Goal: Download file/media

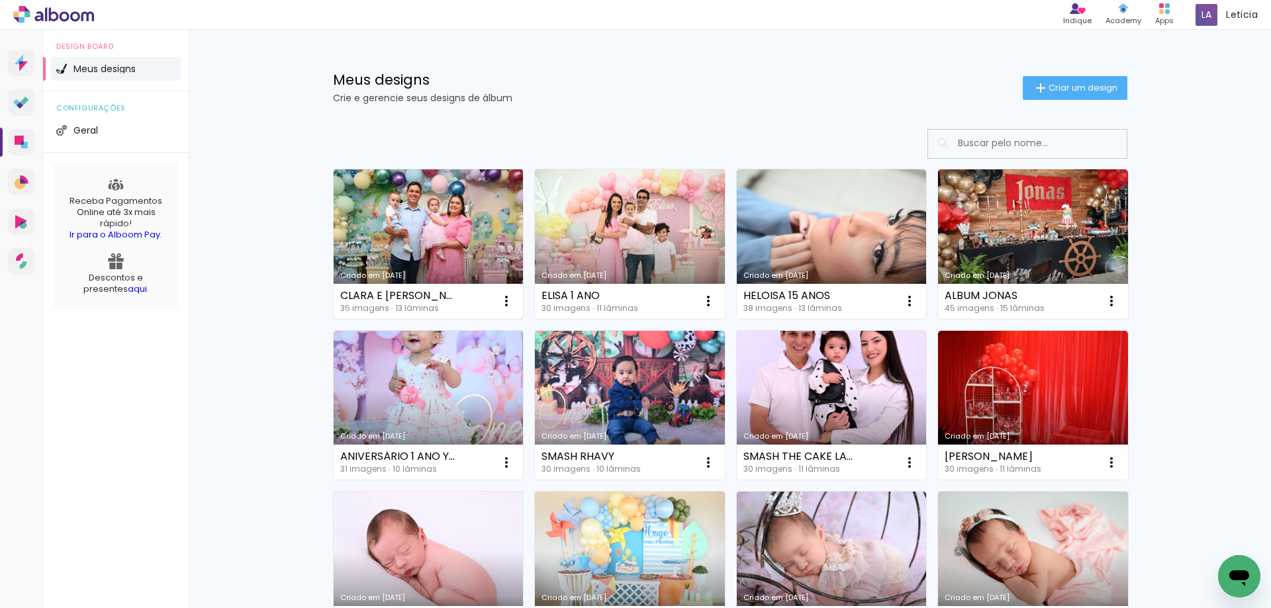
click at [431, 195] on link "Criado em [DATE]" at bounding box center [429, 244] width 190 height 150
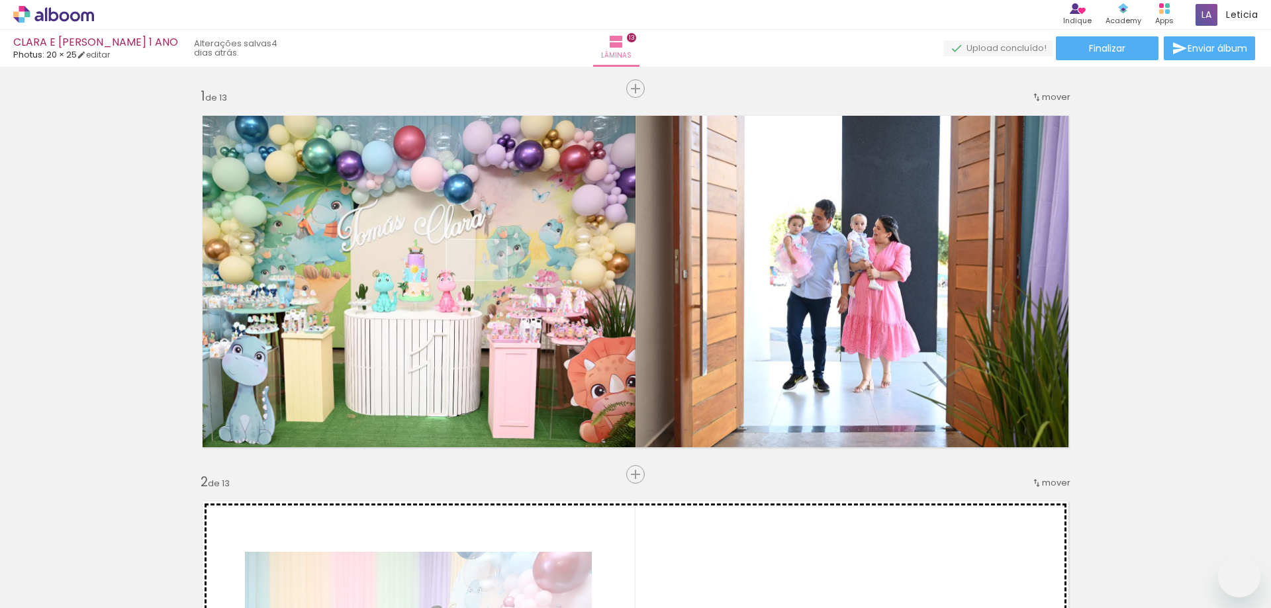
click at [486, 280] on quentale-workspace at bounding box center [635, 304] width 1271 height 608
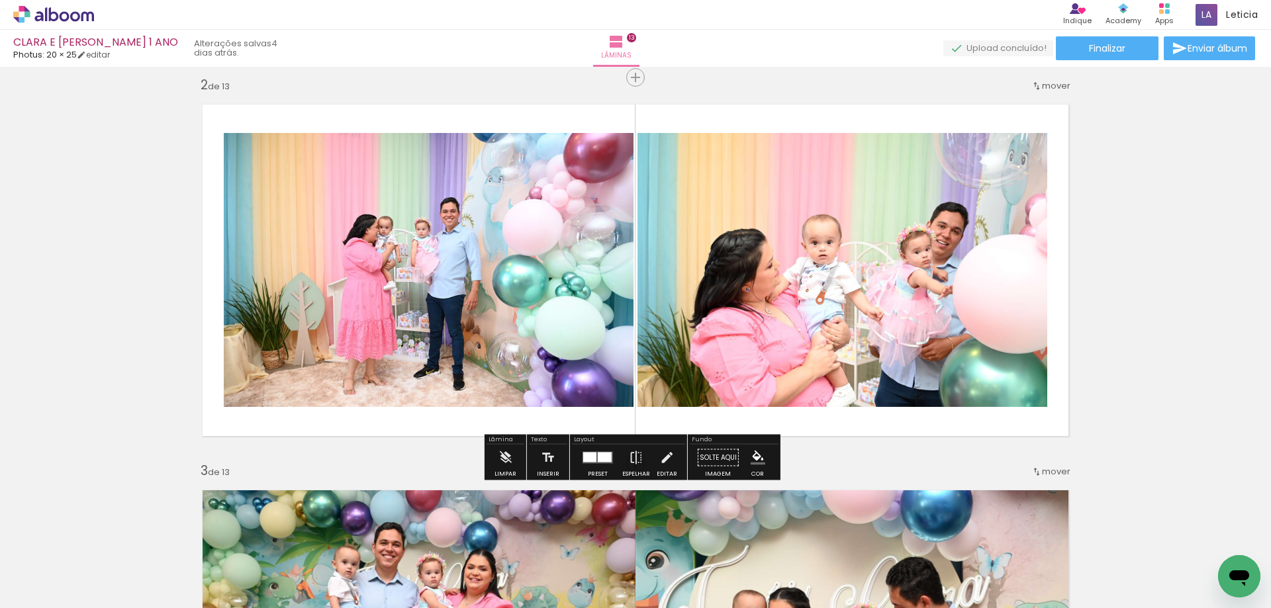
scroll to position [5614, 0]
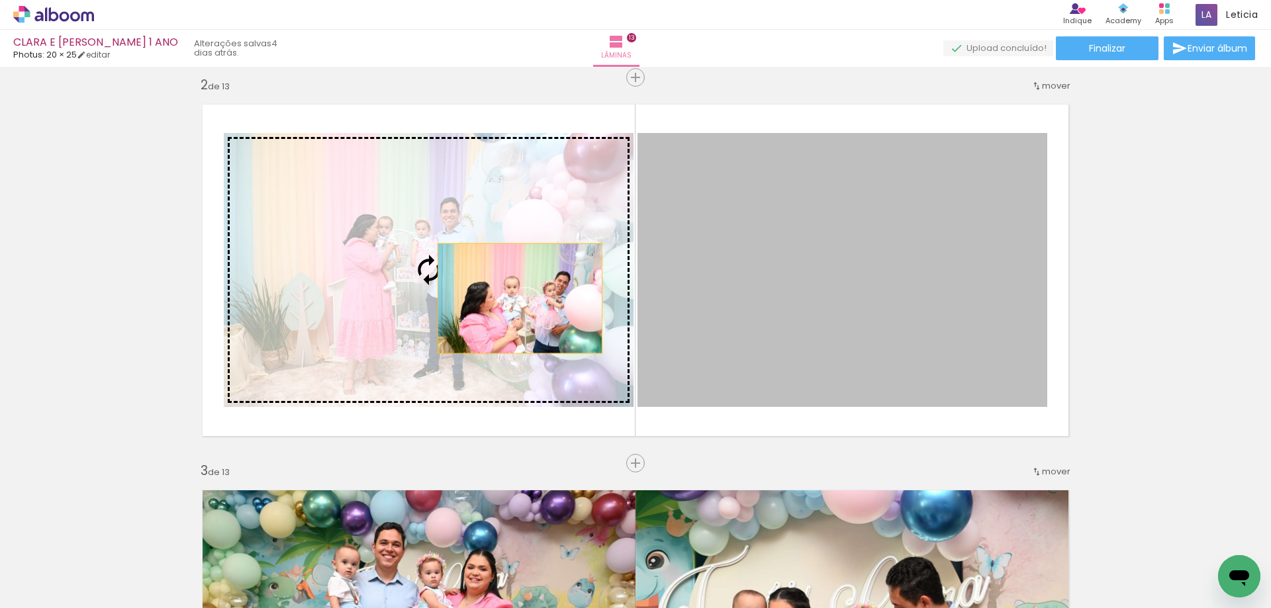
drag, startPoint x: 794, startPoint y: 301, endPoint x: 515, endPoint y: 298, distance: 279.3
click at [0, 0] on slot at bounding box center [0, 0] width 0 height 0
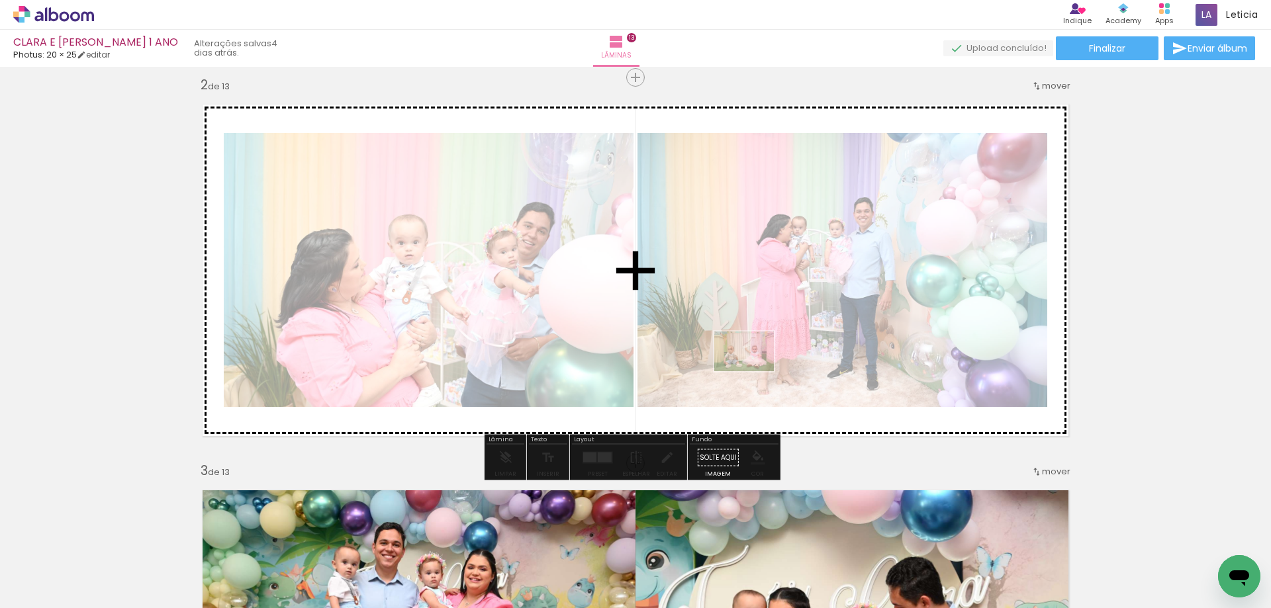
drag, startPoint x: 352, startPoint y: 563, endPoint x: 754, endPoint y: 371, distance: 445.2
click at [754, 371] on quentale-workspace at bounding box center [635, 304] width 1271 height 608
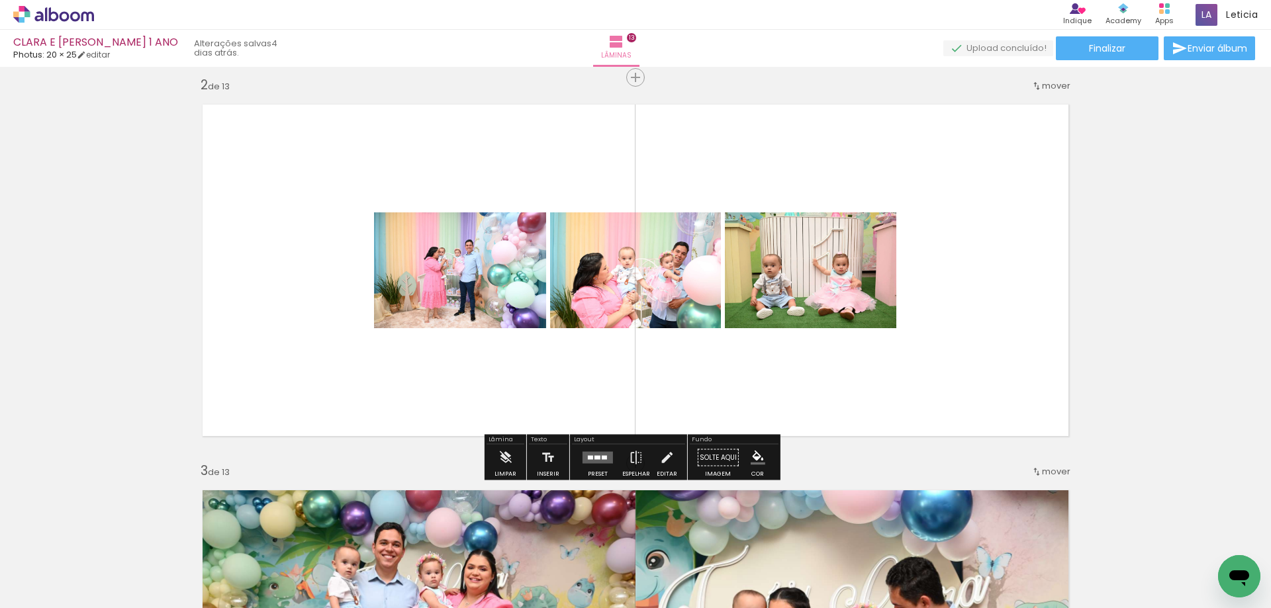
click at [607, 459] on quentale-layouter at bounding box center [597, 458] width 30 height 12
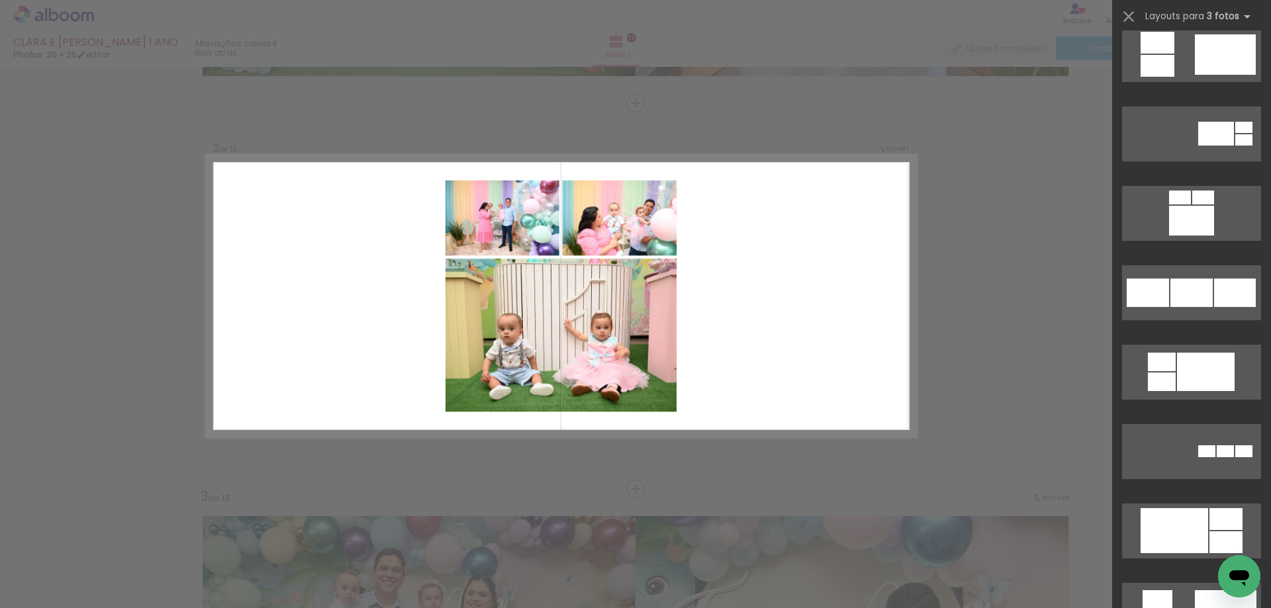
scroll to position [1191, 0]
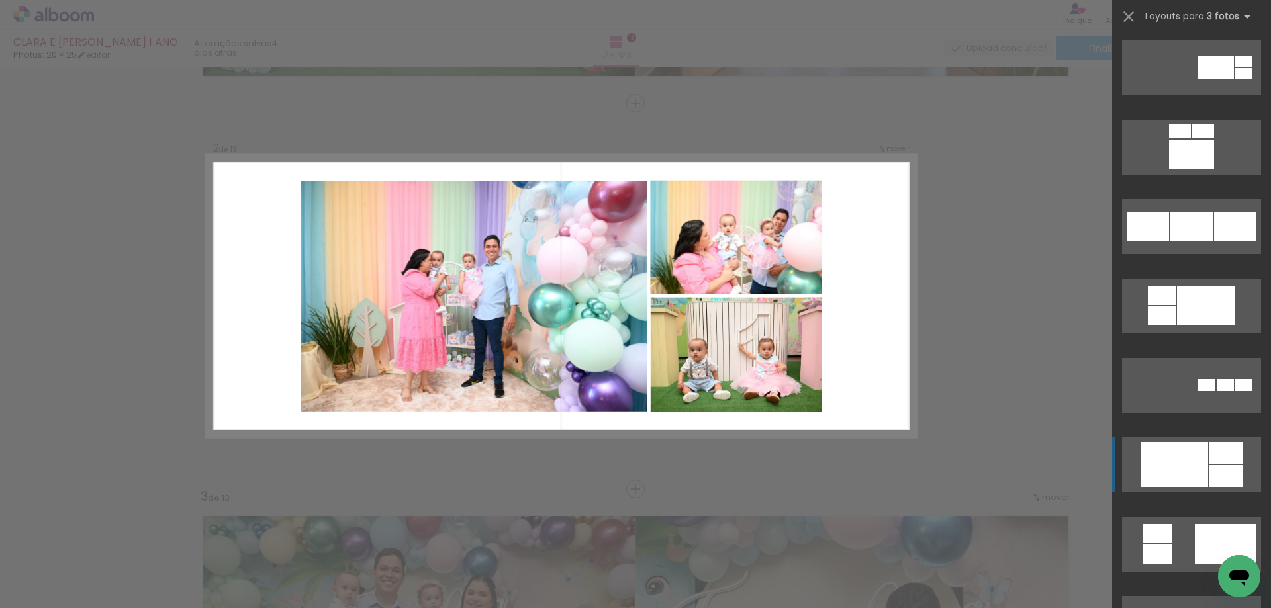
click at [1214, 138] on div at bounding box center [1203, 131] width 22 height 14
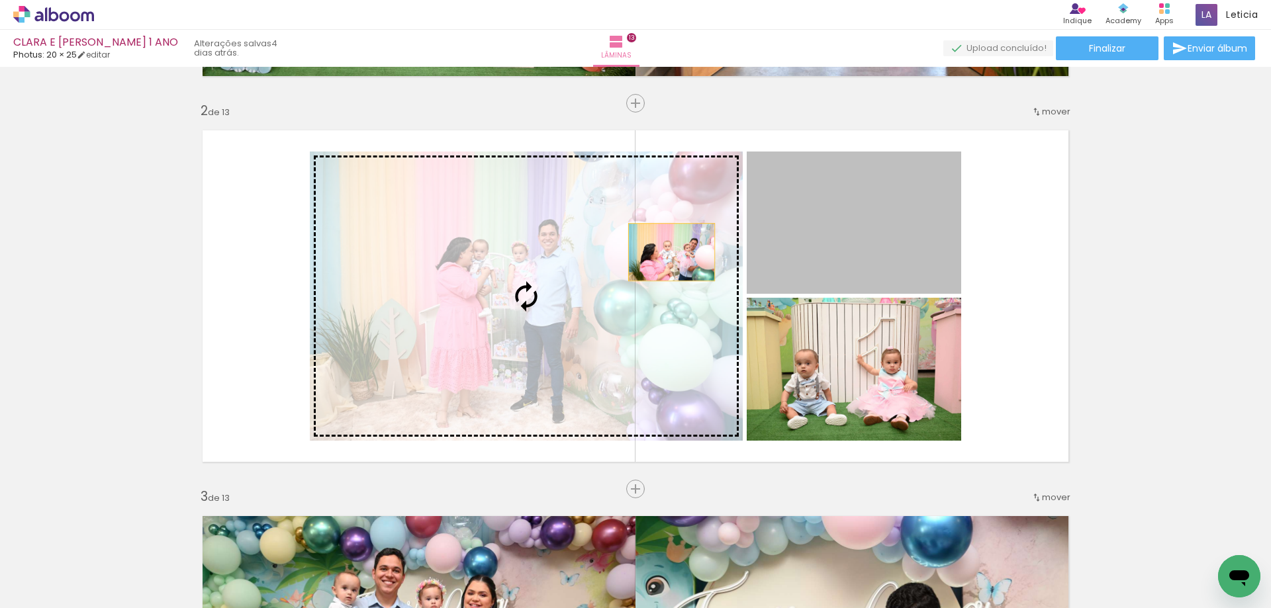
drag, startPoint x: 895, startPoint y: 234, endPoint x: 666, endPoint y: 252, distance: 229.1
click at [0, 0] on slot at bounding box center [0, 0] width 0 height 0
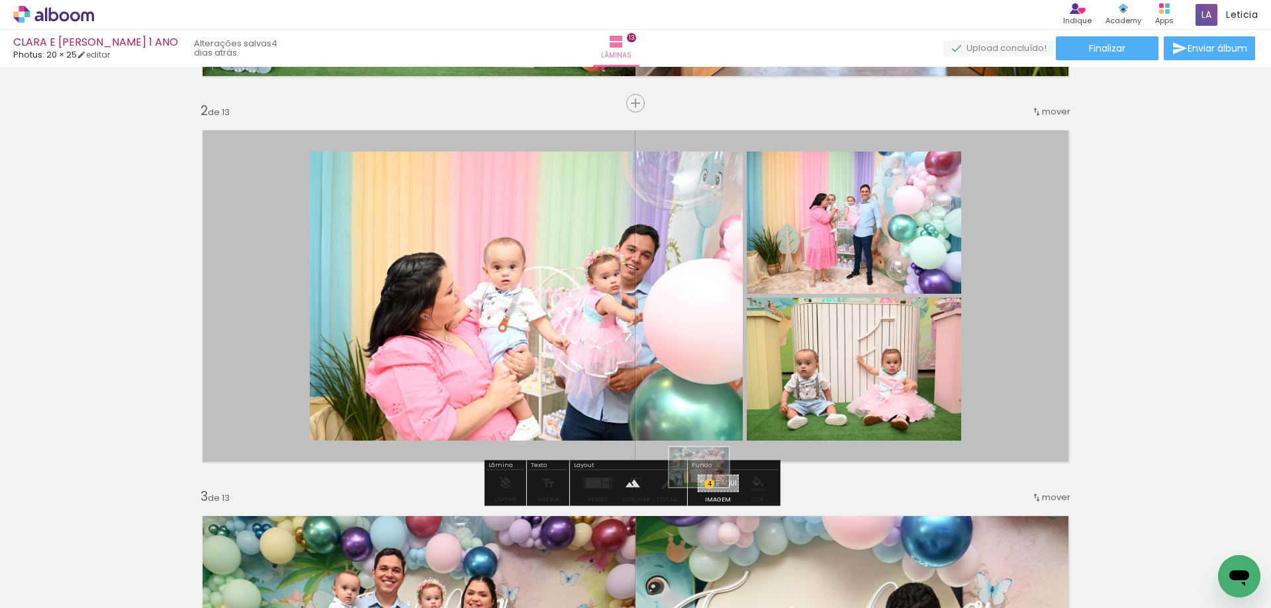
drag, startPoint x: 661, startPoint y: 576, endPoint x: 709, endPoint y: 487, distance: 101.2
click at [709, 487] on quentale-workspace at bounding box center [635, 304] width 1271 height 608
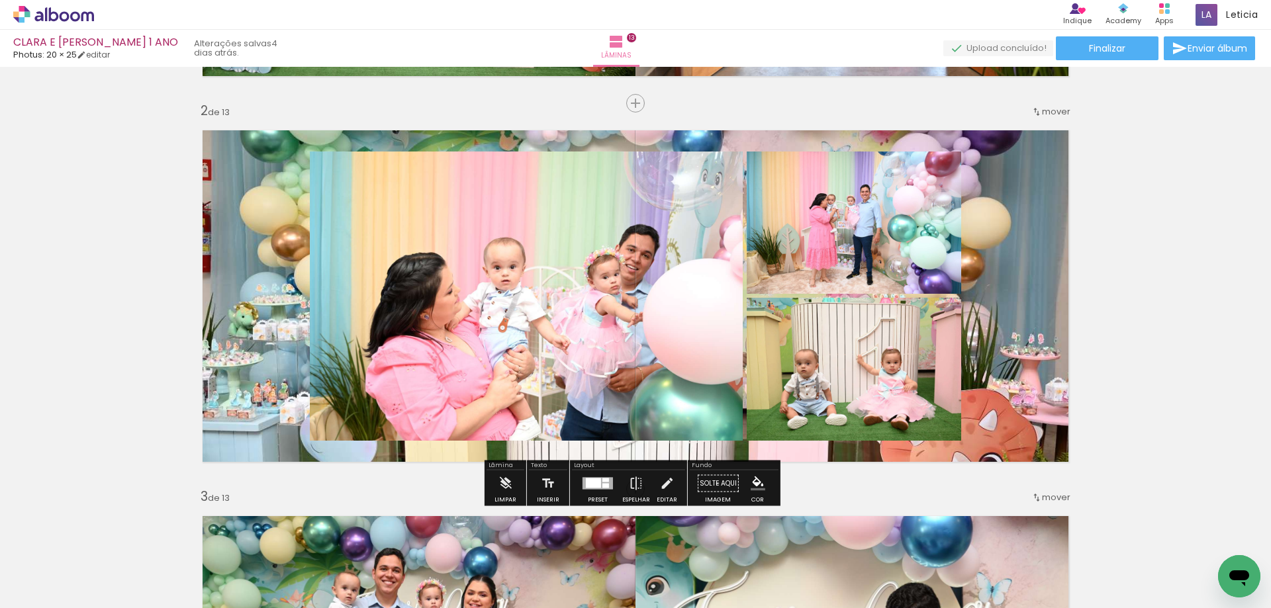
click at [713, 483] on paper-button "Solte aqui Imagem" at bounding box center [718, 488] width 48 height 34
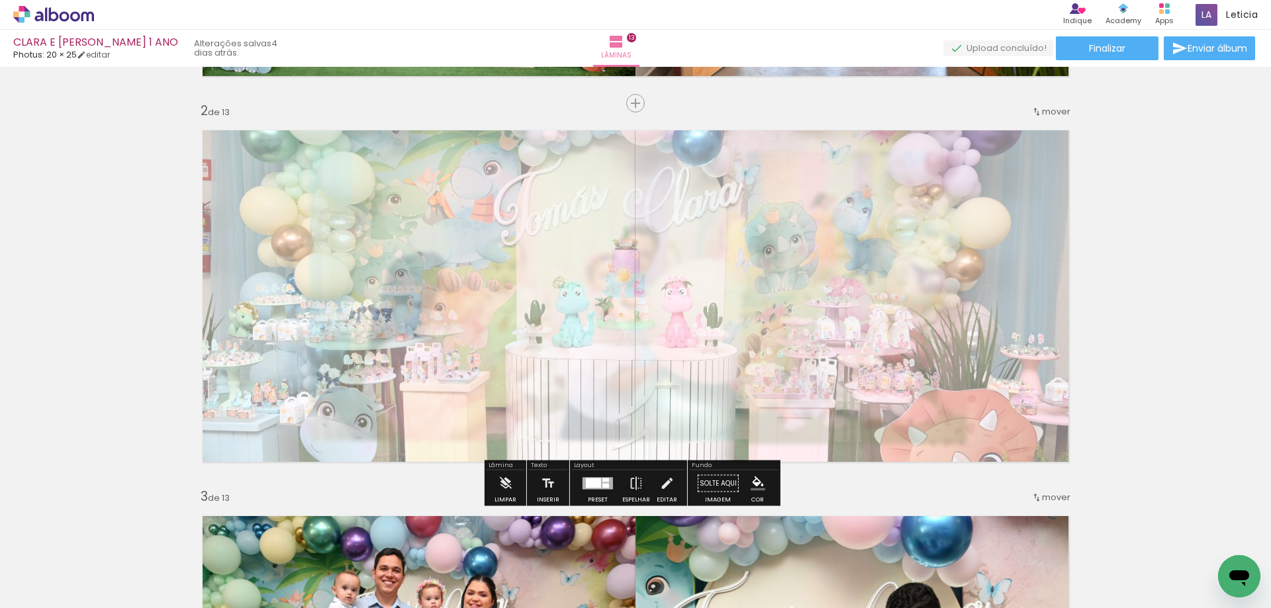
drag, startPoint x: 377, startPoint y: 154, endPoint x: 350, endPoint y: 157, distance: 26.7
type paper-slider "50"
click at [351, 157] on div at bounding box center [361, 153] width 21 height 21
click at [712, 478] on paper-button "Solte aqui Imagem" at bounding box center [718, 488] width 48 height 34
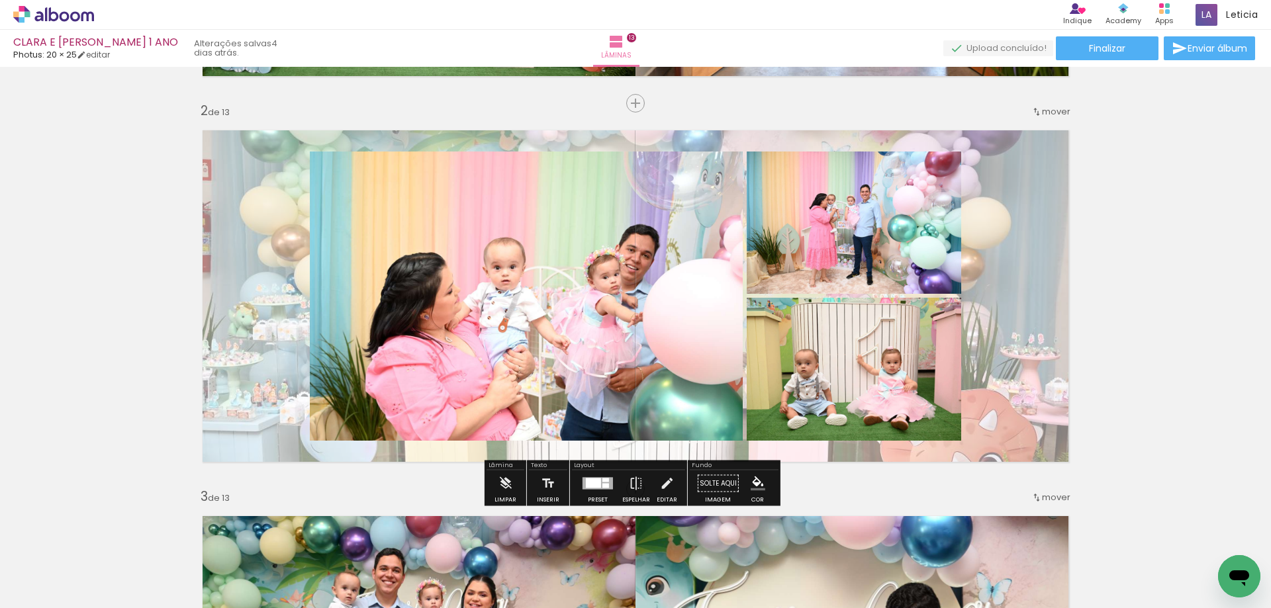
click at [602, 484] on div at bounding box center [605, 486] width 7 height 5
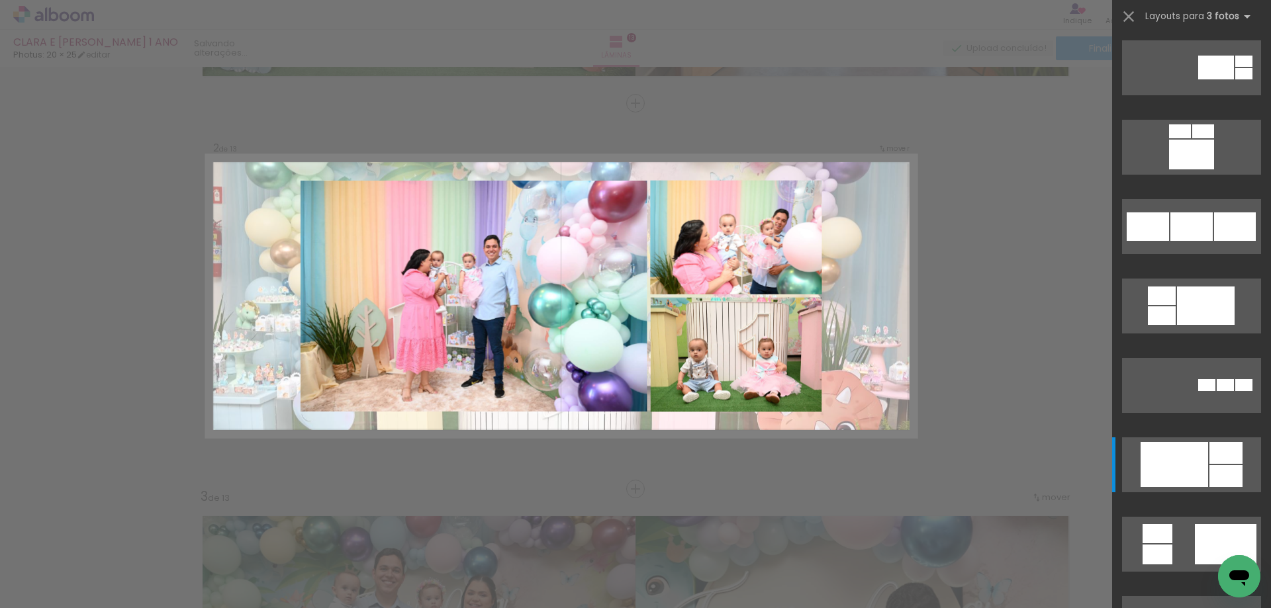
scroll to position [1509, 0]
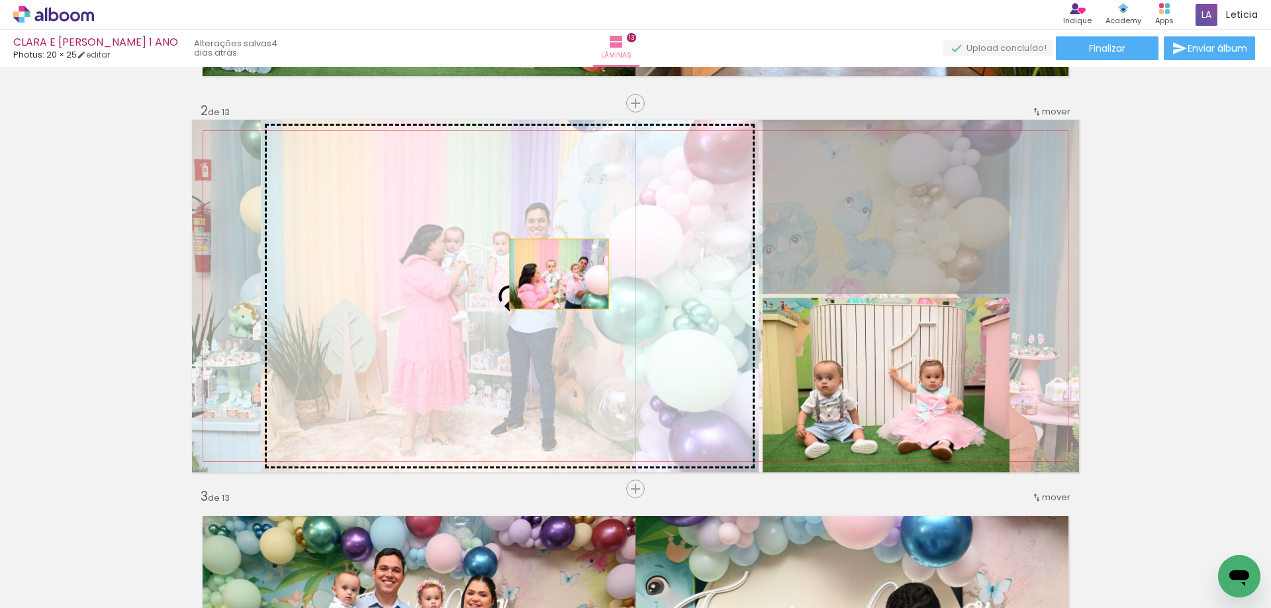
drag, startPoint x: 922, startPoint y: 247, endPoint x: 554, endPoint y: 274, distance: 369.5
click at [0, 0] on slot at bounding box center [0, 0] width 0 height 0
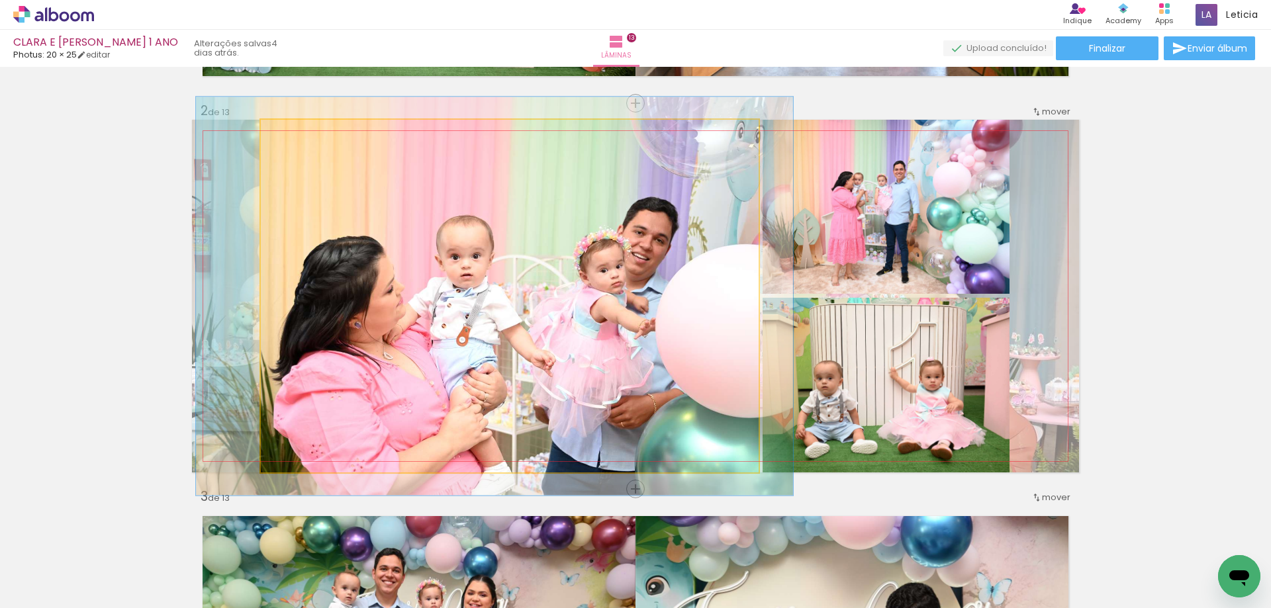
drag, startPoint x: 287, startPoint y: 134, endPoint x: 323, endPoint y: 216, distance: 90.1
type paper-slider "114"
click at [294, 135] on div at bounding box center [298, 134] width 12 height 12
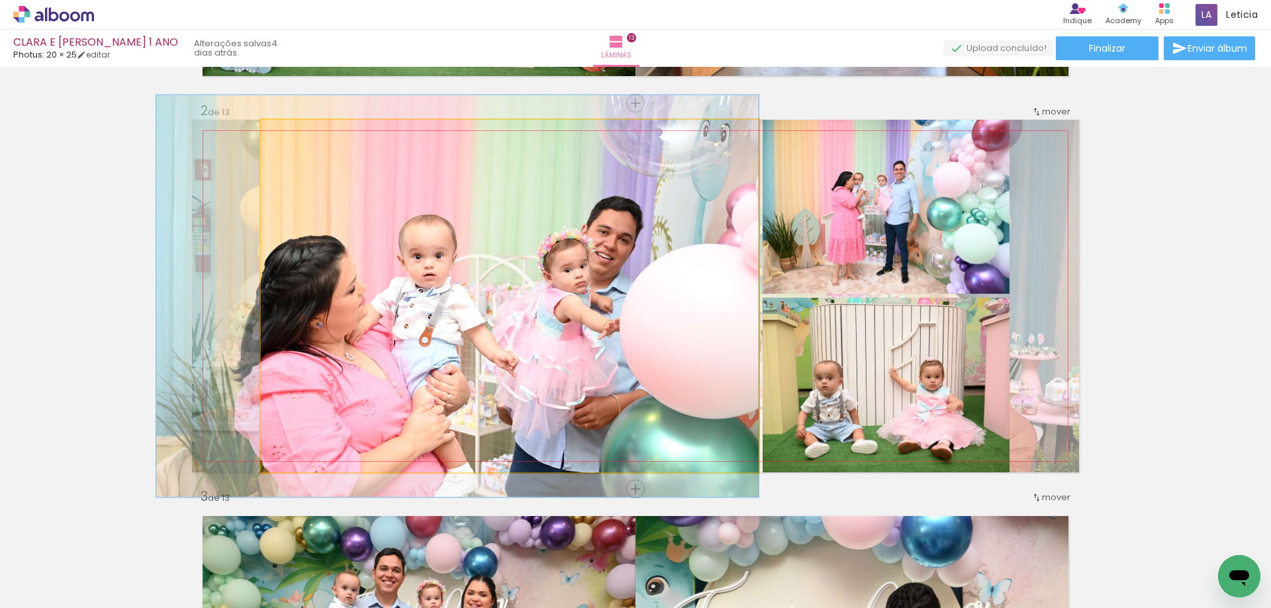
drag, startPoint x: 387, startPoint y: 291, endPoint x: 298, endPoint y: 291, distance: 89.3
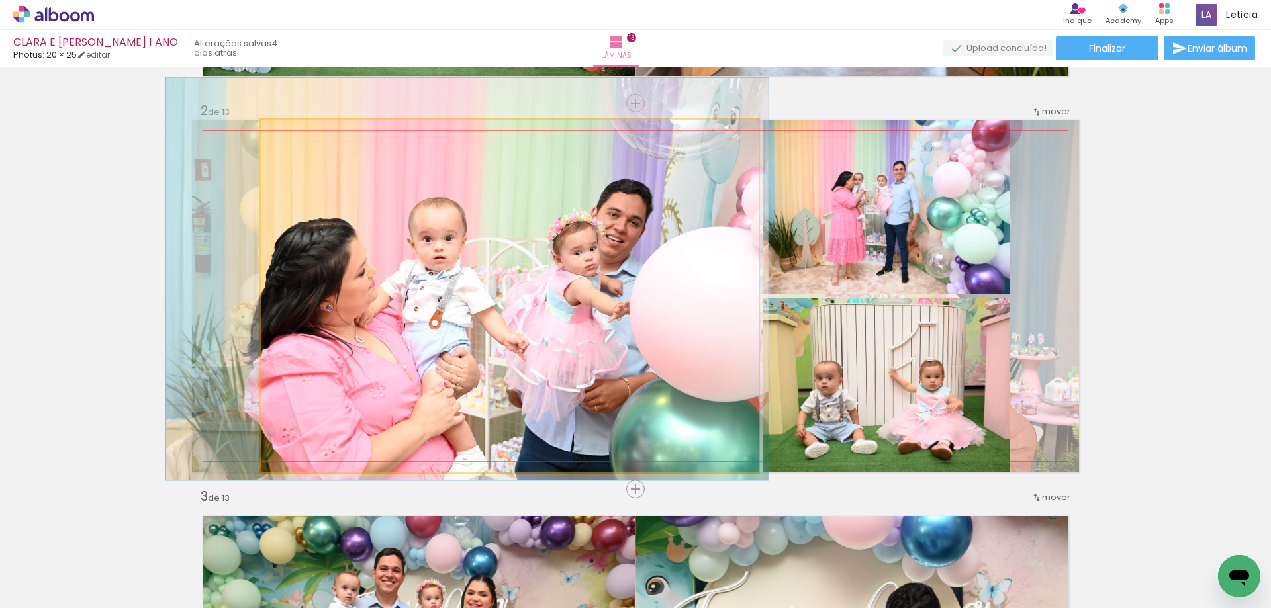
drag, startPoint x: 486, startPoint y: 300, endPoint x: 496, endPoint y: 283, distance: 19.9
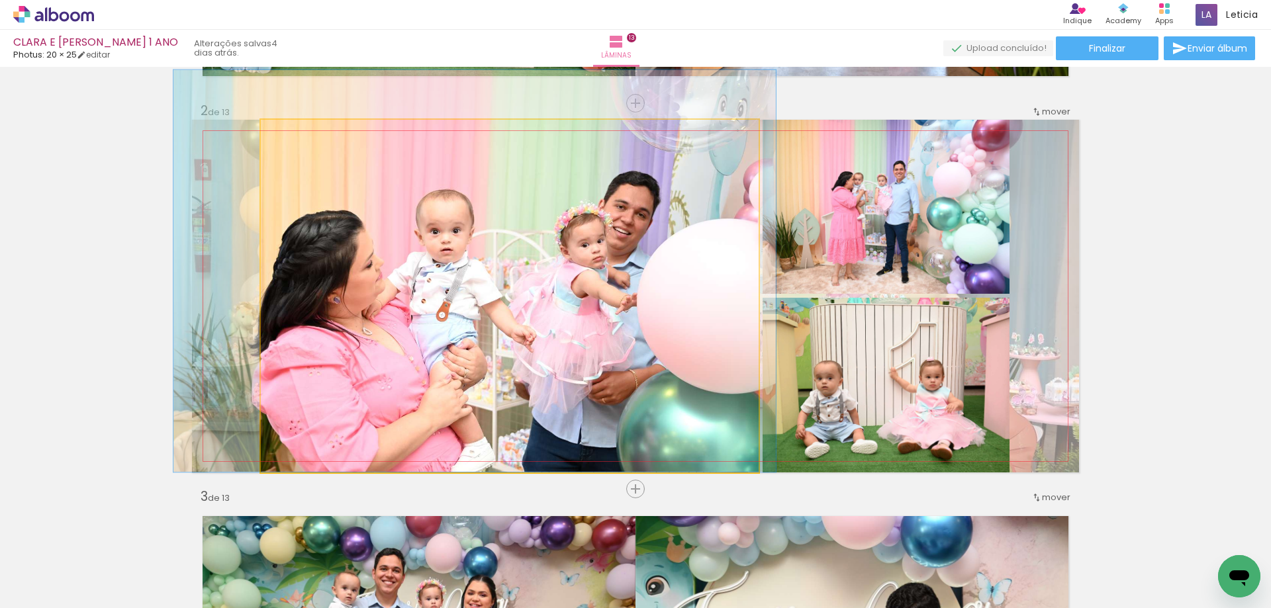
drag, startPoint x: 542, startPoint y: 271, endPoint x: 549, endPoint y: 259, distance: 14.0
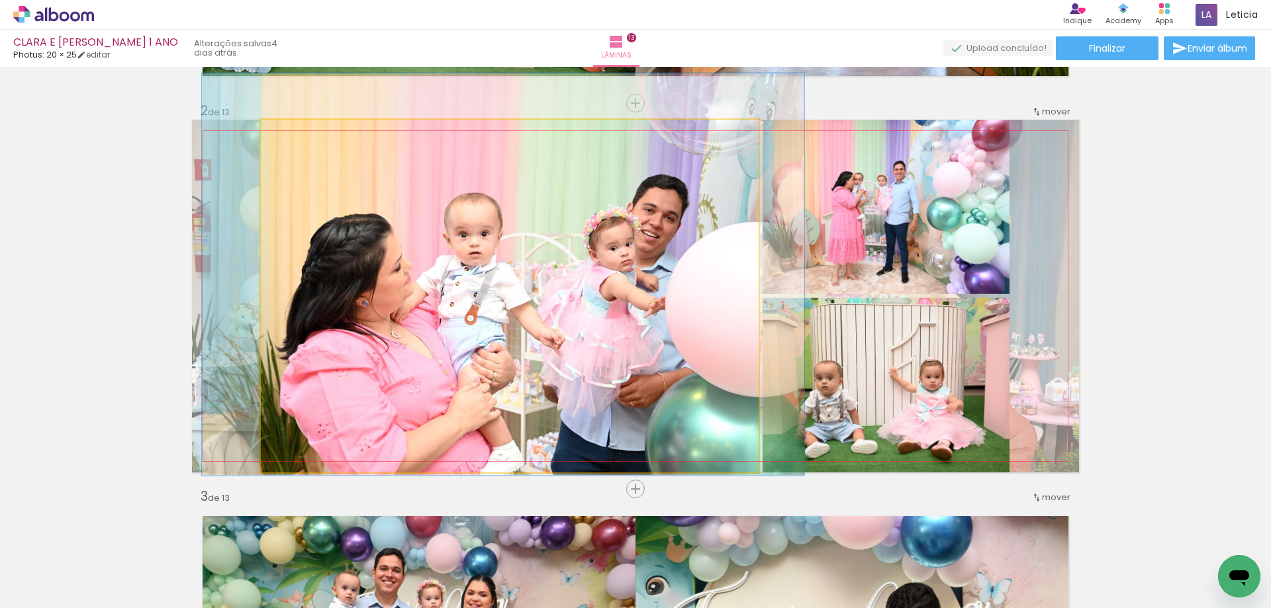
drag, startPoint x: 558, startPoint y: 255, endPoint x: 586, endPoint y: 258, distance: 28.6
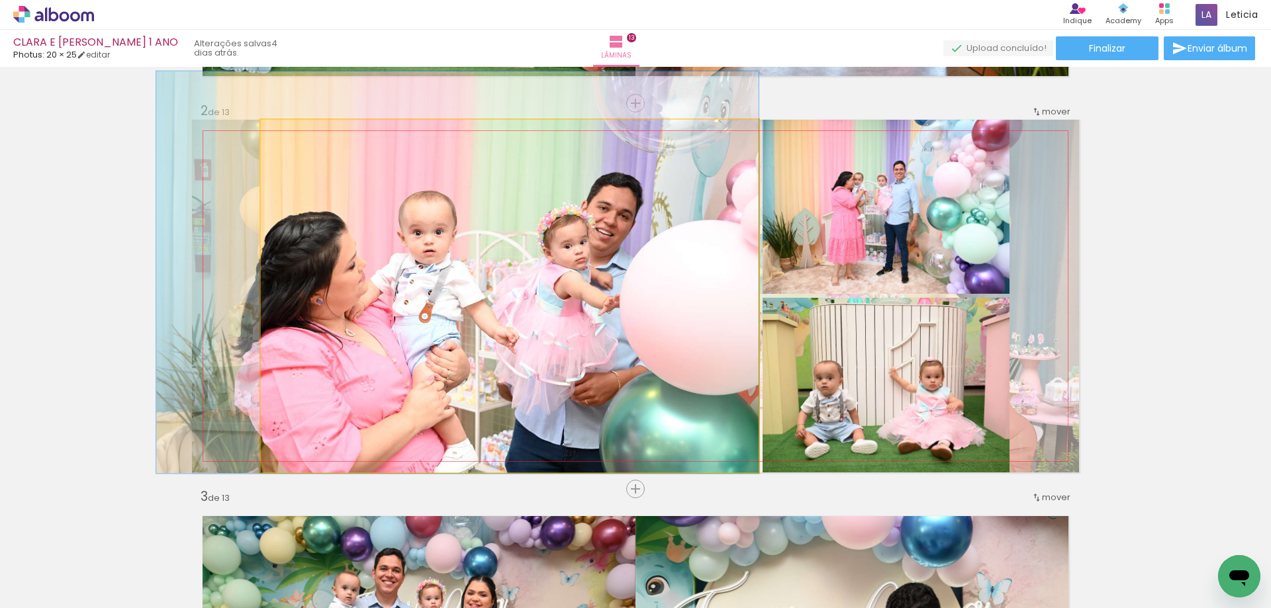
drag, startPoint x: 593, startPoint y: 300, endPoint x: 539, endPoint y: 298, distance: 53.6
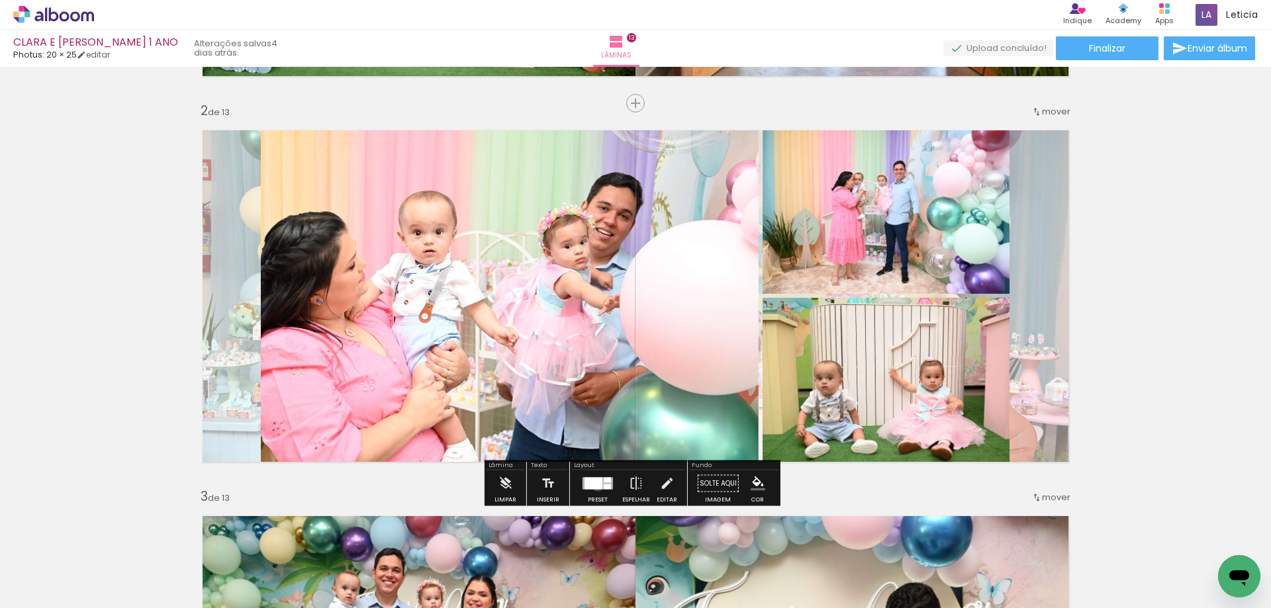
click at [594, 485] on div at bounding box center [593, 484] width 18 height 12
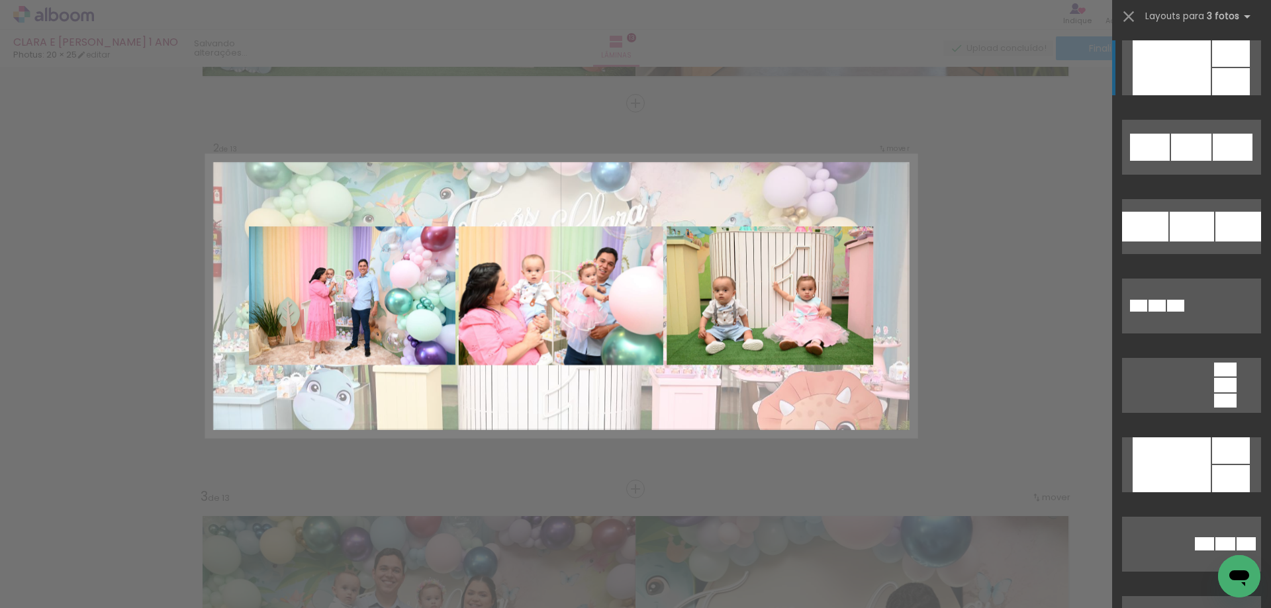
scroll to position [2091, 0]
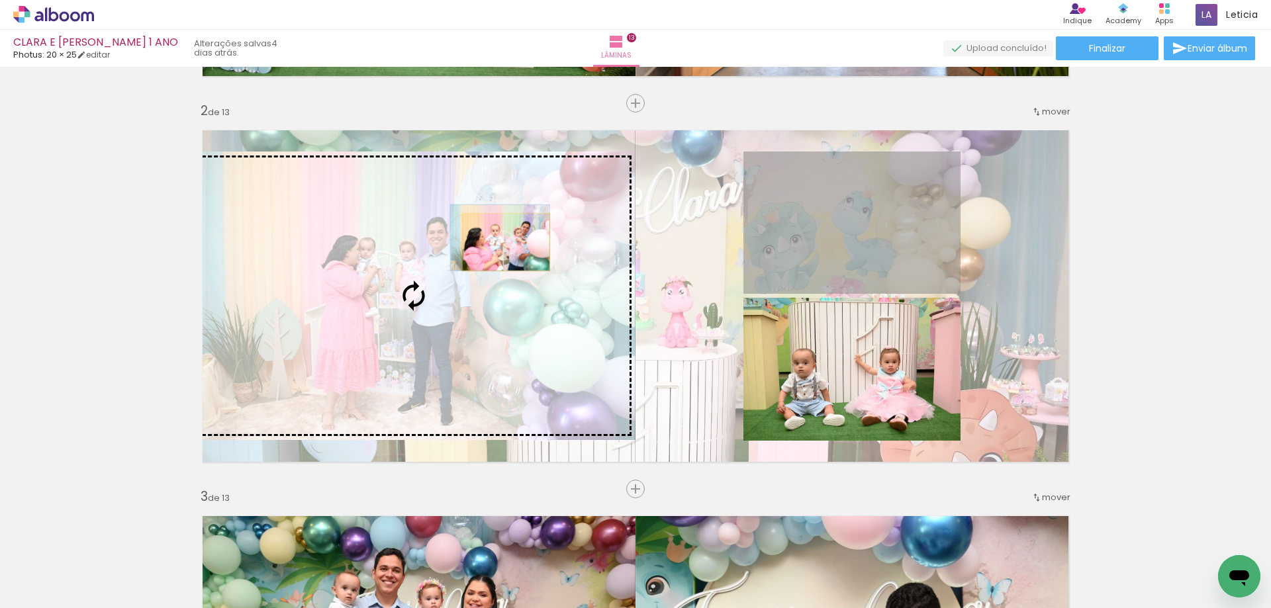
drag, startPoint x: 879, startPoint y: 242, endPoint x: 501, endPoint y: 242, distance: 377.9
click at [0, 0] on slot at bounding box center [0, 0] width 0 height 0
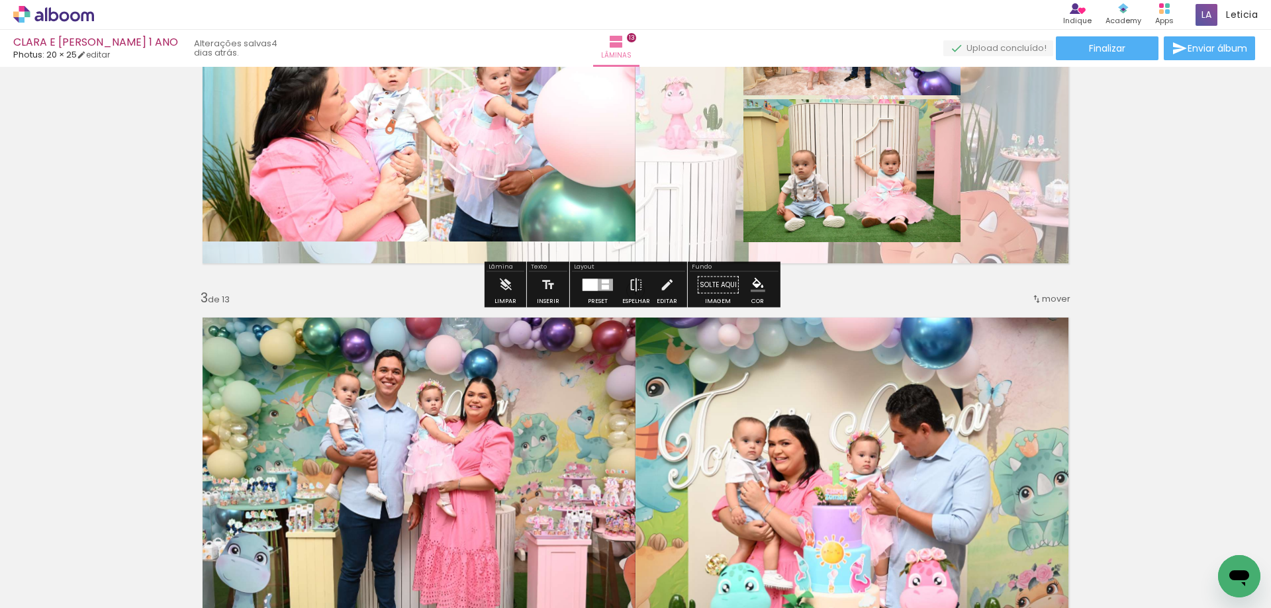
scroll to position [371, 0]
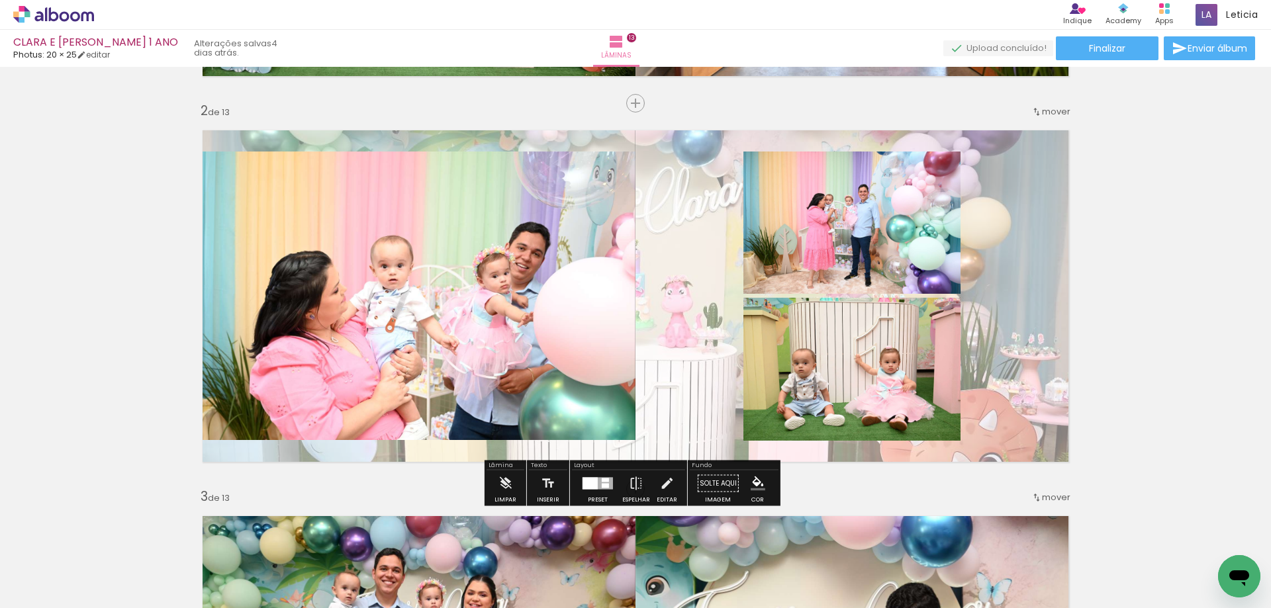
click at [718, 478] on paper-button "Solte aqui Imagem" at bounding box center [718, 488] width 48 height 34
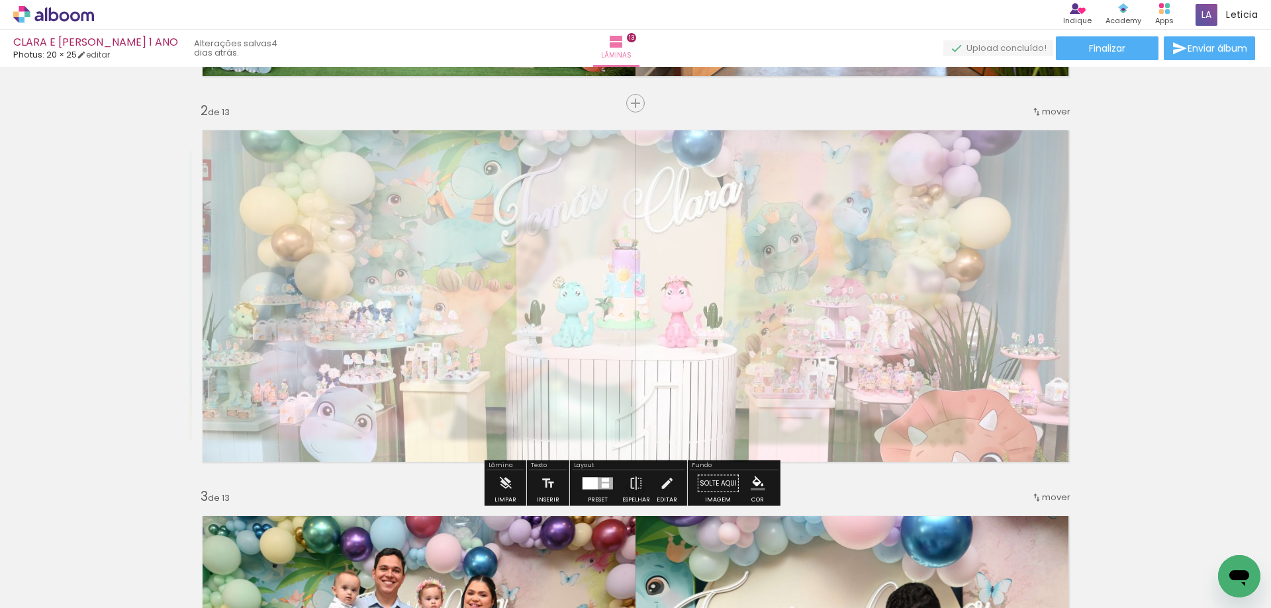
type paper-slider "30"
click at [345, 155] on div at bounding box center [362, 153] width 52 height 21
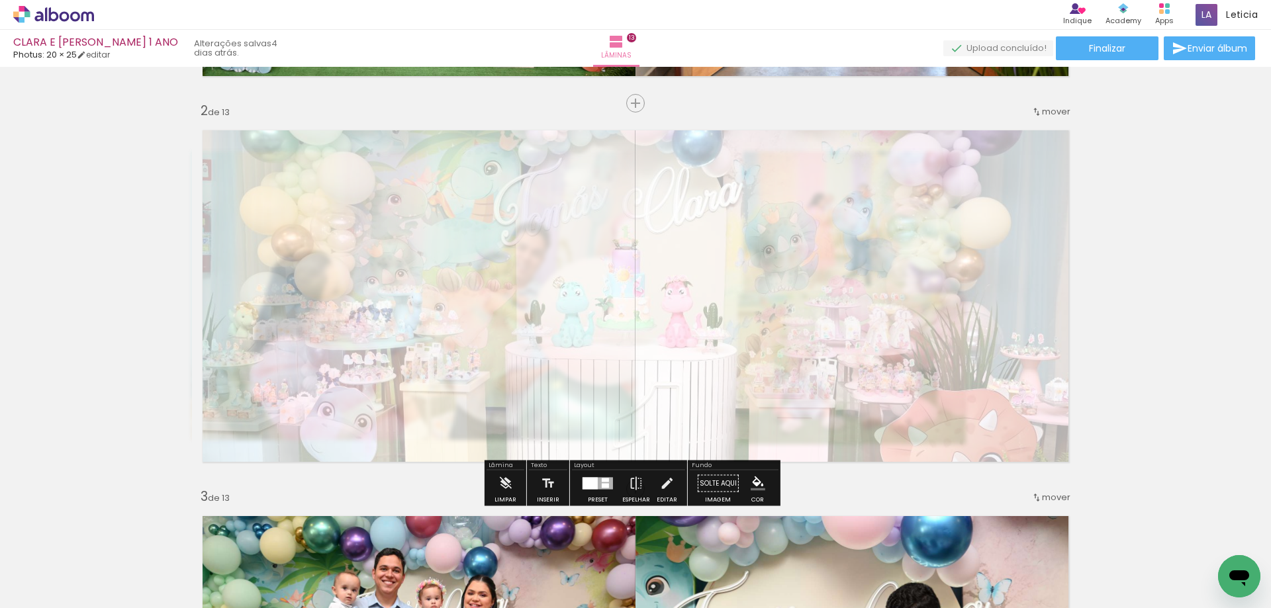
click at [718, 484] on paper-button "Solte aqui Imagem" at bounding box center [718, 488] width 48 height 34
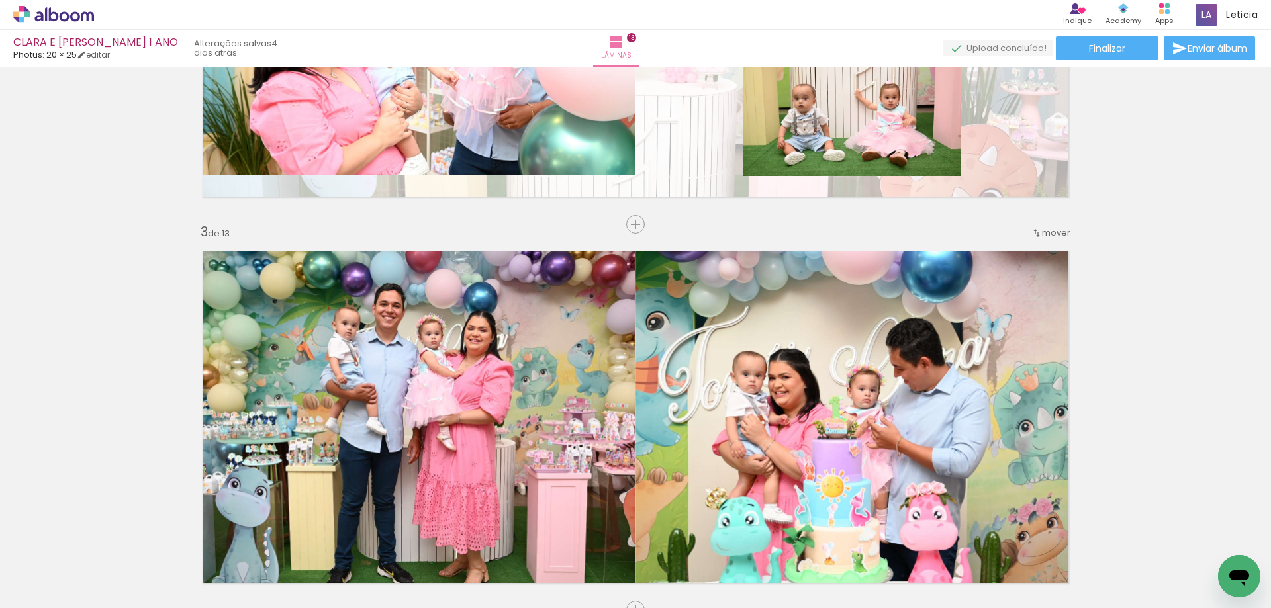
scroll to position [768, 0]
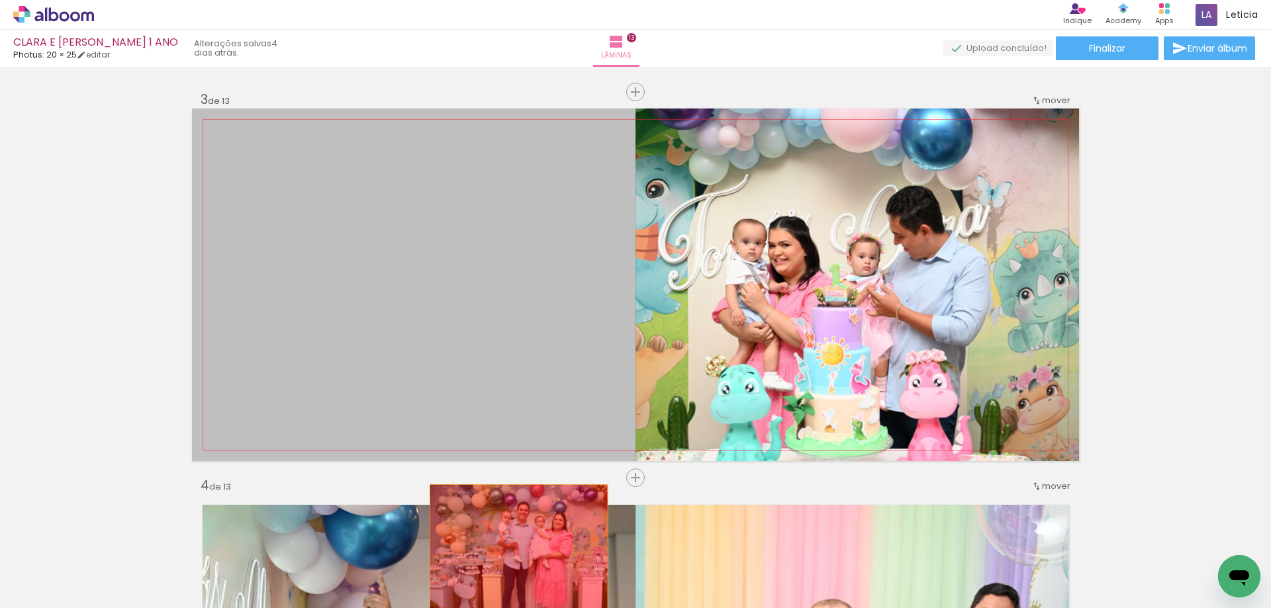
drag, startPoint x: 493, startPoint y: 232, endPoint x: 514, endPoint y: 555, distance: 324.2
click at [514, 555] on quentale-workspace at bounding box center [635, 304] width 1271 height 608
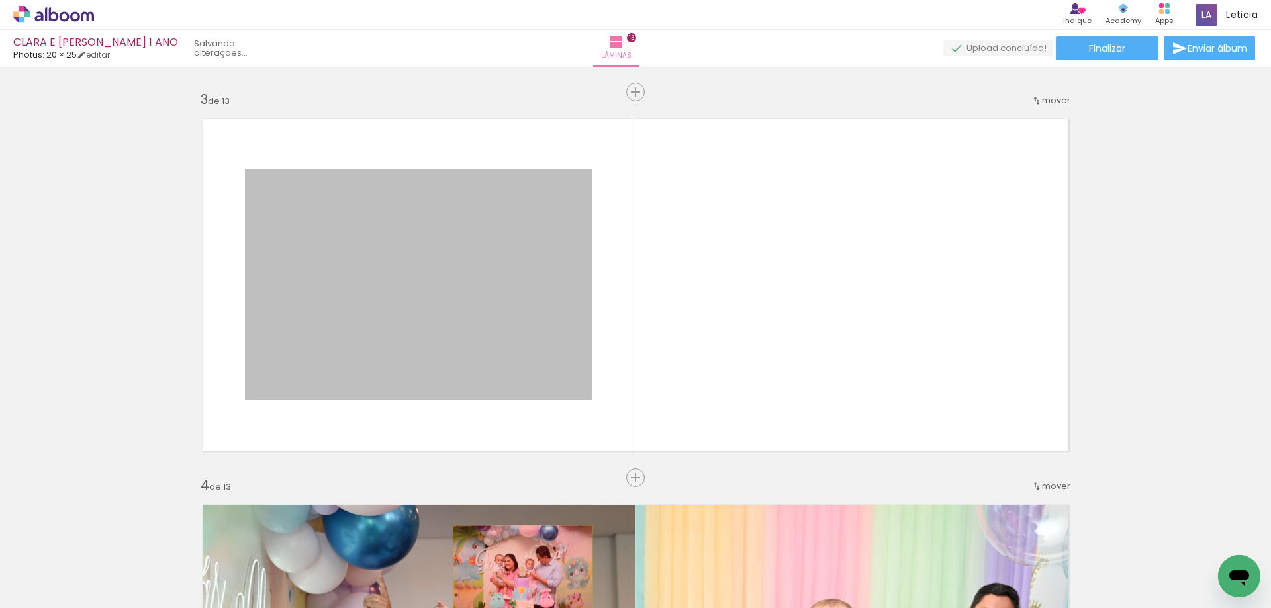
drag, startPoint x: 483, startPoint y: 298, endPoint x: 517, endPoint y: 572, distance: 276.1
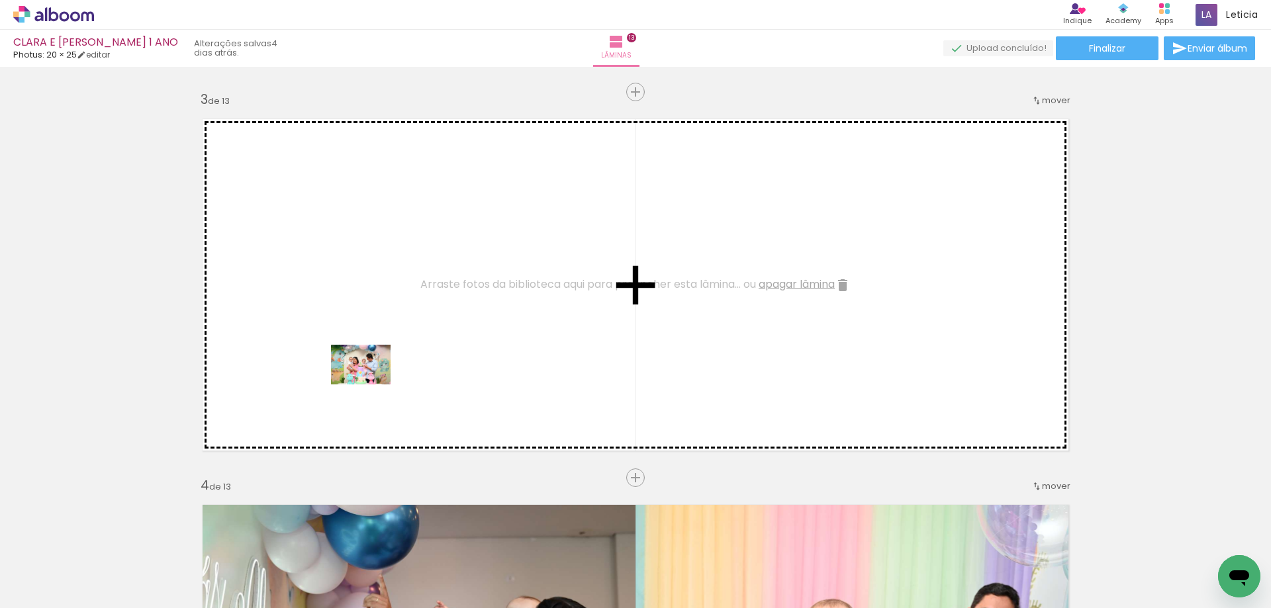
drag, startPoint x: 226, startPoint y: 572, endPoint x: 371, endPoint y: 384, distance: 236.8
click at [371, 384] on quentale-workspace at bounding box center [635, 304] width 1271 height 608
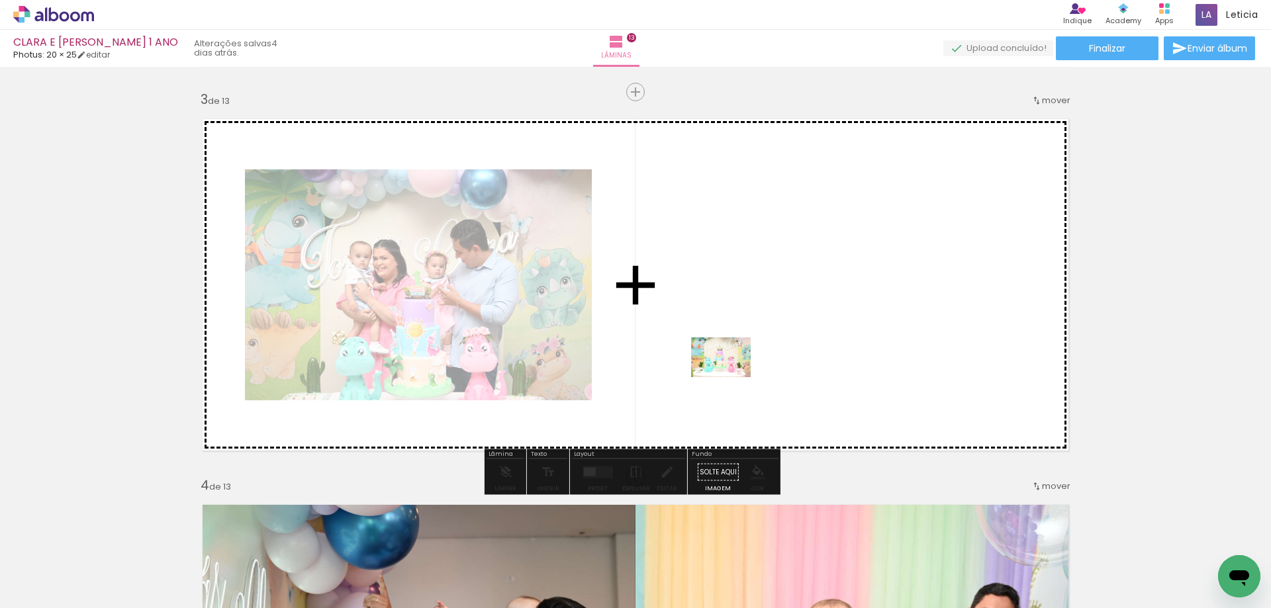
drag, startPoint x: 711, startPoint y: 574, endPoint x: 731, endPoint y: 377, distance: 197.5
click at [731, 377] on quentale-workspace at bounding box center [635, 304] width 1271 height 608
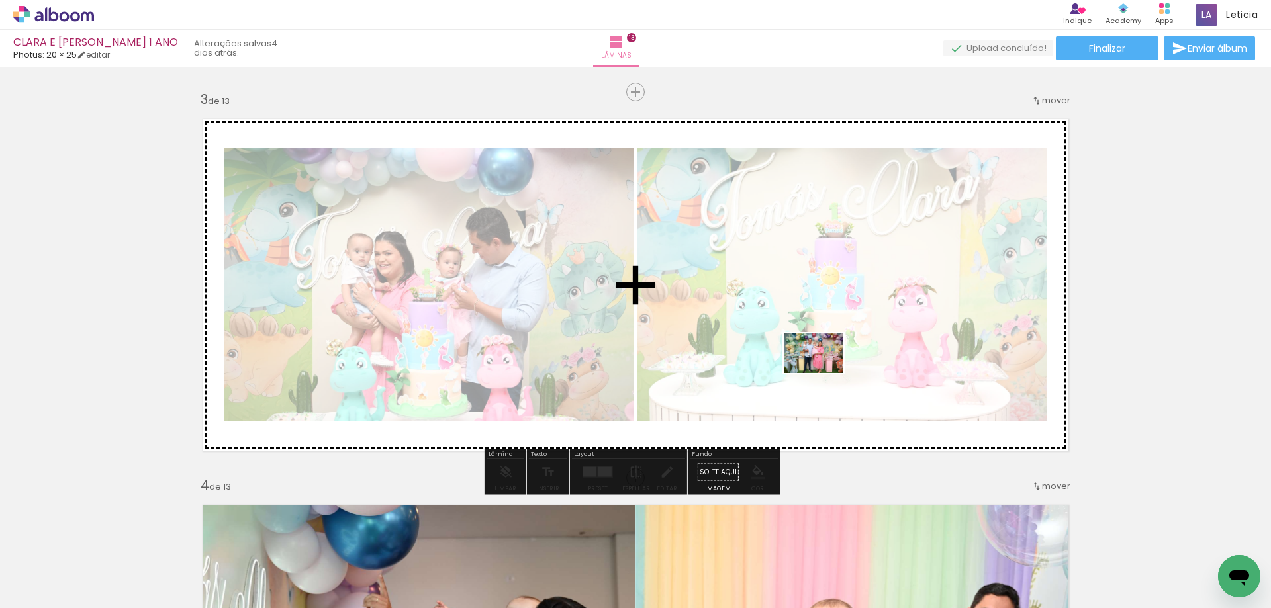
drag, startPoint x: 144, startPoint y: 564, endPoint x: 823, endPoint y: 373, distance: 706.0
click at [823, 373] on quentale-workspace at bounding box center [635, 304] width 1271 height 608
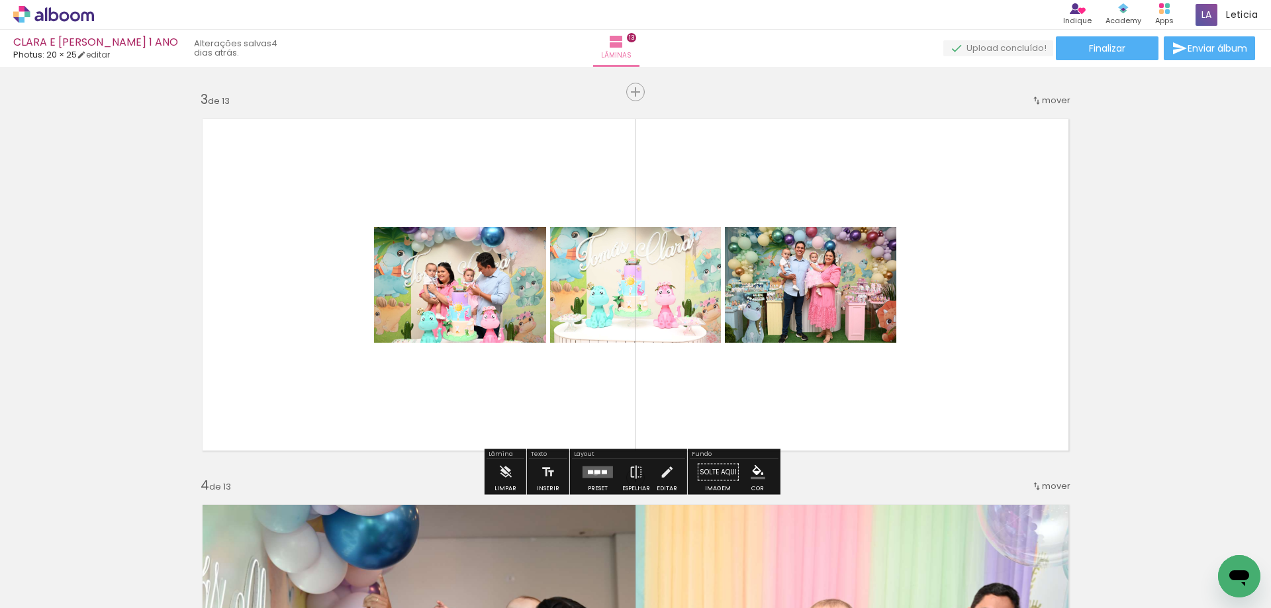
click at [594, 472] on div at bounding box center [597, 473] width 6 height 4
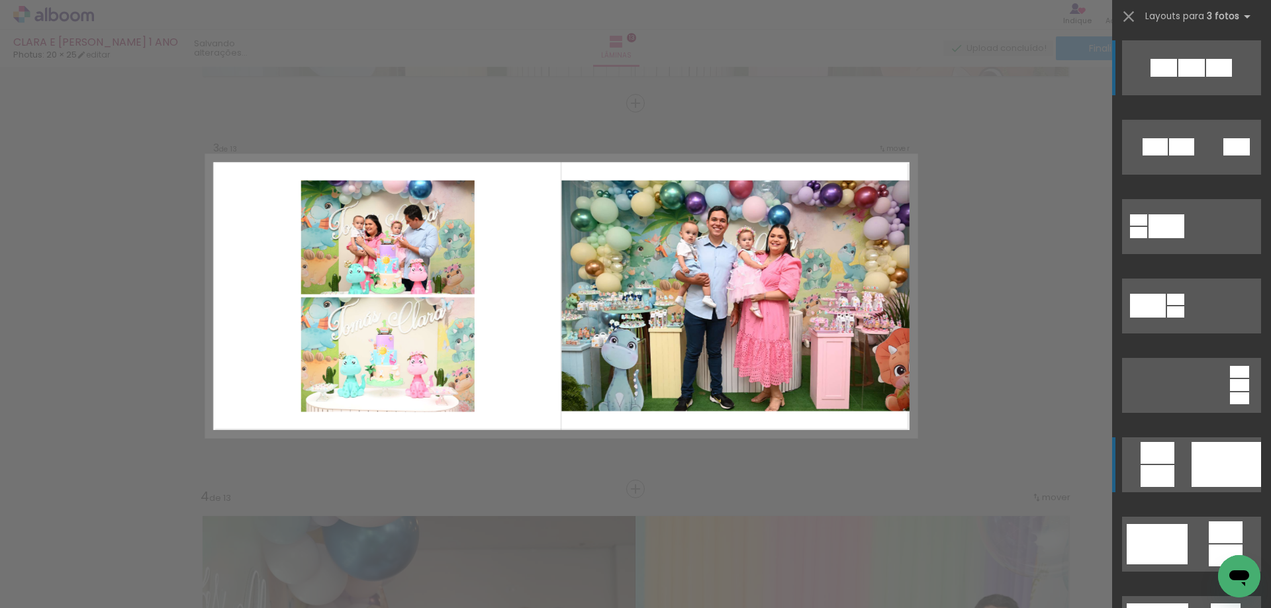
scroll to position [199, 0]
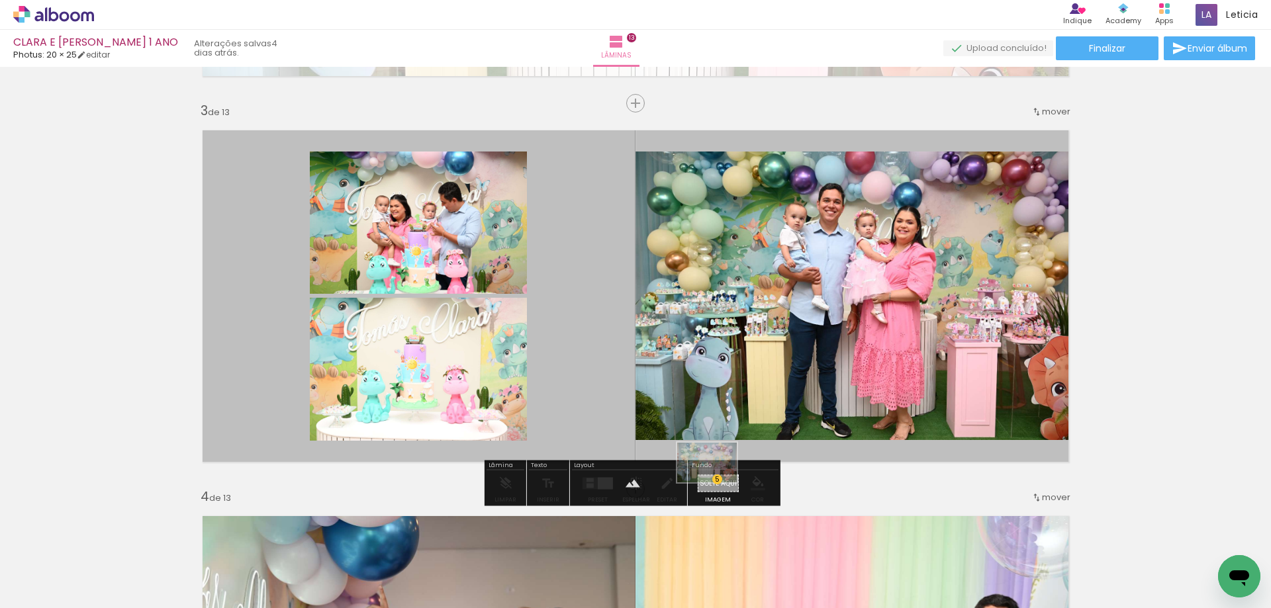
drag, startPoint x: 655, startPoint y: 584, endPoint x: 711, endPoint y: 483, distance: 115.2
click at [715, 482] on quentale-workspace at bounding box center [635, 304] width 1271 height 608
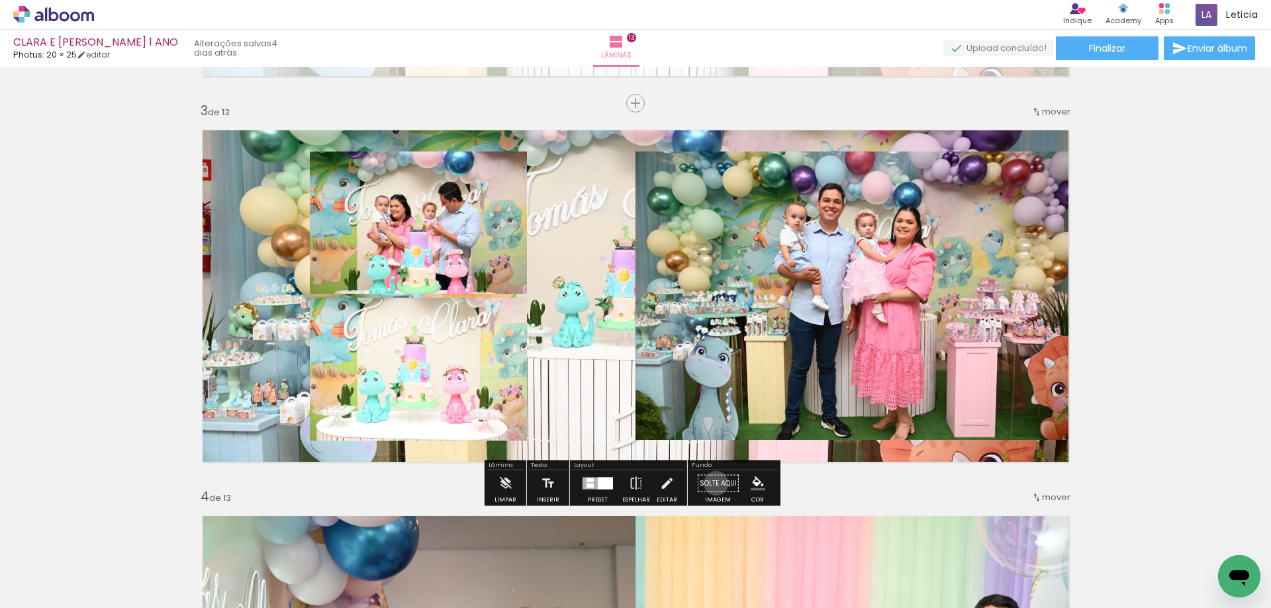
click at [711, 483] on paper-button "Solte aqui Imagem" at bounding box center [718, 488] width 48 height 34
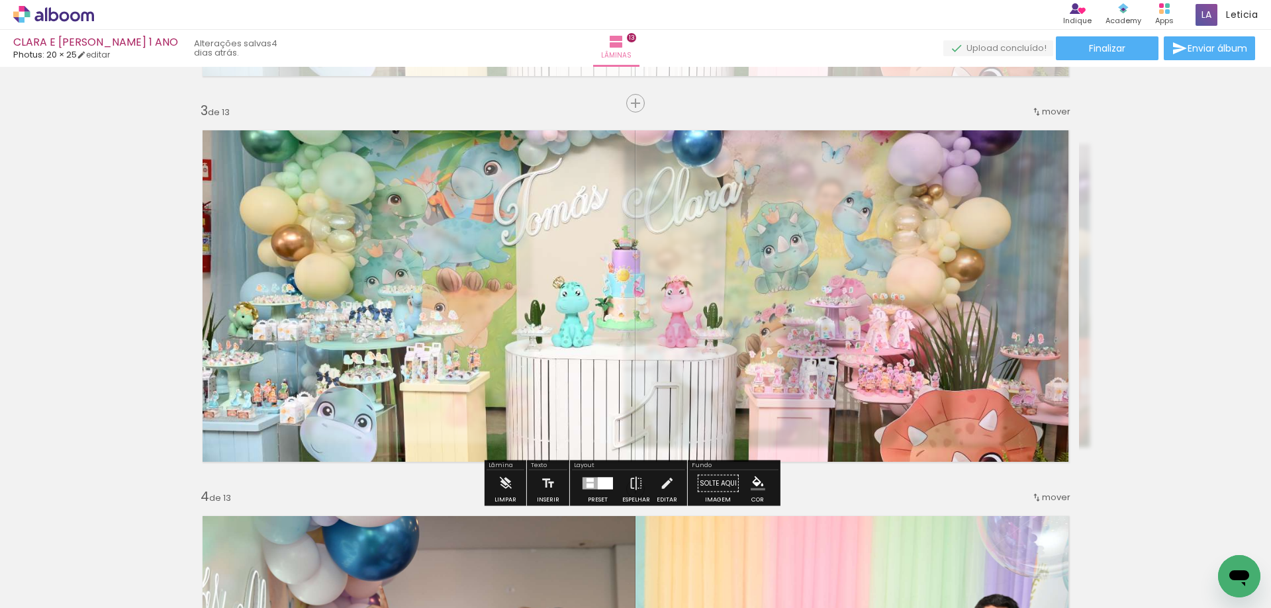
type paper-slider "20"
click at [341, 152] on paper-progress at bounding box center [362, 153] width 52 height 21
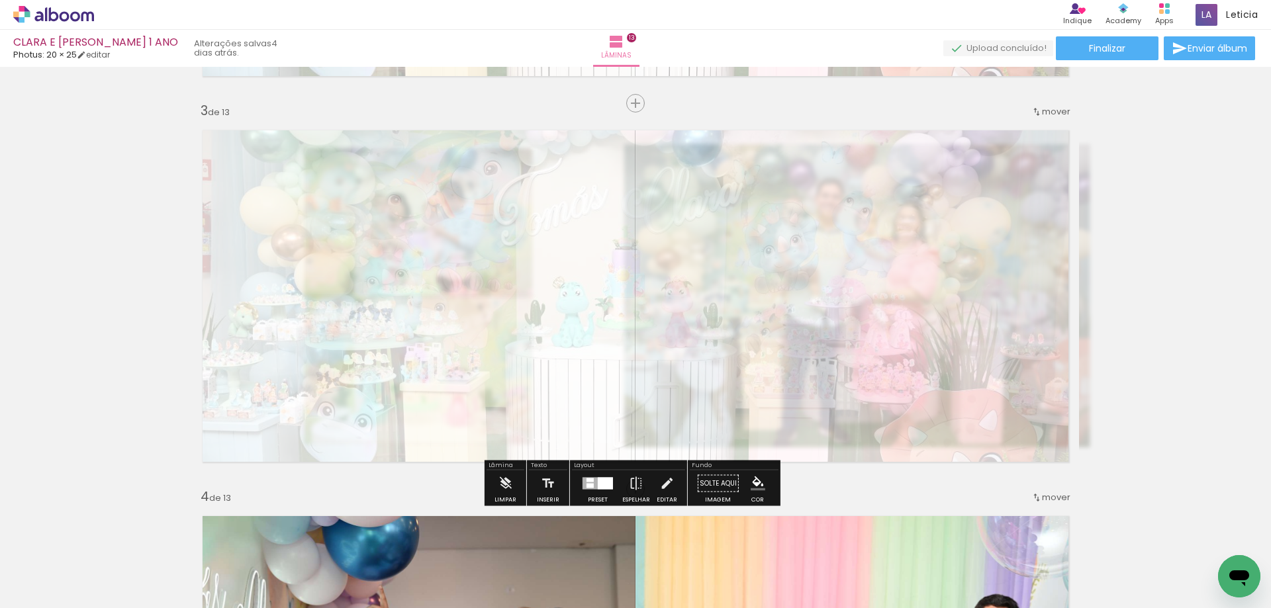
click at [712, 482] on paper-button "Solte aqui Imagem" at bounding box center [718, 488] width 48 height 34
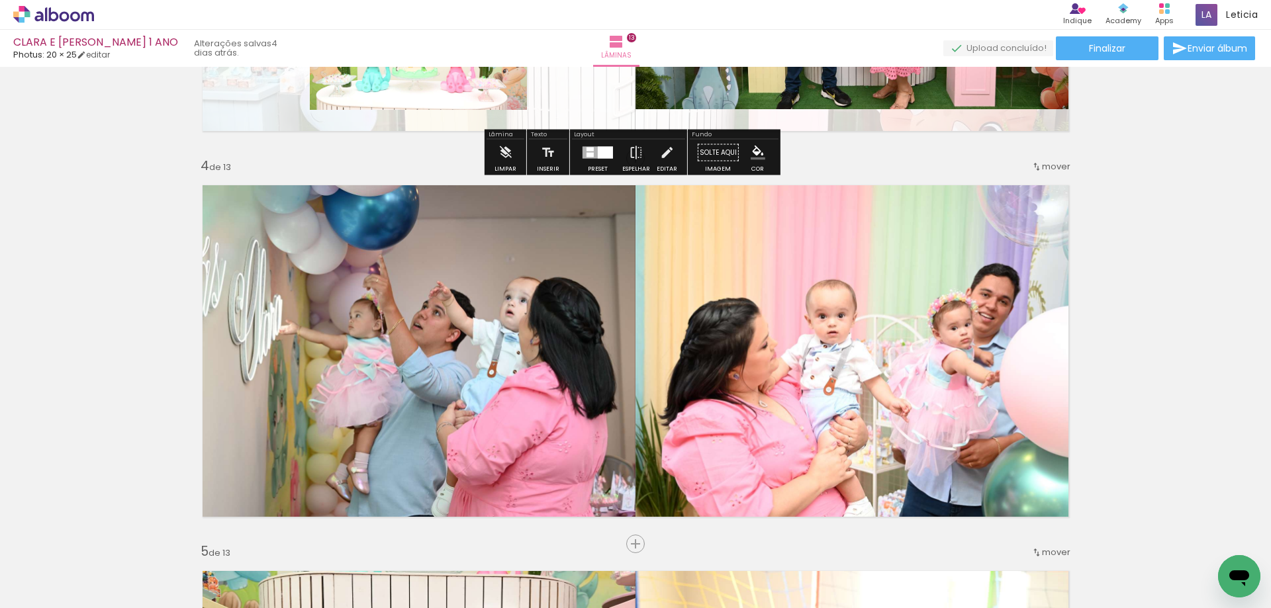
scroll to position [1154, 0]
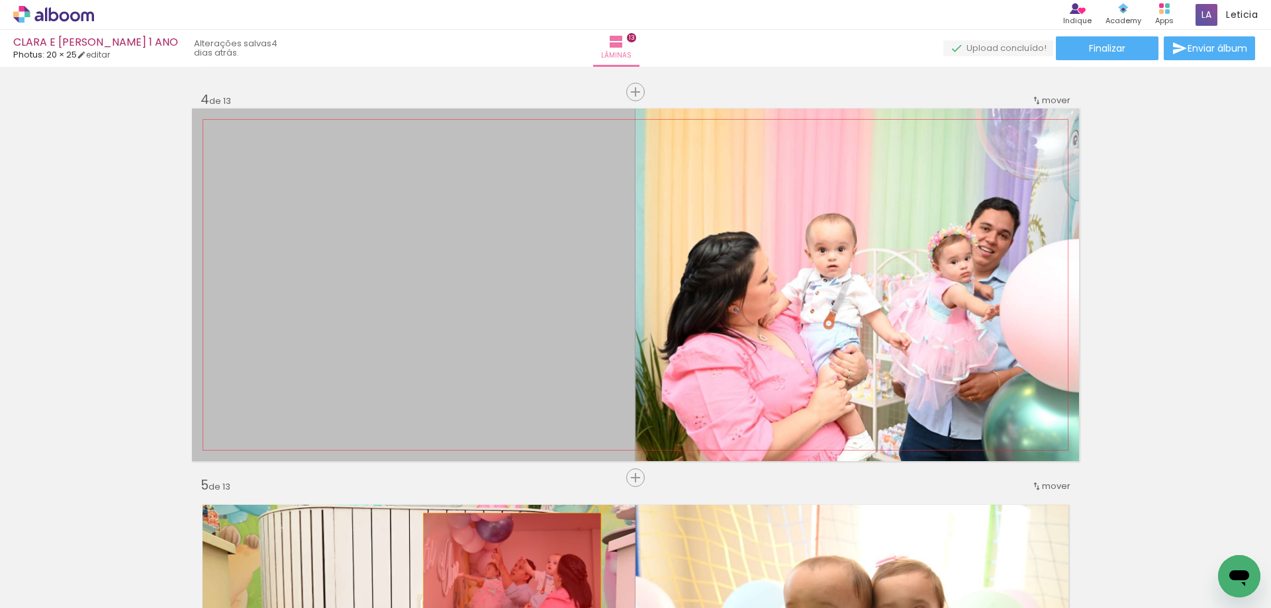
drag, startPoint x: 500, startPoint y: 379, endPoint x: 507, endPoint y: 584, distance: 204.6
click at [507, 584] on quentale-workspace at bounding box center [635, 304] width 1271 height 608
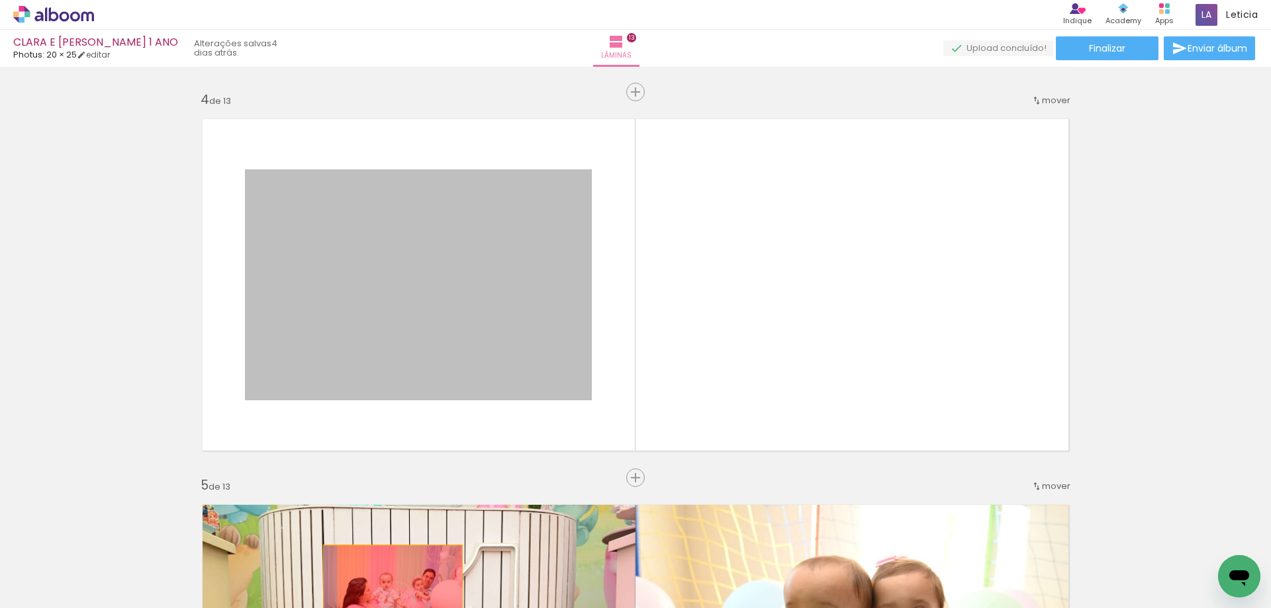
drag, startPoint x: 437, startPoint y: 243, endPoint x: 388, endPoint y: 592, distance: 352.2
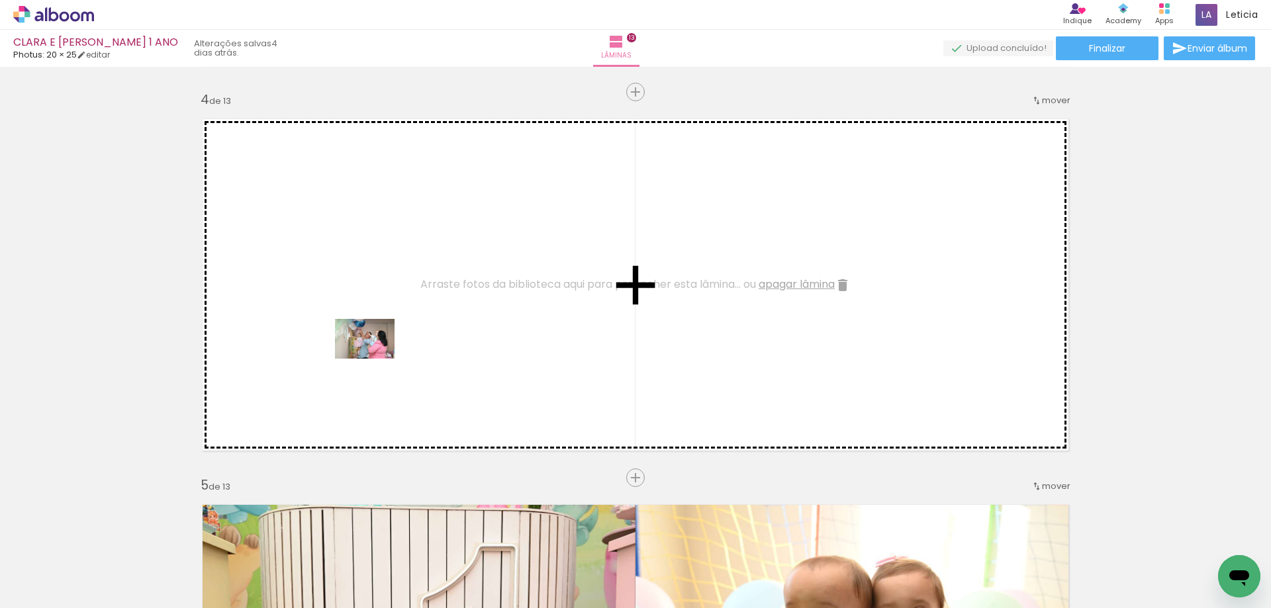
click at [375, 359] on quentale-workspace at bounding box center [635, 304] width 1271 height 608
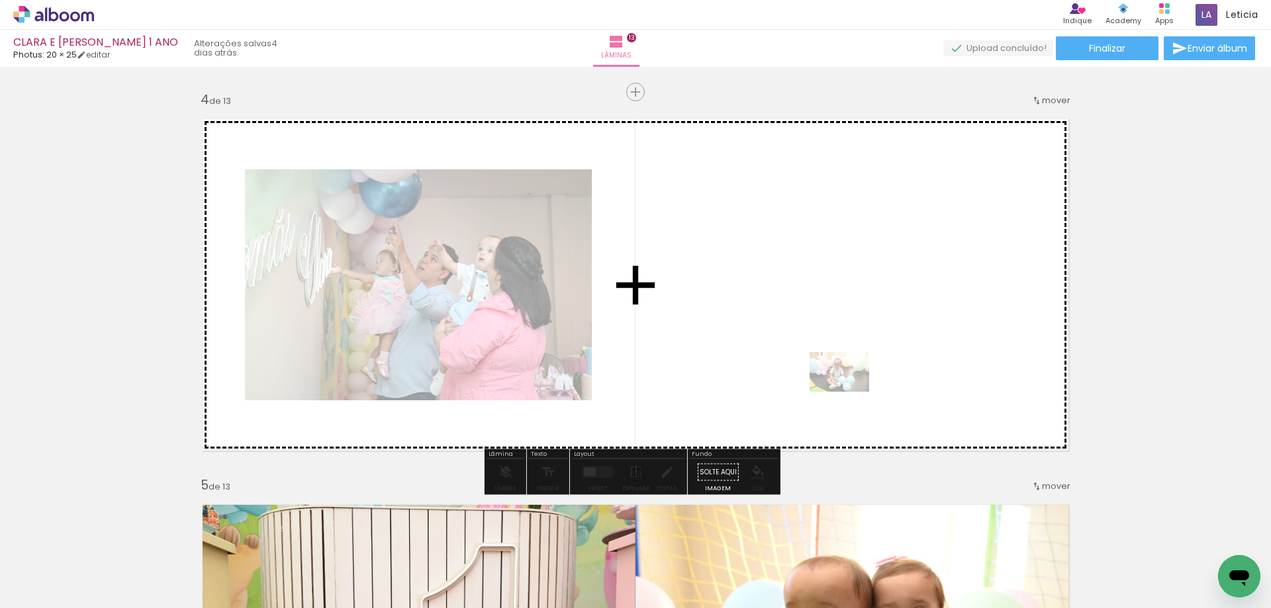
drag, startPoint x: 883, startPoint y: 578, endPoint x: 849, endPoint y: 392, distance: 189.8
click at [849, 392] on quentale-workspace at bounding box center [635, 304] width 1271 height 608
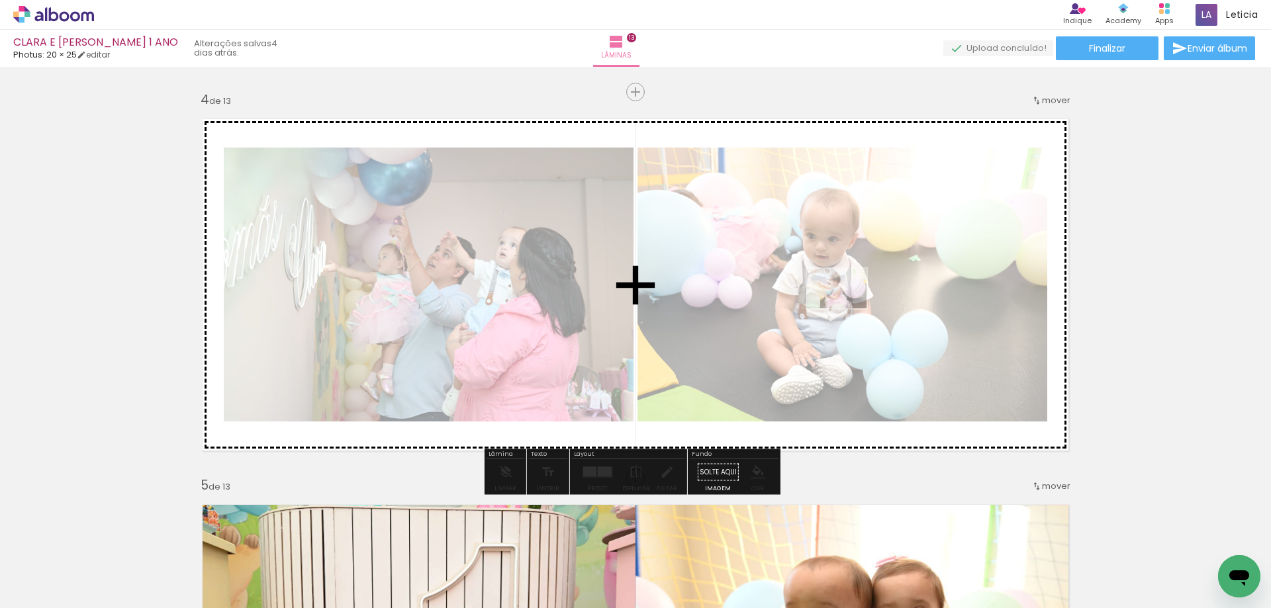
drag, startPoint x: 1082, startPoint y: 568, endPoint x: 846, endPoint y: 308, distance: 350.4
click at [846, 308] on quentale-workspace at bounding box center [635, 304] width 1271 height 608
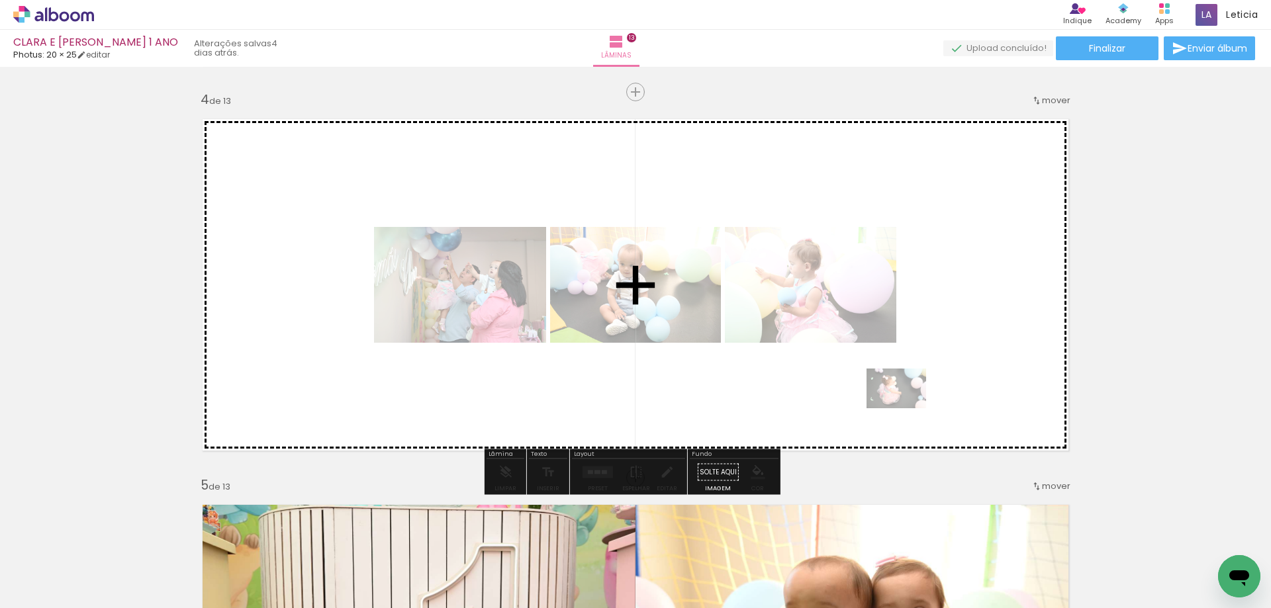
drag, startPoint x: 1168, startPoint y: 576, endPoint x: 906, endPoint y: 408, distance: 311.0
click at [906, 408] on quentale-workspace at bounding box center [635, 304] width 1271 height 608
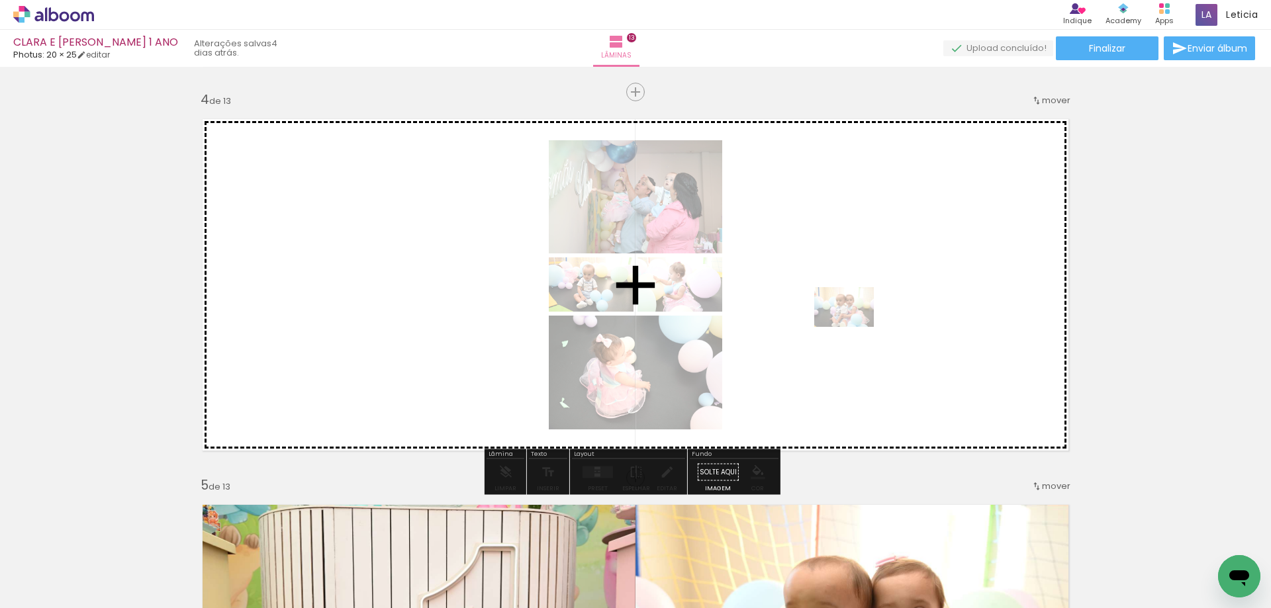
drag, startPoint x: 819, startPoint y: 567, endPoint x: 854, endPoint y: 327, distance: 242.7
click at [854, 327] on quentale-workspace at bounding box center [635, 304] width 1271 height 608
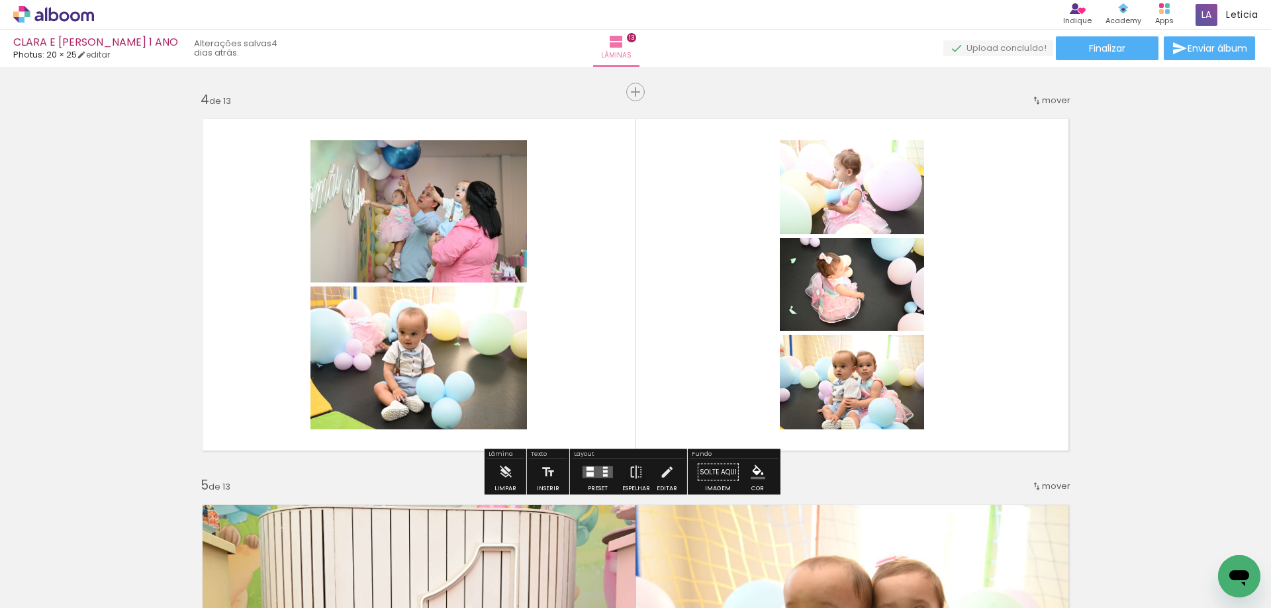
click at [598, 468] on quentale-layouter at bounding box center [597, 473] width 30 height 12
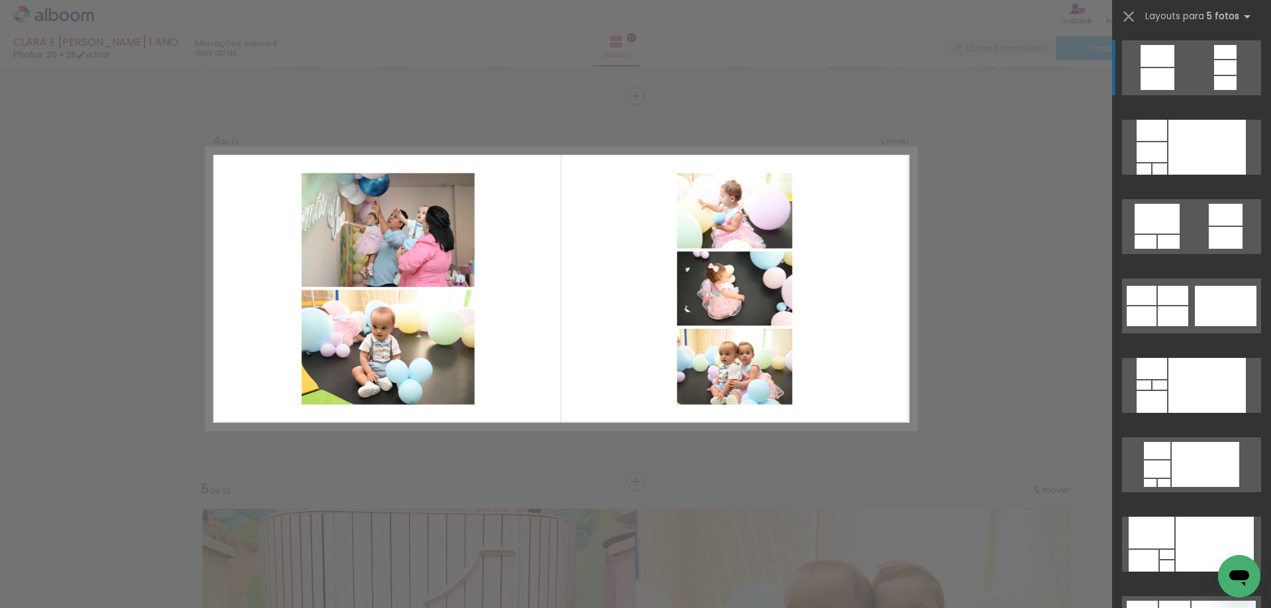
scroll to position [1143, 0]
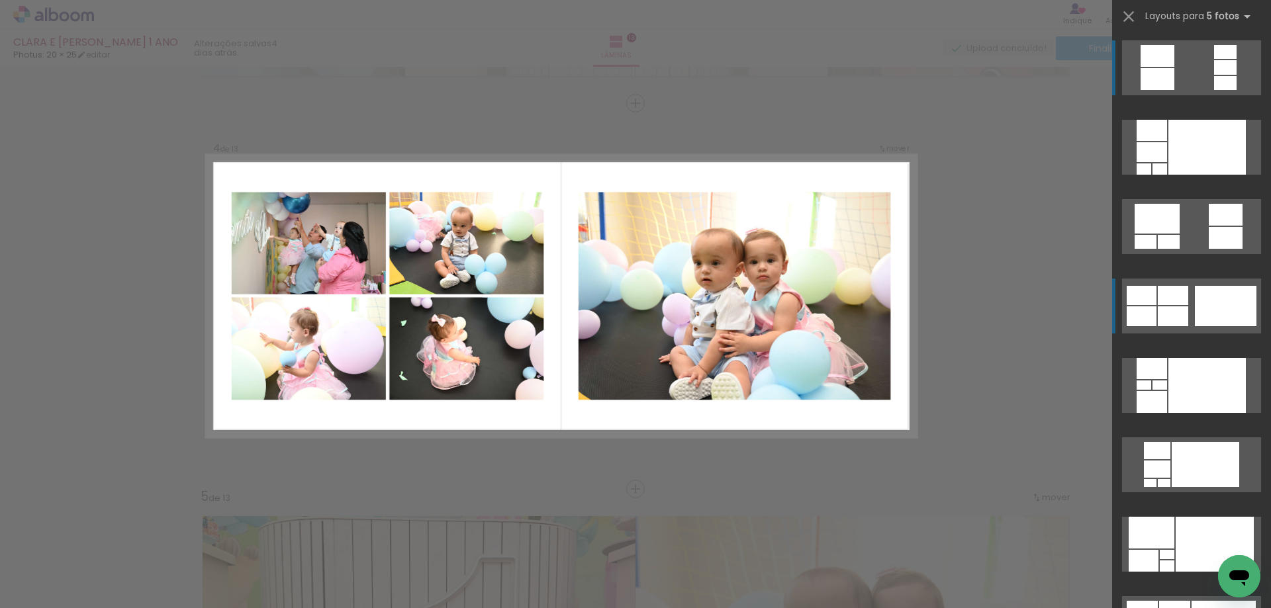
click at [1196, 175] on div at bounding box center [1206, 147] width 77 height 55
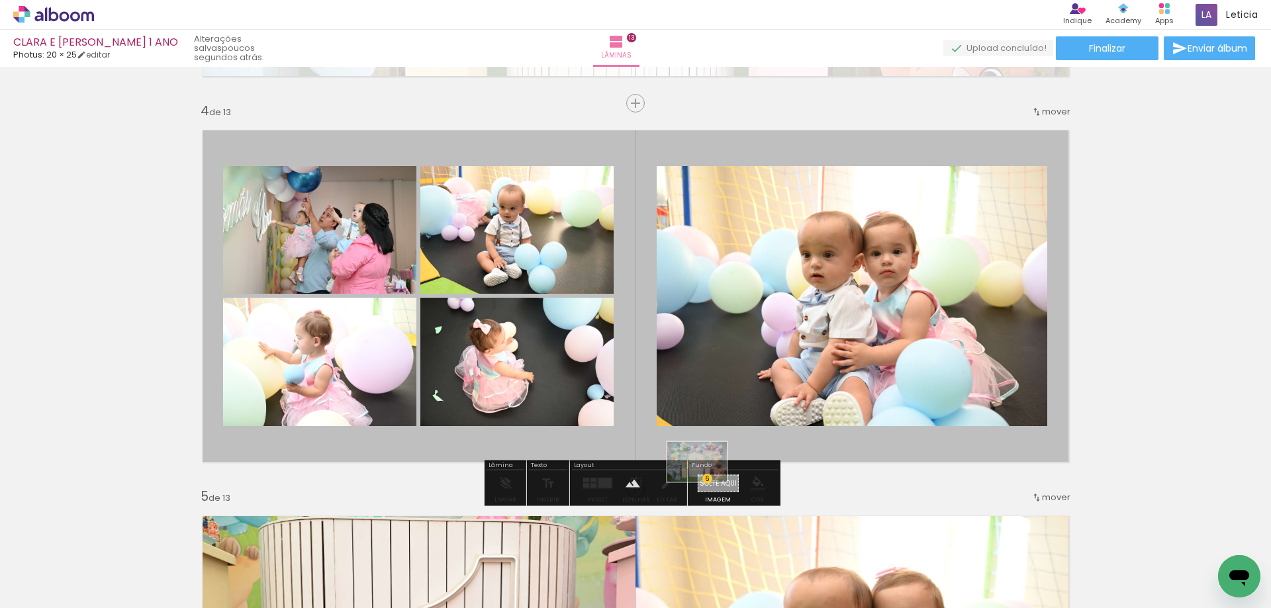
drag, startPoint x: 688, startPoint y: 530, endPoint x: 707, endPoint y: 482, distance: 52.0
click at [707, 482] on quentale-workspace at bounding box center [635, 304] width 1271 height 608
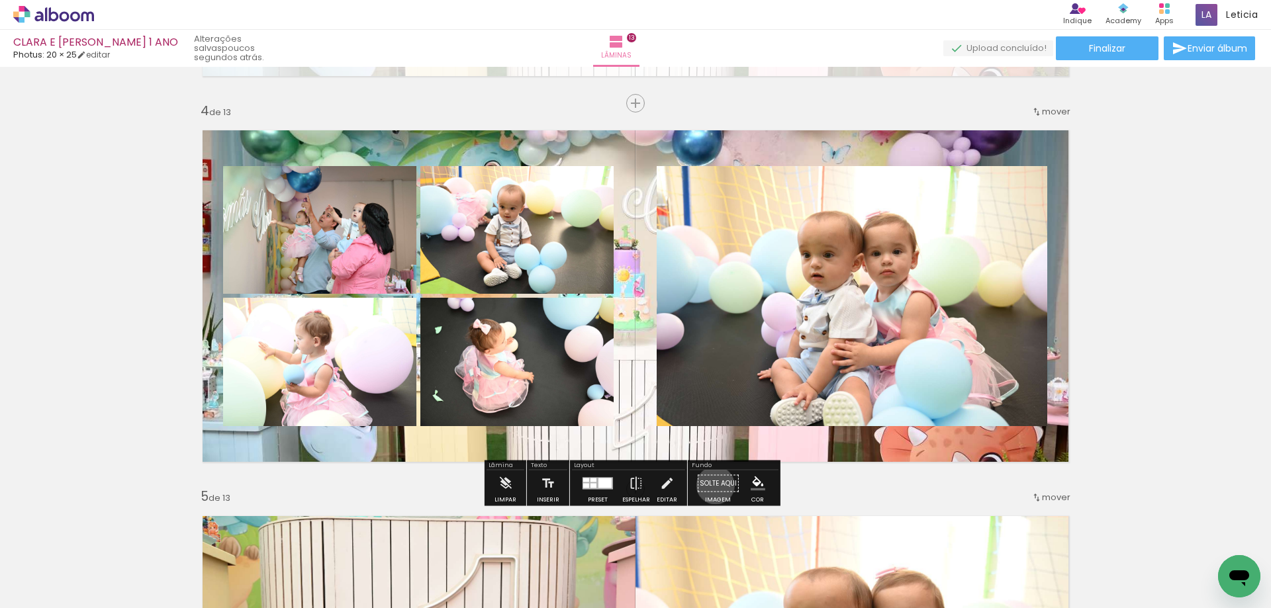
click at [711, 485] on paper-button "Solte aqui Imagem" at bounding box center [718, 488] width 48 height 34
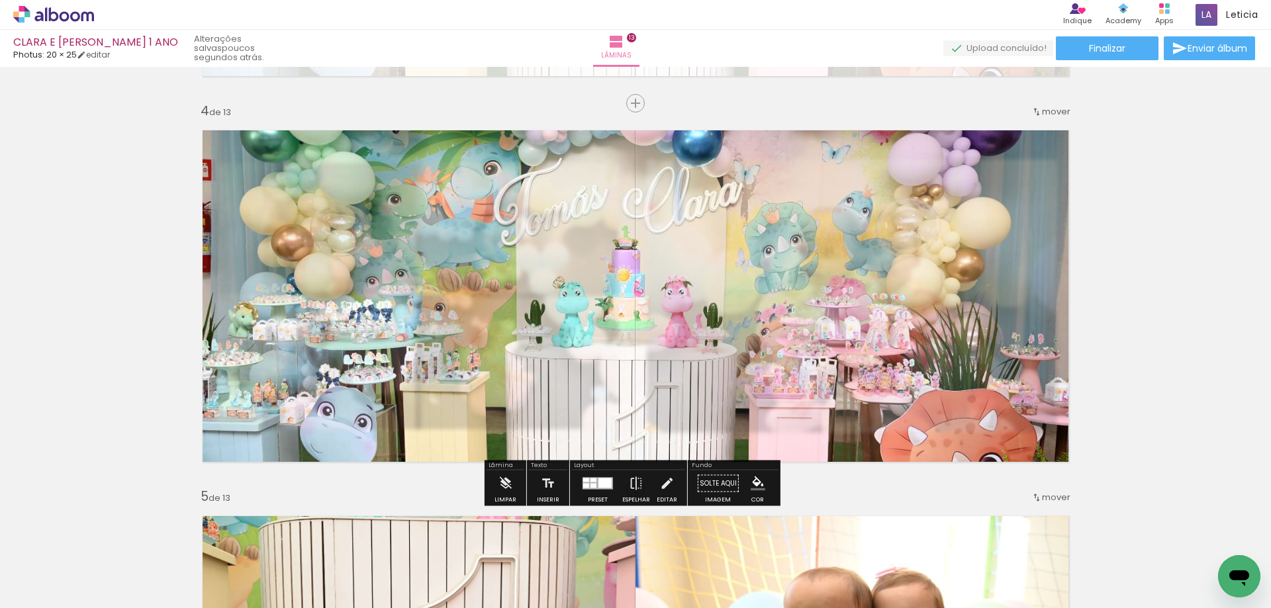
type paper-slider "15"
click at [339, 154] on paper-progress at bounding box center [362, 153] width 52 height 21
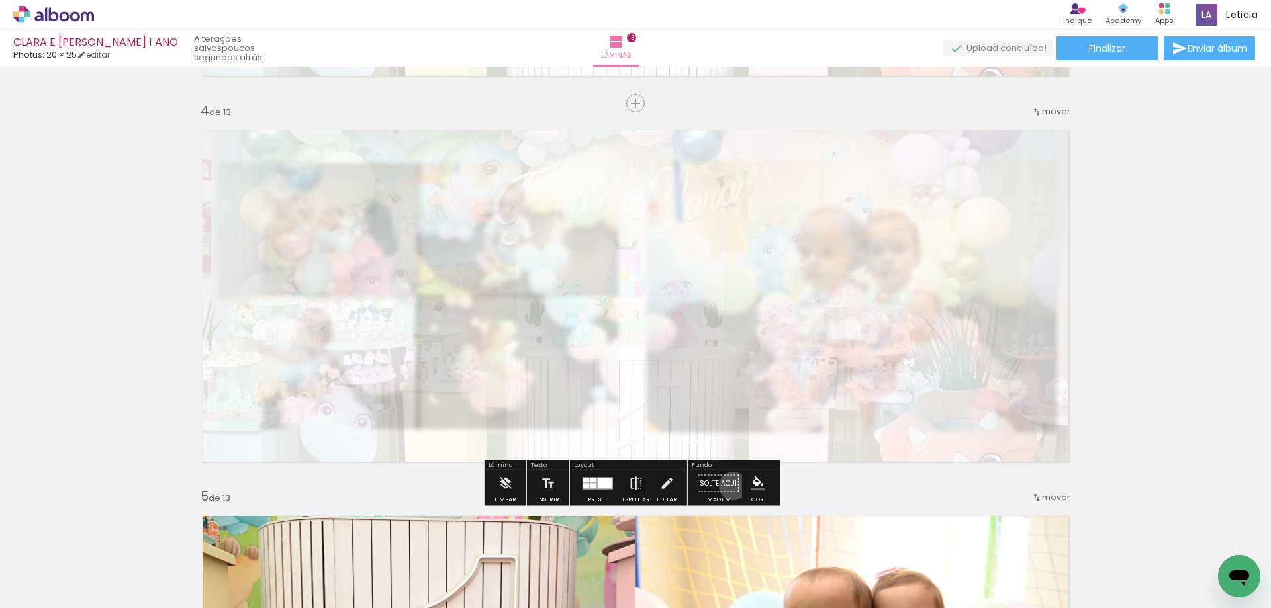
click at [729, 486] on paper-button "Solte aqui Imagem" at bounding box center [718, 488] width 48 height 34
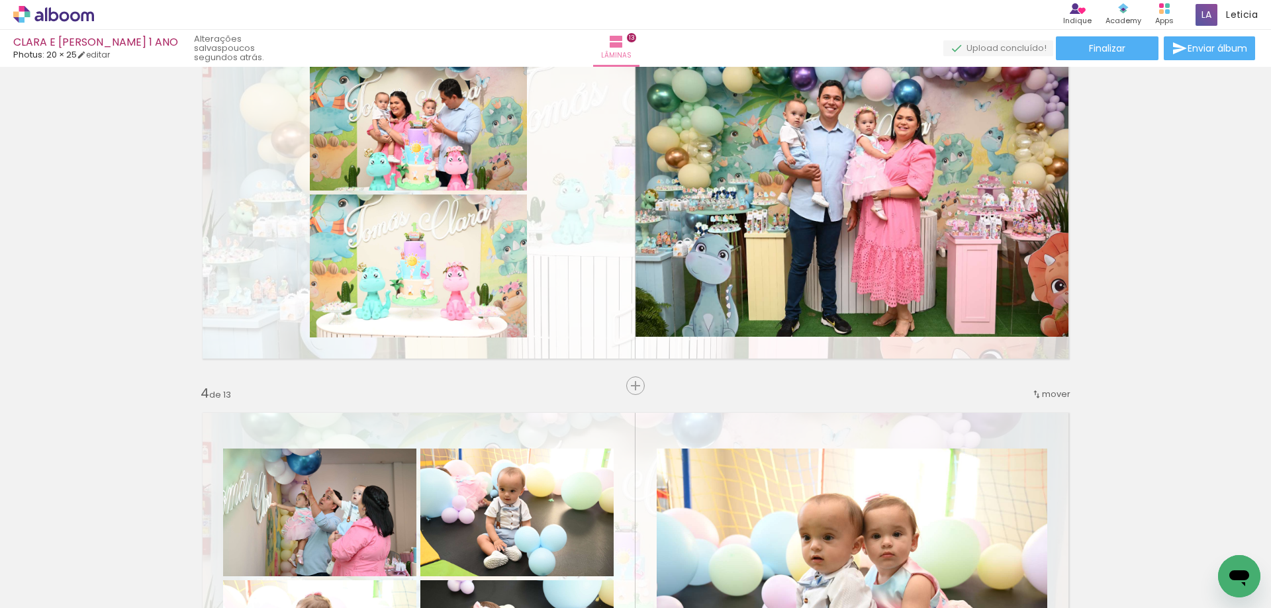
scroll to position [926, 0]
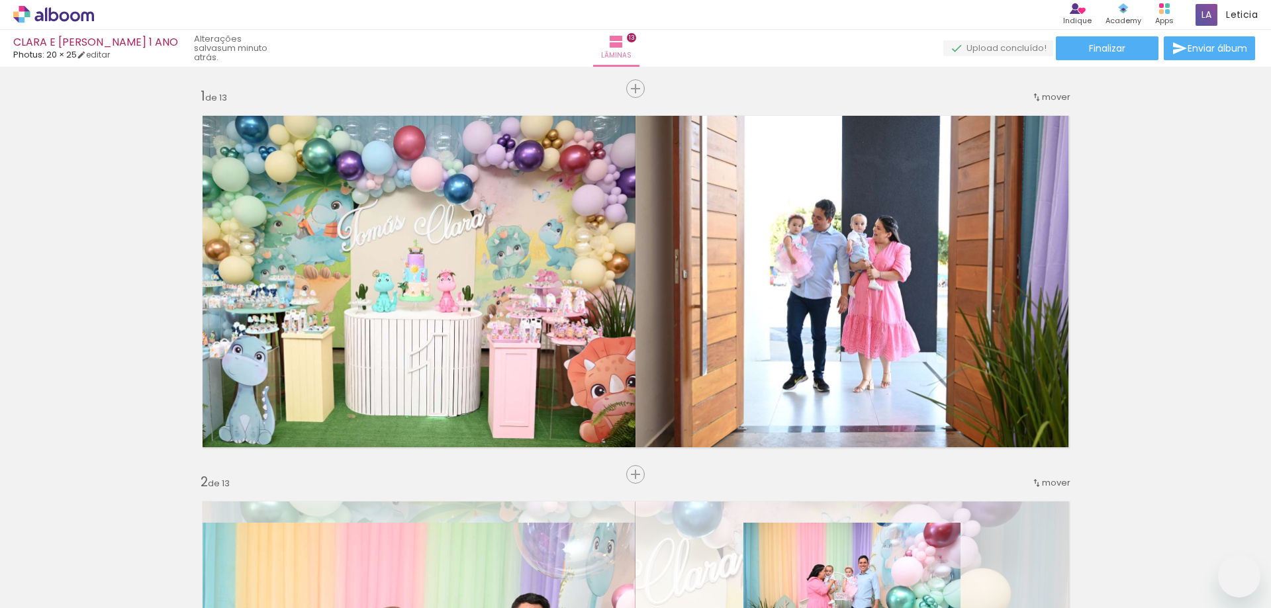
drag, startPoint x: 0, startPoint y: 0, endPoint x: 858, endPoint y: 388, distance: 941.8
click at [858, 388] on quentale-workspace at bounding box center [635, 304] width 1271 height 608
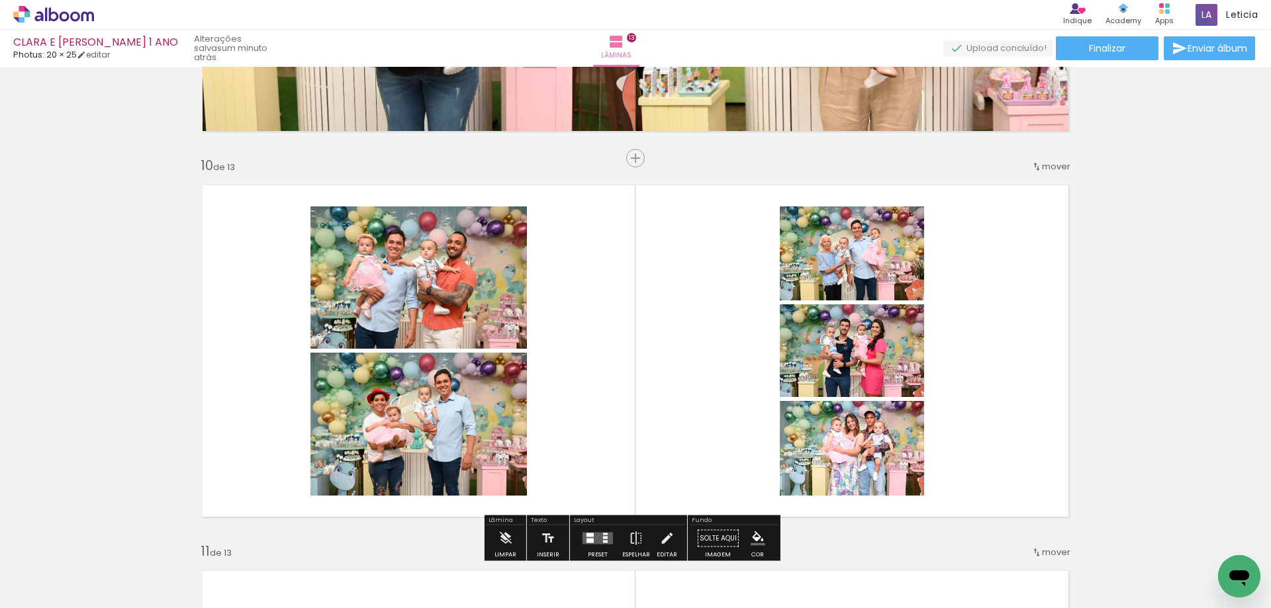
scroll to position [0, 1052]
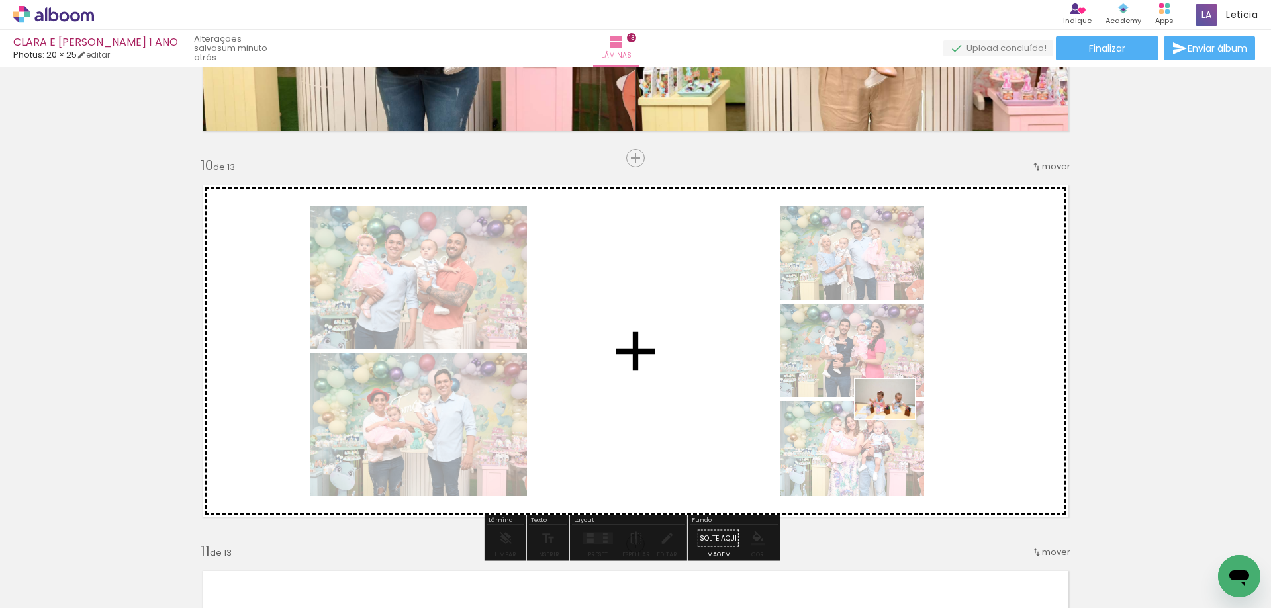
drag, startPoint x: 1171, startPoint y: 562, endPoint x: 895, endPoint y: 419, distance: 311.1
click at [895, 419] on quentale-workspace at bounding box center [635, 304] width 1271 height 608
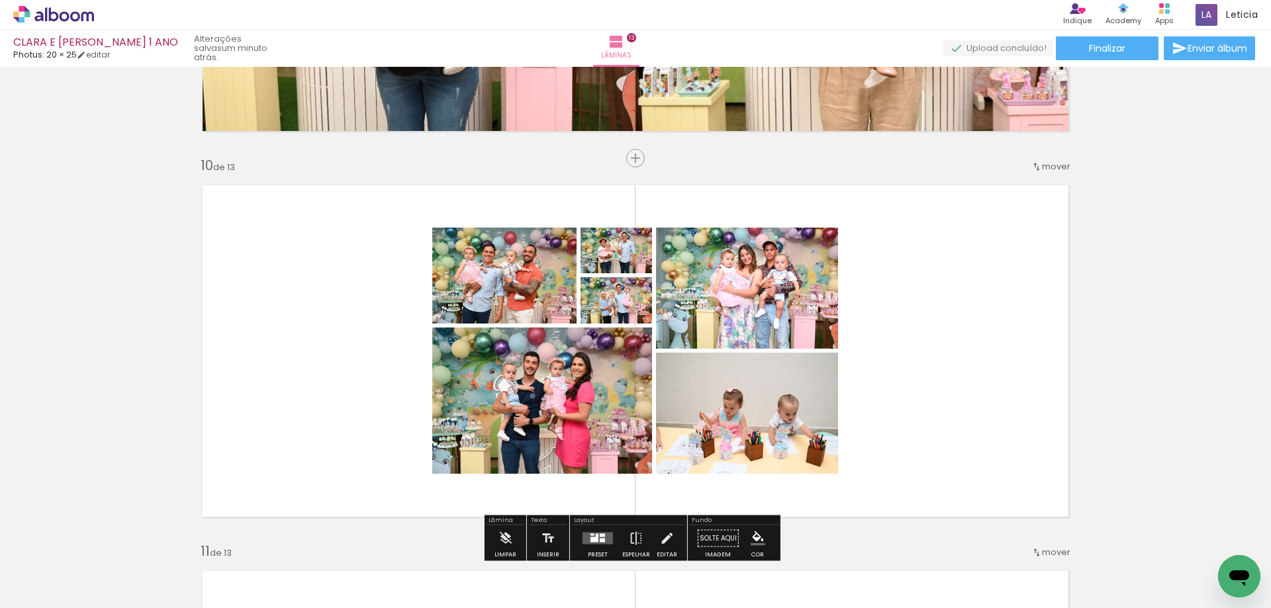
scroll to position [3469, 0]
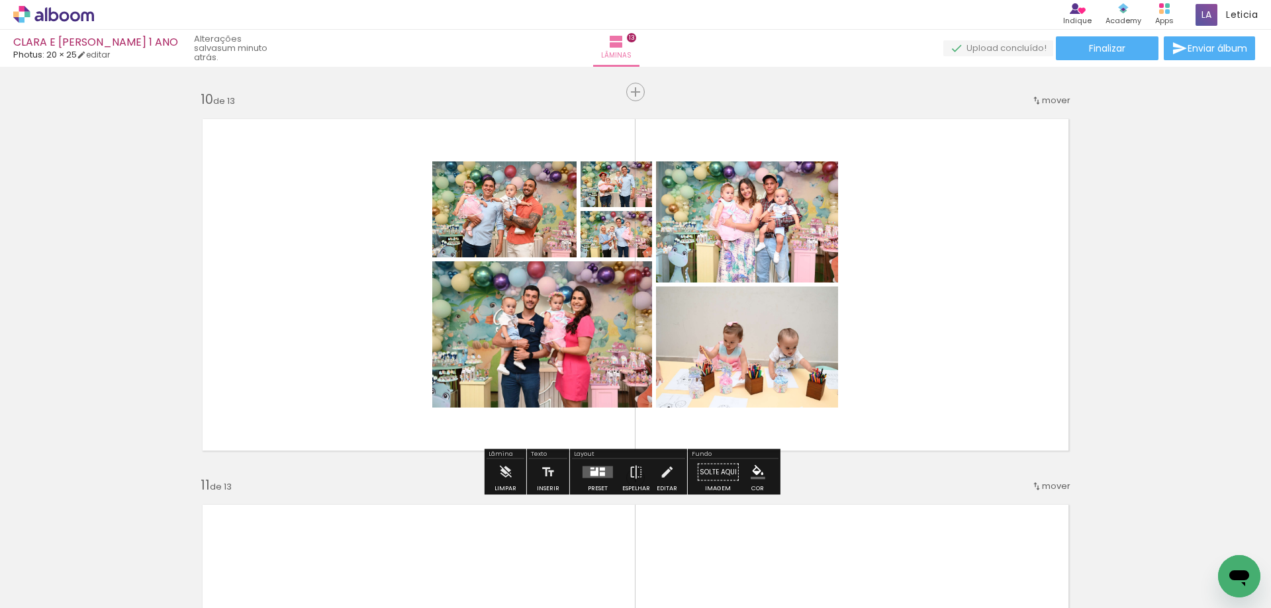
click at [601, 471] on quentale-layouter at bounding box center [597, 473] width 30 height 12
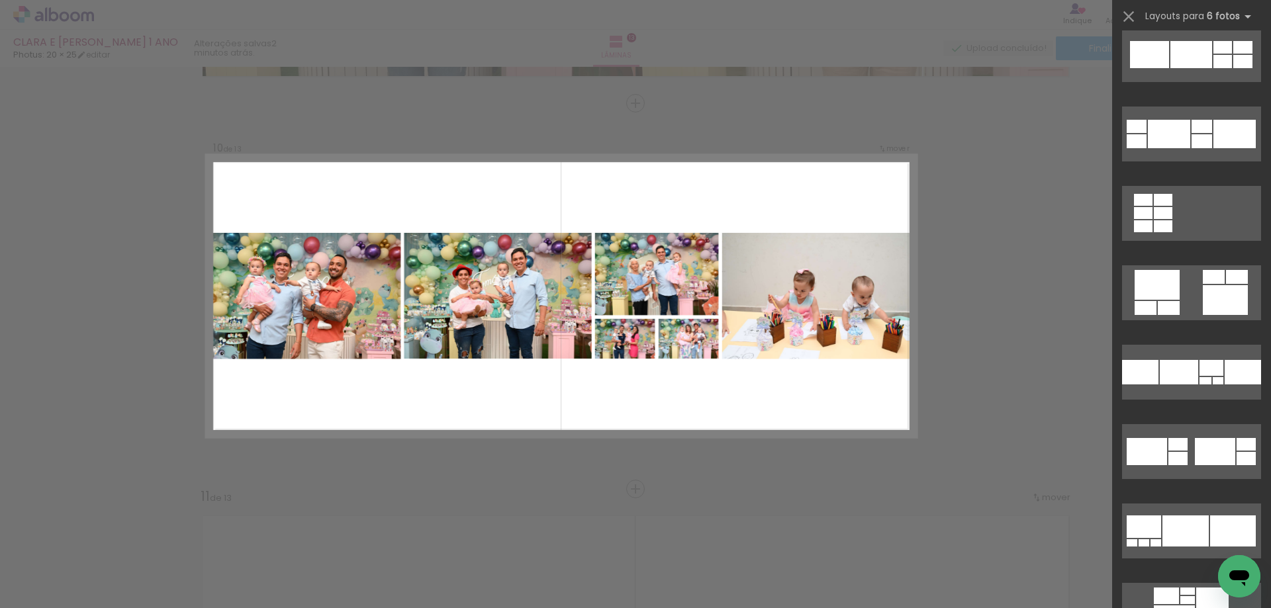
scroll to position [4897, 0]
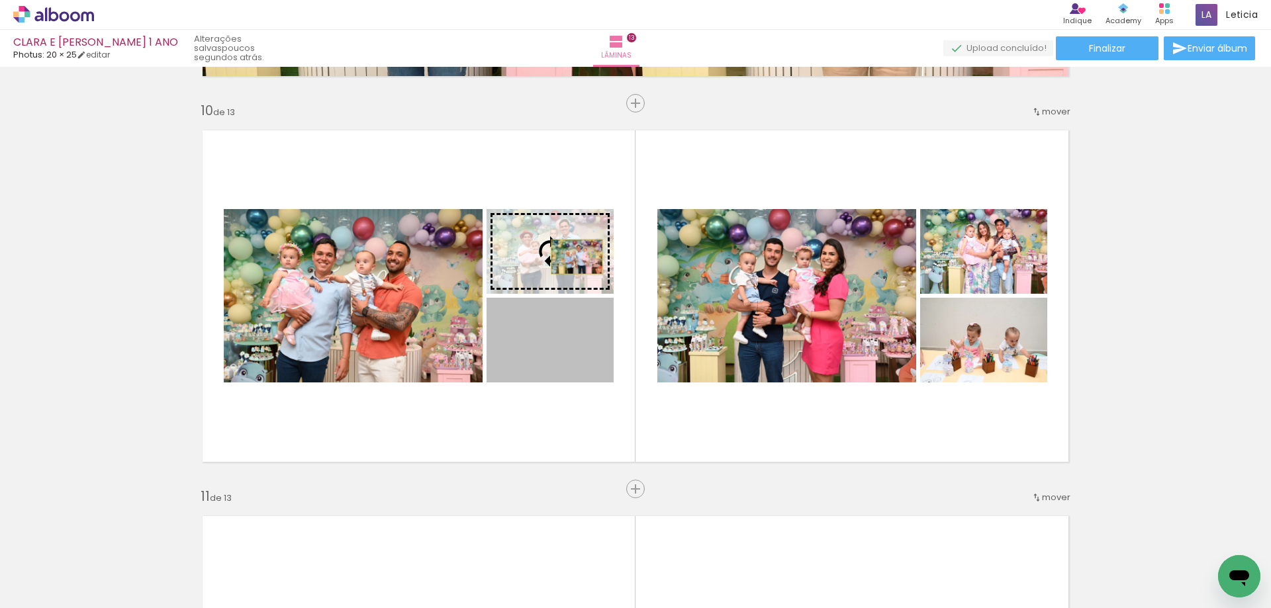
drag, startPoint x: 564, startPoint y: 347, endPoint x: 572, endPoint y: 257, distance: 90.3
click at [0, 0] on slot at bounding box center [0, 0] width 0 height 0
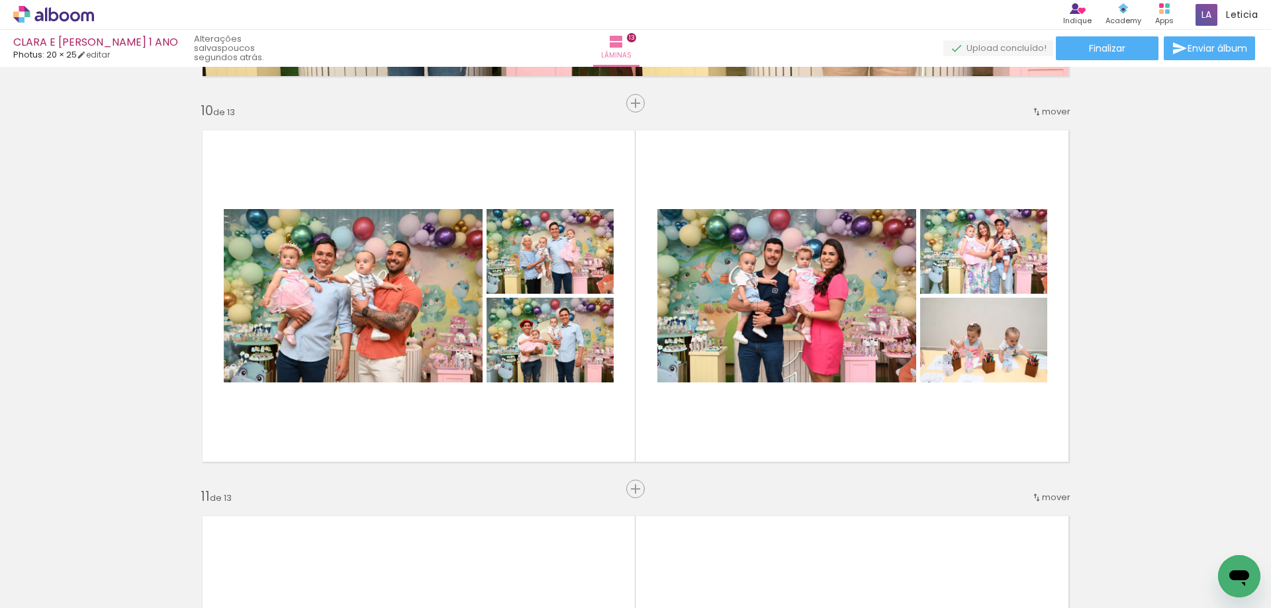
scroll to position [0, 337]
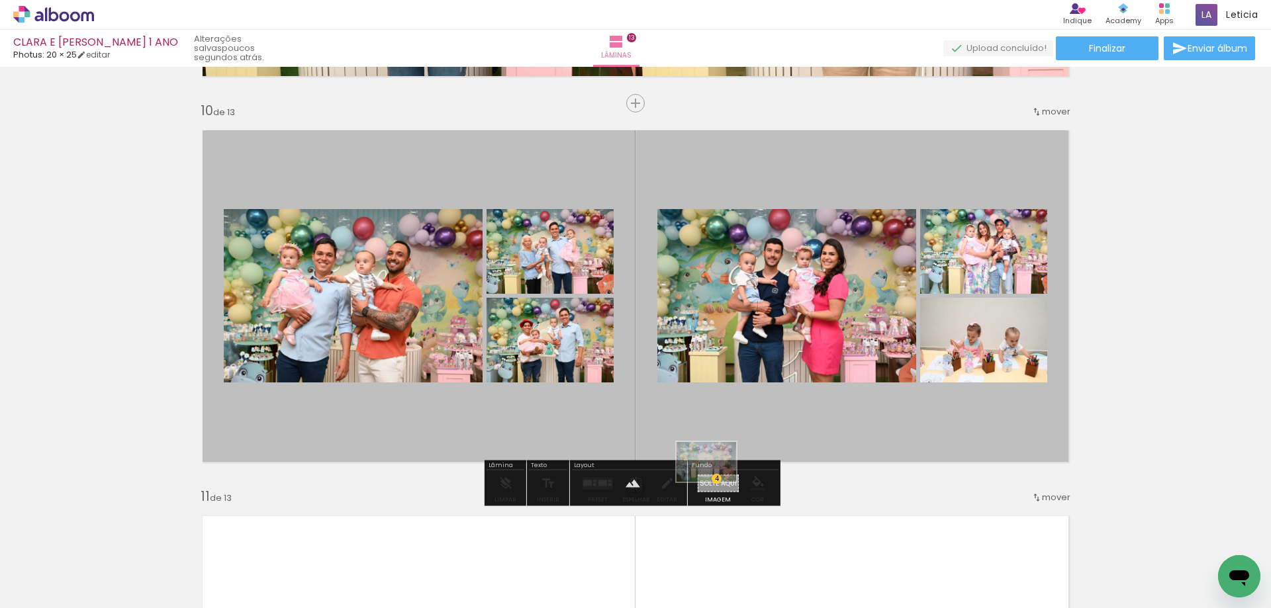
drag, startPoint x: 324, startPoint y: 568, endPoint x: 716, endPoint y: 482, distance: 401.7
click at [716, 482] on quentale-workspace at bounding box center [635, 304] width 1271 height 608
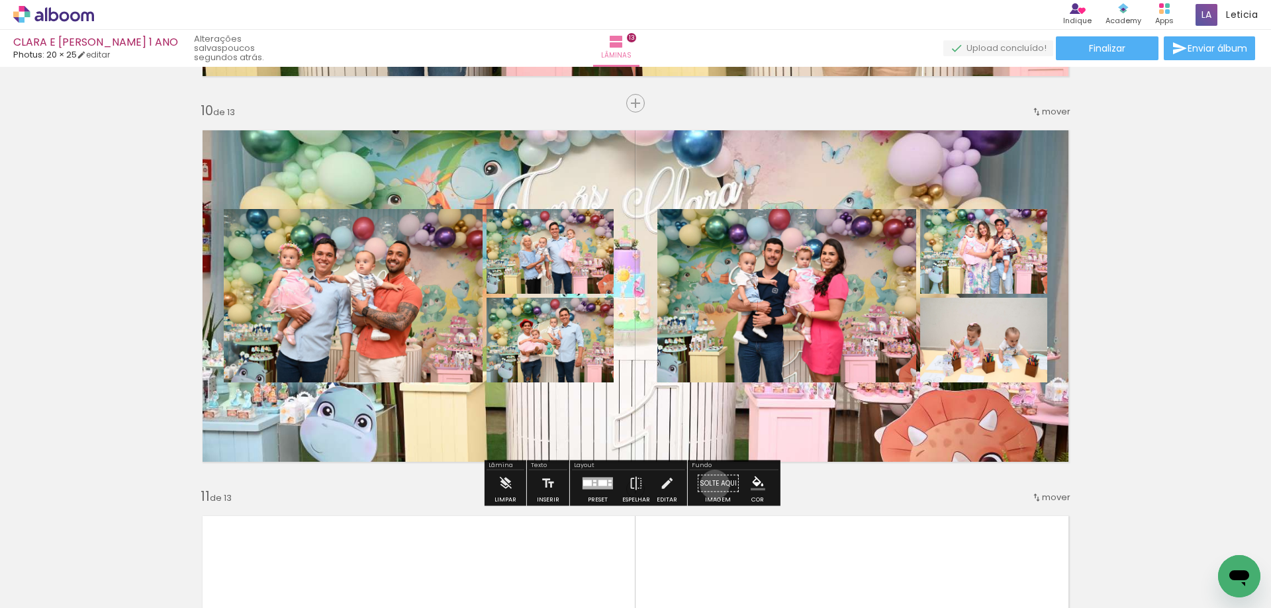
click at [710, 484] on paper-button "Solte aqui Imagem" at bounding box center [718, 488] width 48 height 34
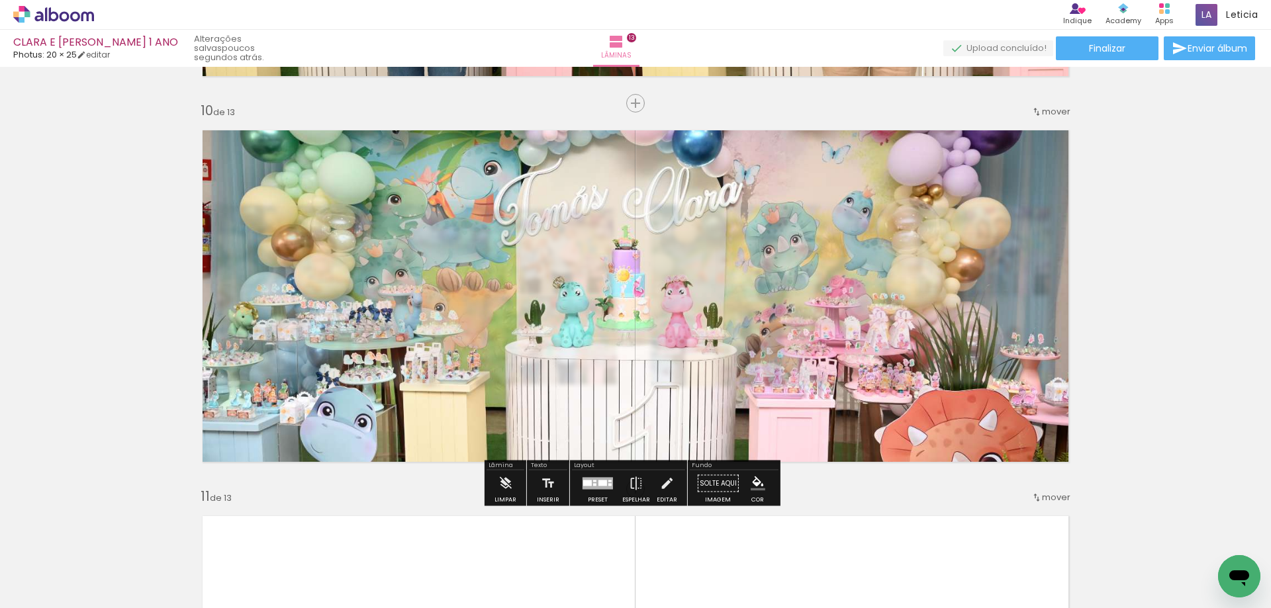
type paper-slider "20"
click at [341, 154] on div at bounding box center [362, 153] width 52 height 1
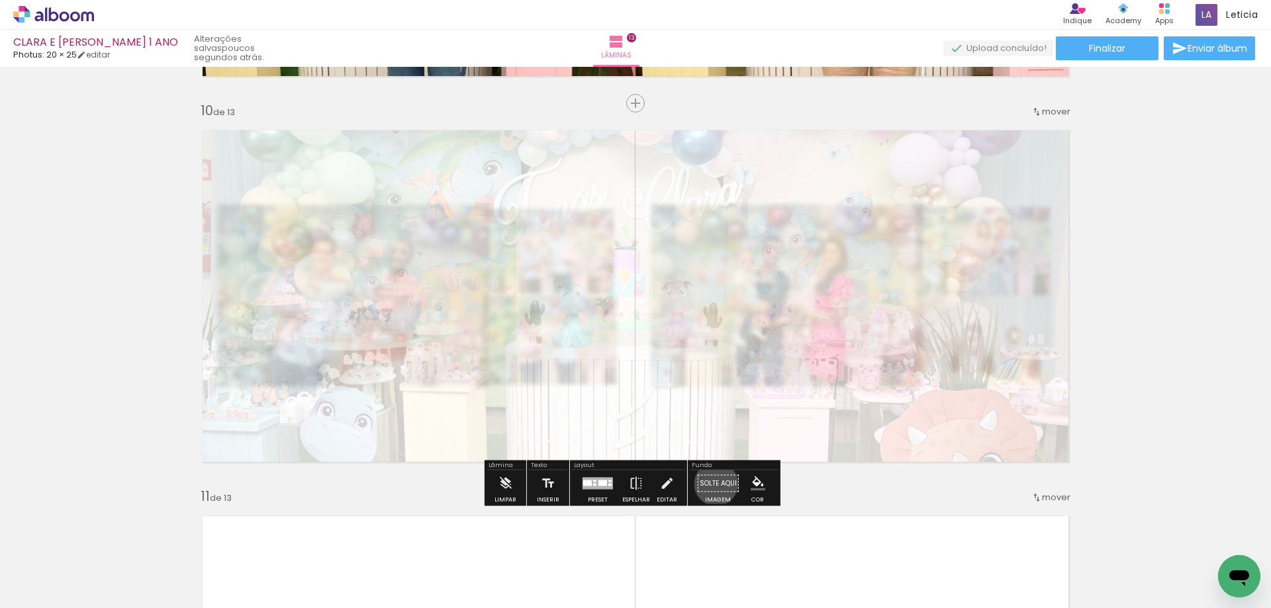
click at [711, 484] on paper-button "Solte aqui Imagem" at bounding box center [718, 488] width 48 height 34
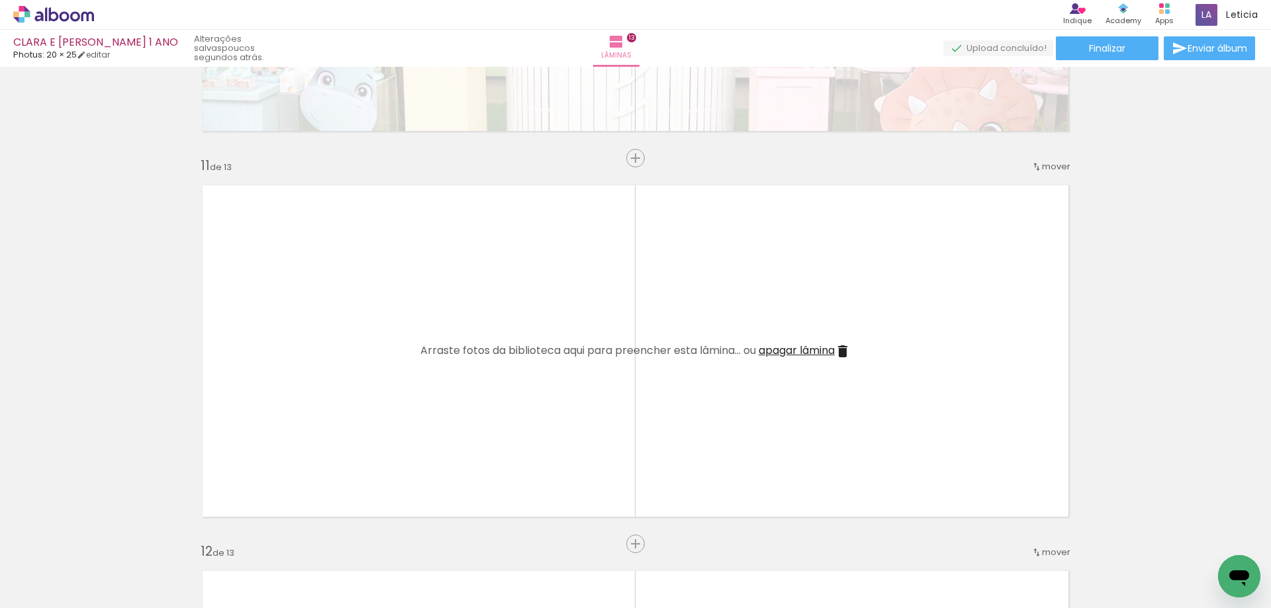
scroll to position [0, 1436]
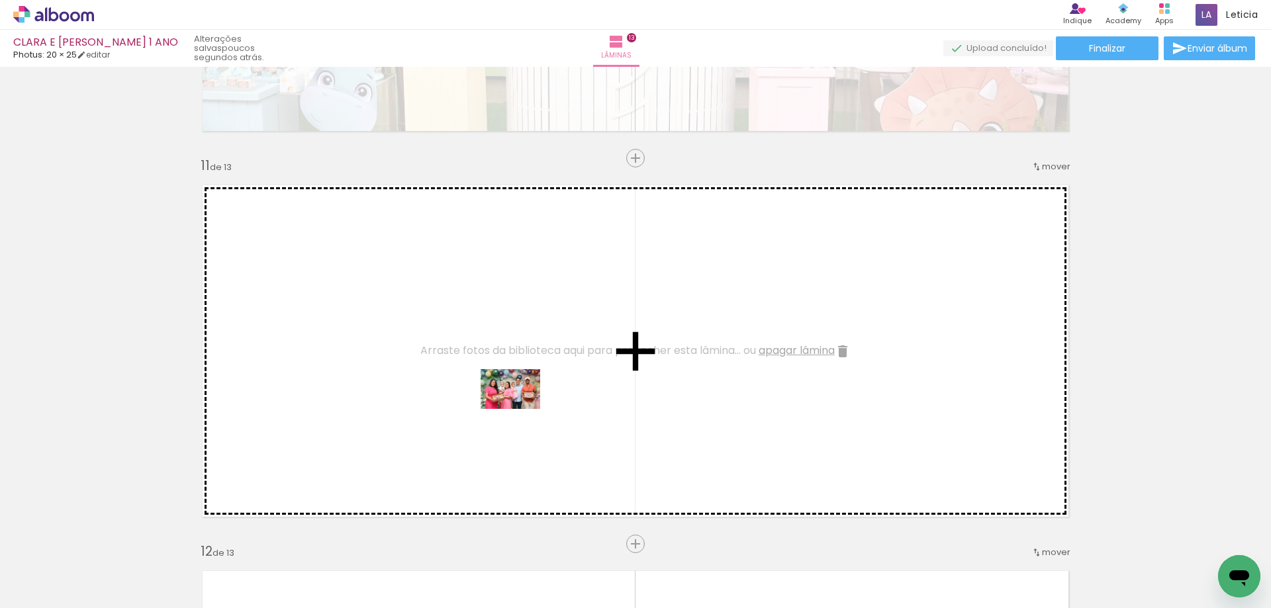
drag, startPoint x: 937, startPoint y: 571, endPoint x: 520, endPoint y: 409, distance: 447.3
click at [520, 409] on quentale-workspace at bounding box center [635, 304] width 1271 height 608
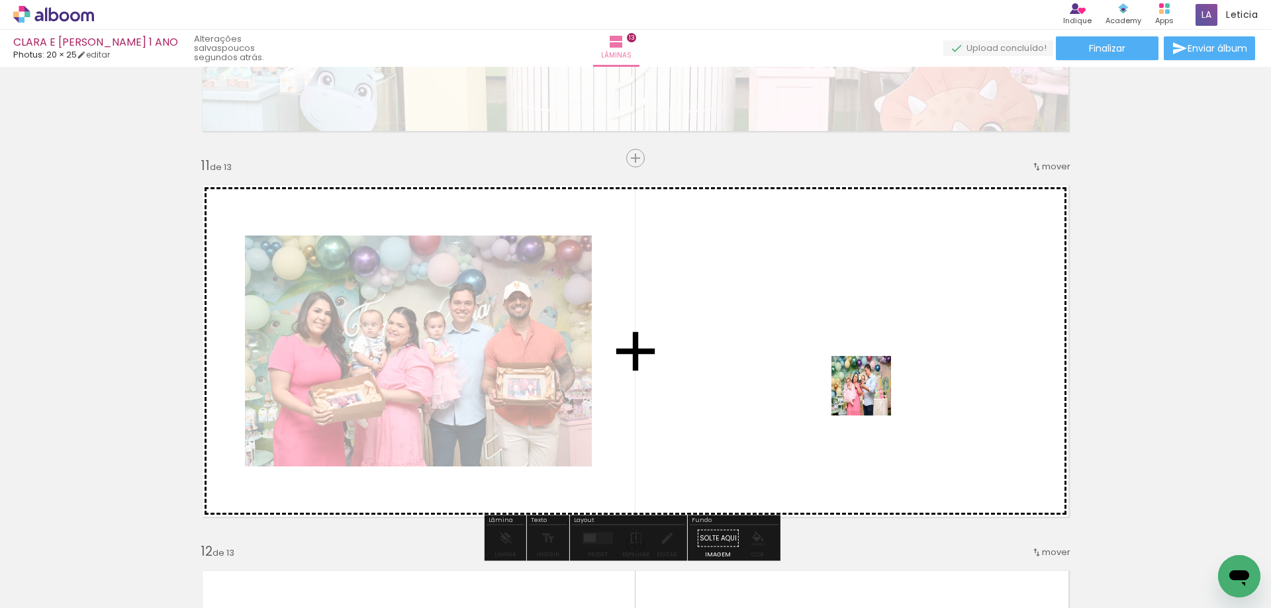
drag, startPoint x: 848, startPoint y: 567, endPoint x: 871, endPoint y: 396, distance: 172.9
click at [871, 396] on quentale-workspace at bounding box center [635, 304] width 1271 height 608
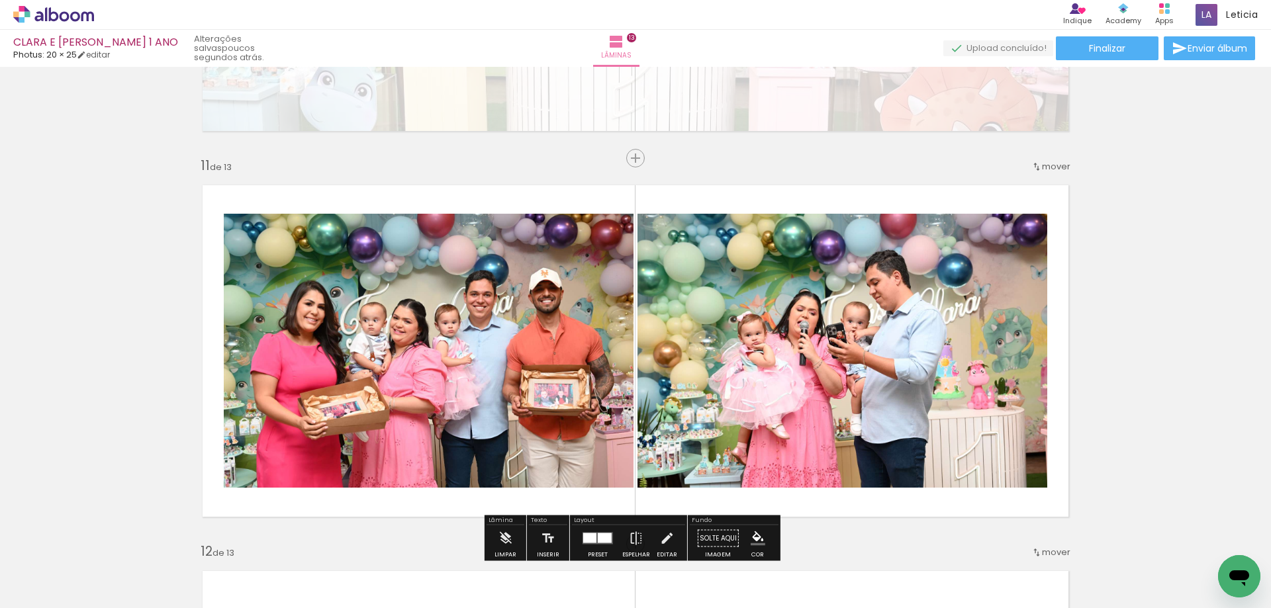
scroll to position [3855, 0]
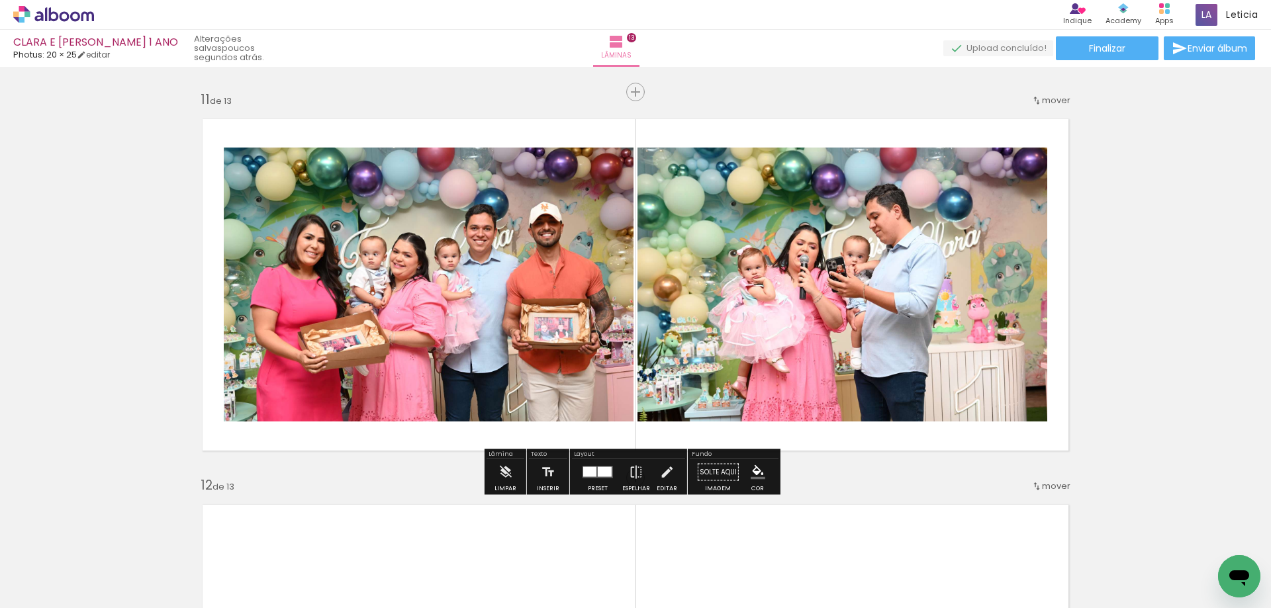
click at [591, 475] on div at bounding box center [589, 472] width 13 height 10
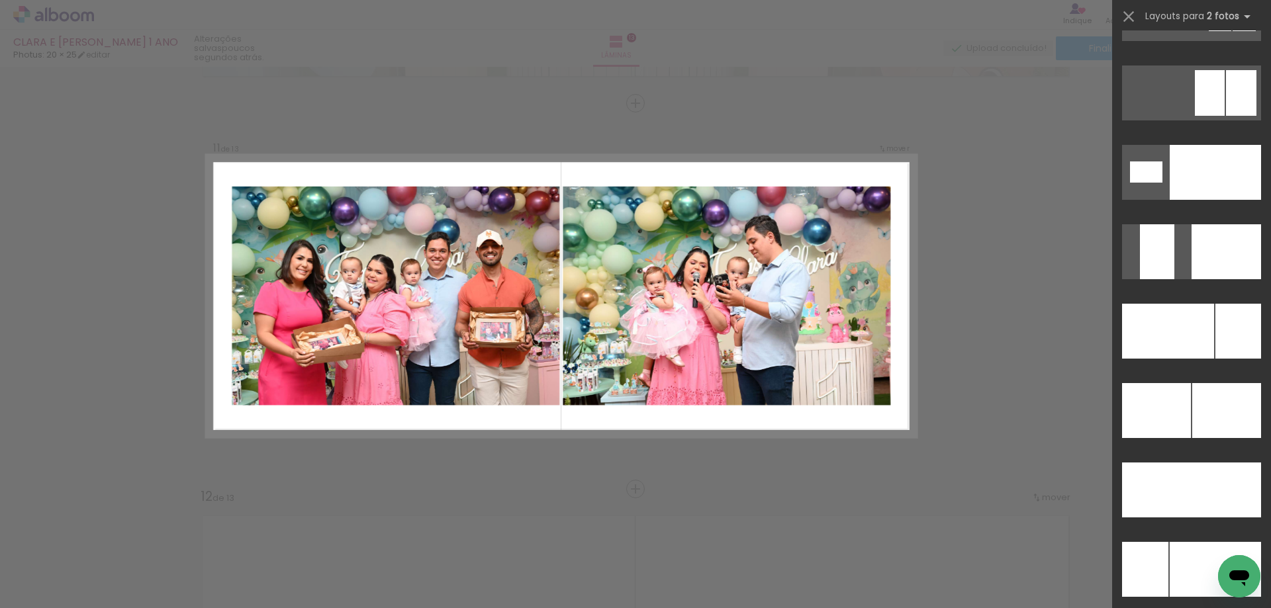
scroll to position [5686, 0]
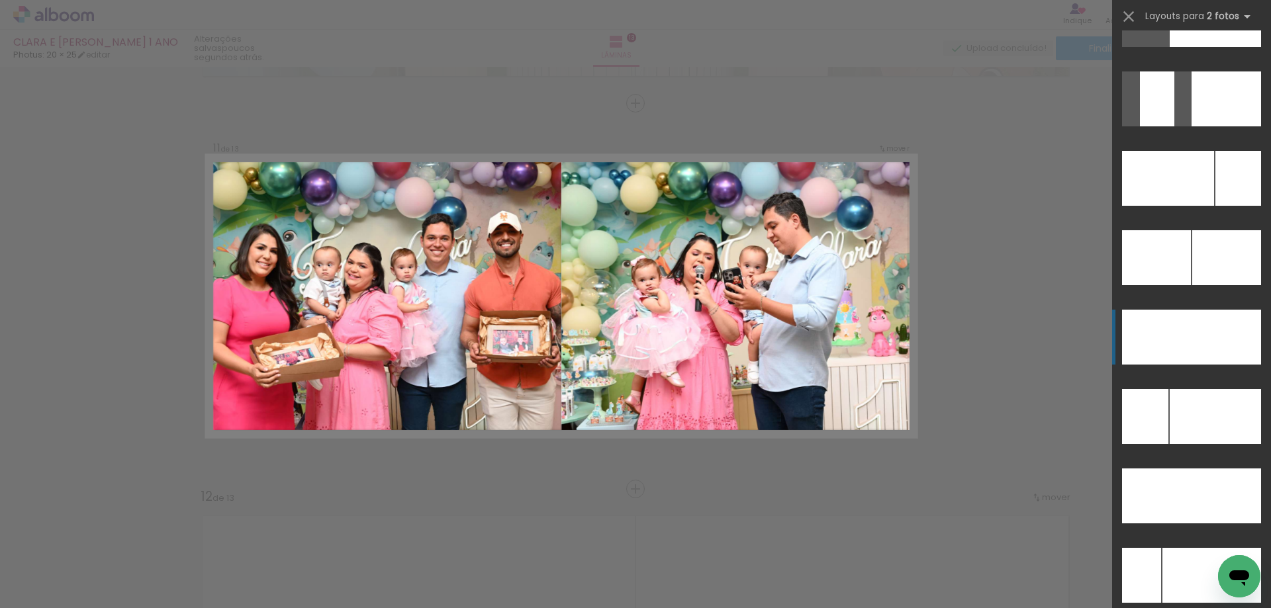
click at [1209, 47] on div at bounding box center [1214, 19] width 91 height 55
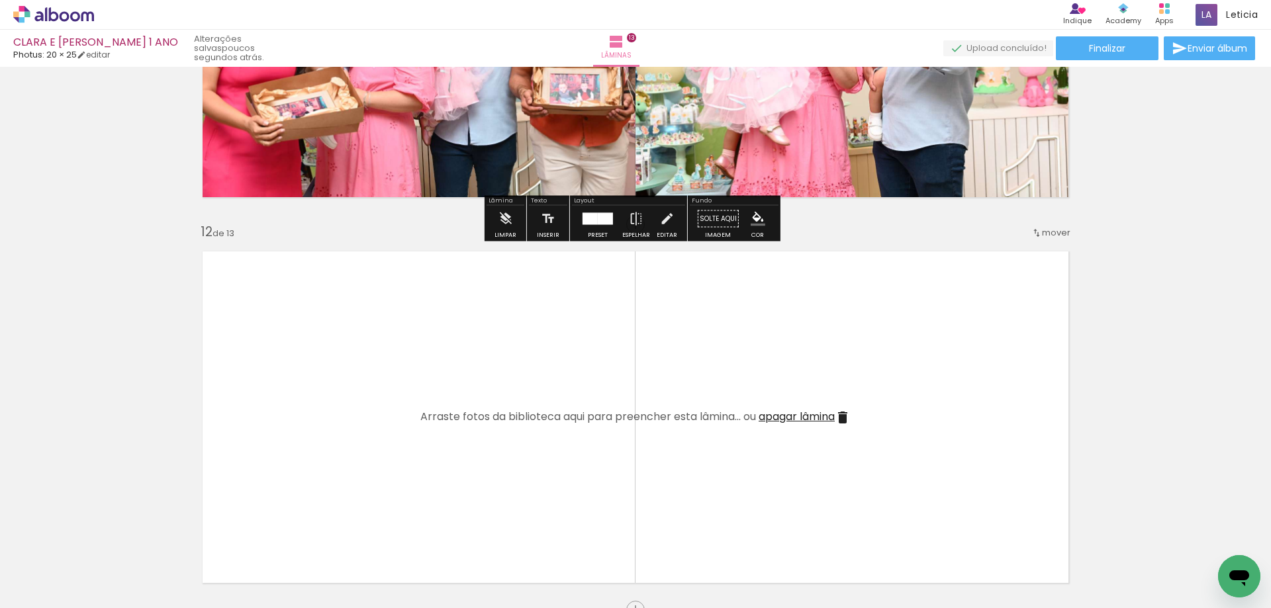
scroll to position [4174, 0]
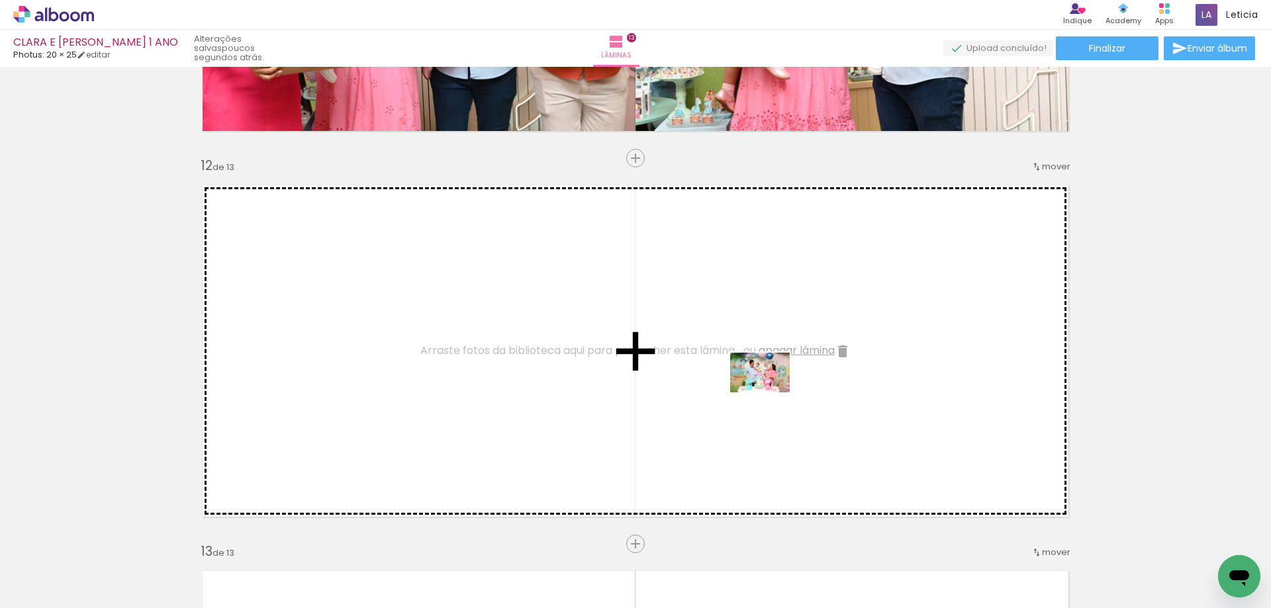
drag, startPoint x: 1006, startPoint y: 570, endPoint x: 770, endPoint y: 392, distance: 295.4
click at [770, 392] on quentale-workspace at bounding box center [635, 304] width 1271 height 608
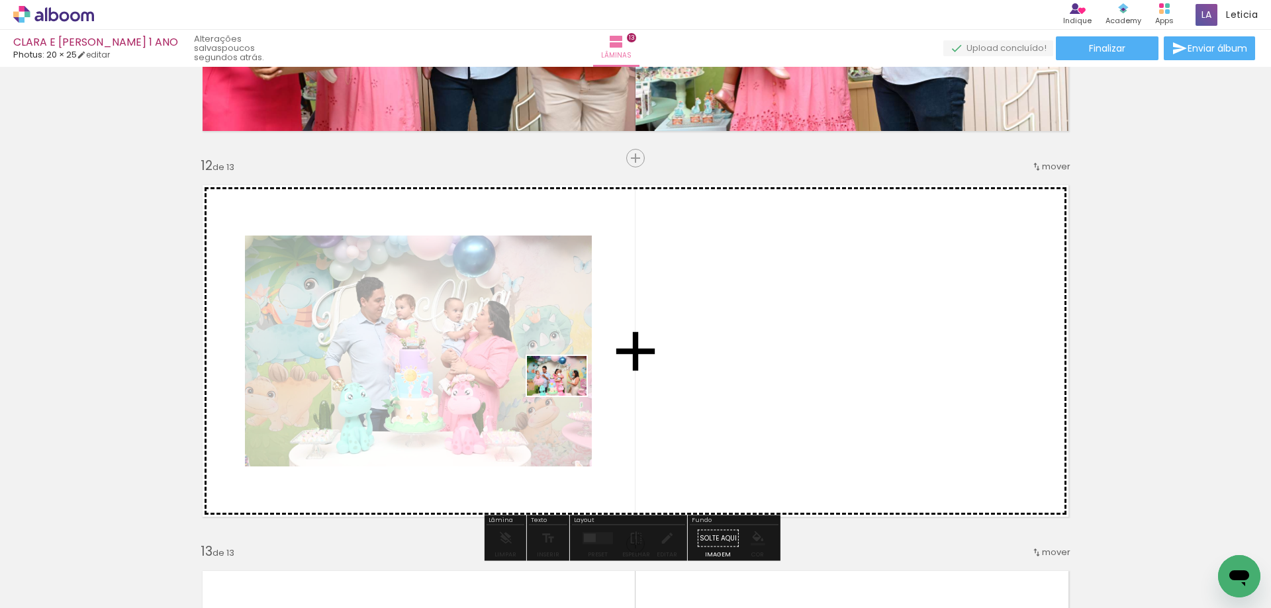
drag, startPoint x: 1198, startPoint y: 568, endPoint x: 566, endPoint y: 396, distance: 655.0
click at [566, 396] on quentale-workspace at bounding box center [635, 304] width 1271 height 608
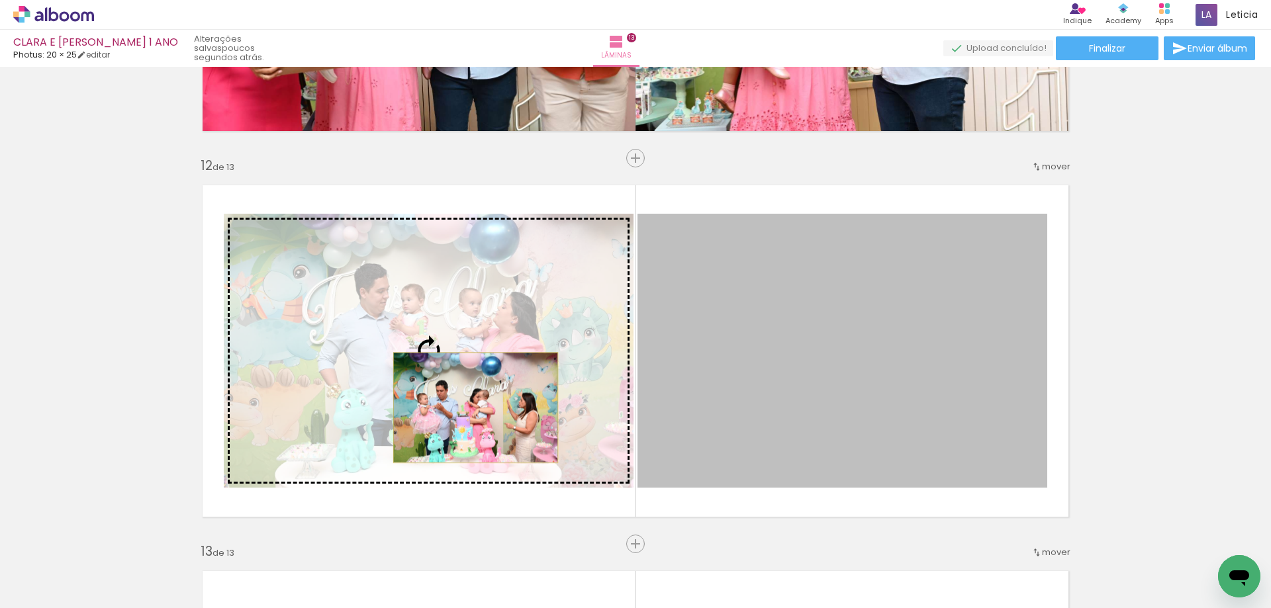
drag, startPoint x: 795, startPoint y: 411, endPoint x: 471, endPoint y: 408, distance: 324.3
click at [0, 0] on slot at bounding box center [0, 0] width 0 height 0
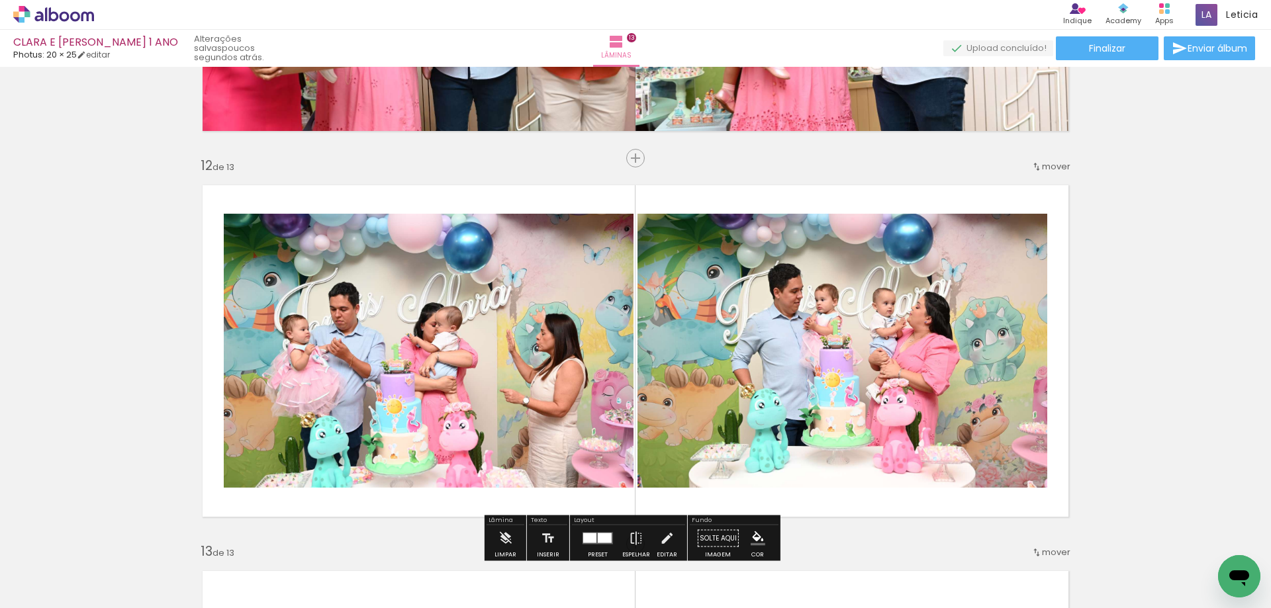
scroll to position [4241, 0]
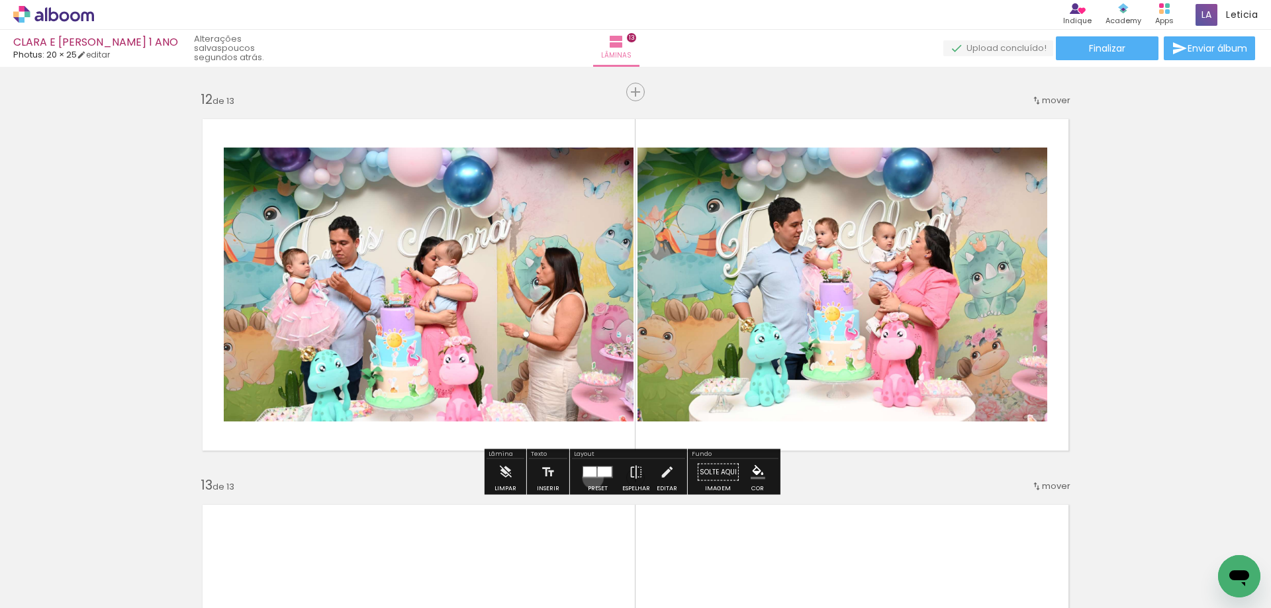
click at [590, 478] on quentale-layouter at bounding box center [597, 473] width 30 height 12
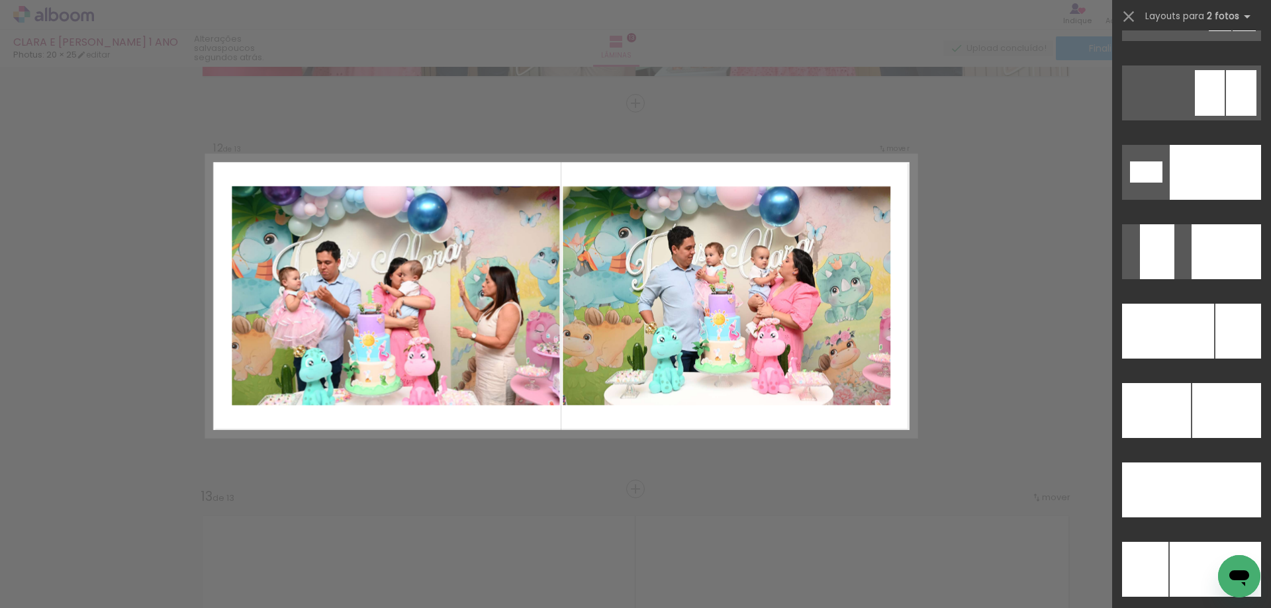
scroll to position [5579, 0]
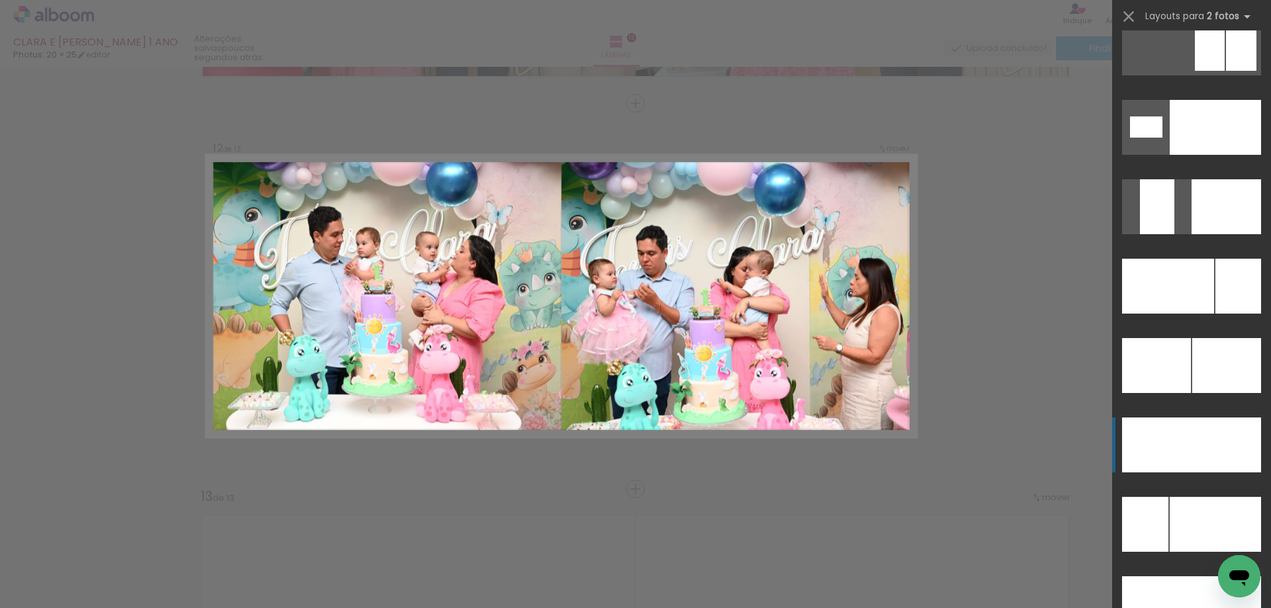
click at [1193, 497] on div at bounding box center [1214, 524] width 91 height 55
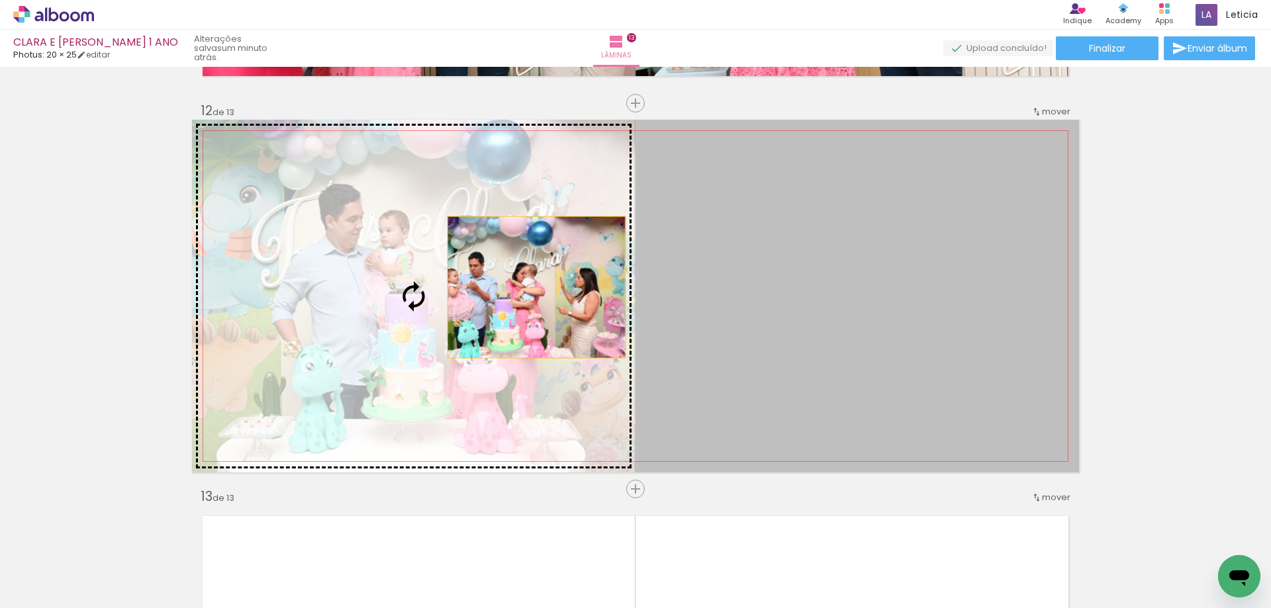
drag, startPoint x: 874, startPoint y: 308, endPoint x: 531, endPoint y: 287, distance: 342.7
click at [0, 0] on slot at bounding box center [0, 0] width 0 height 0
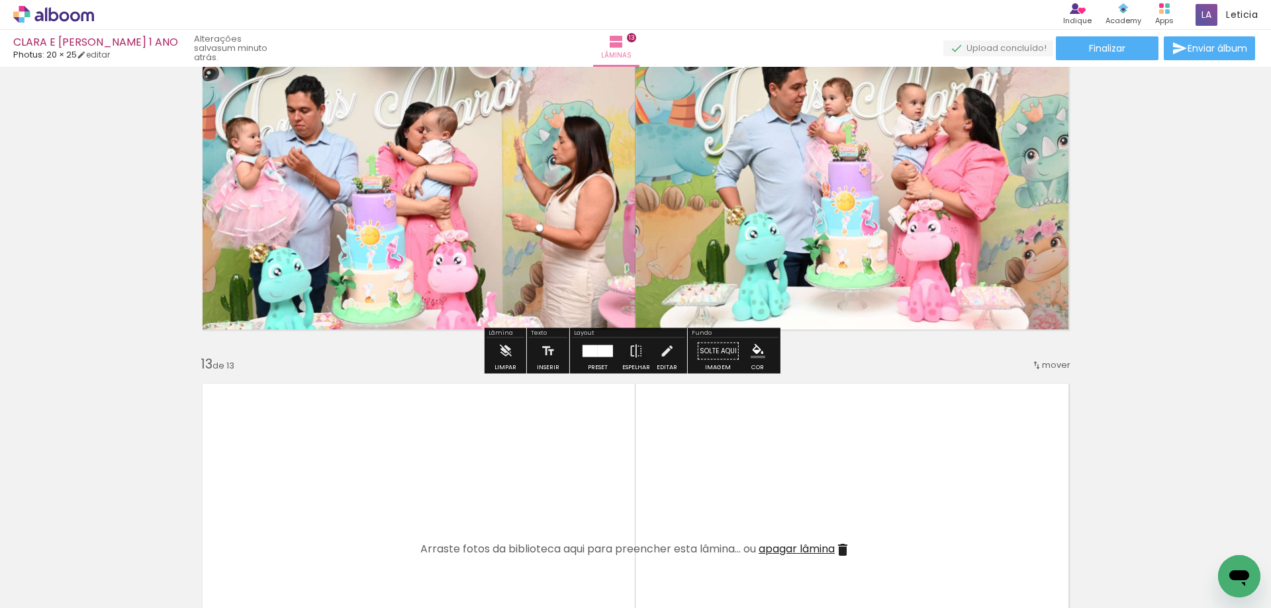
scroll to position [4560, 0]
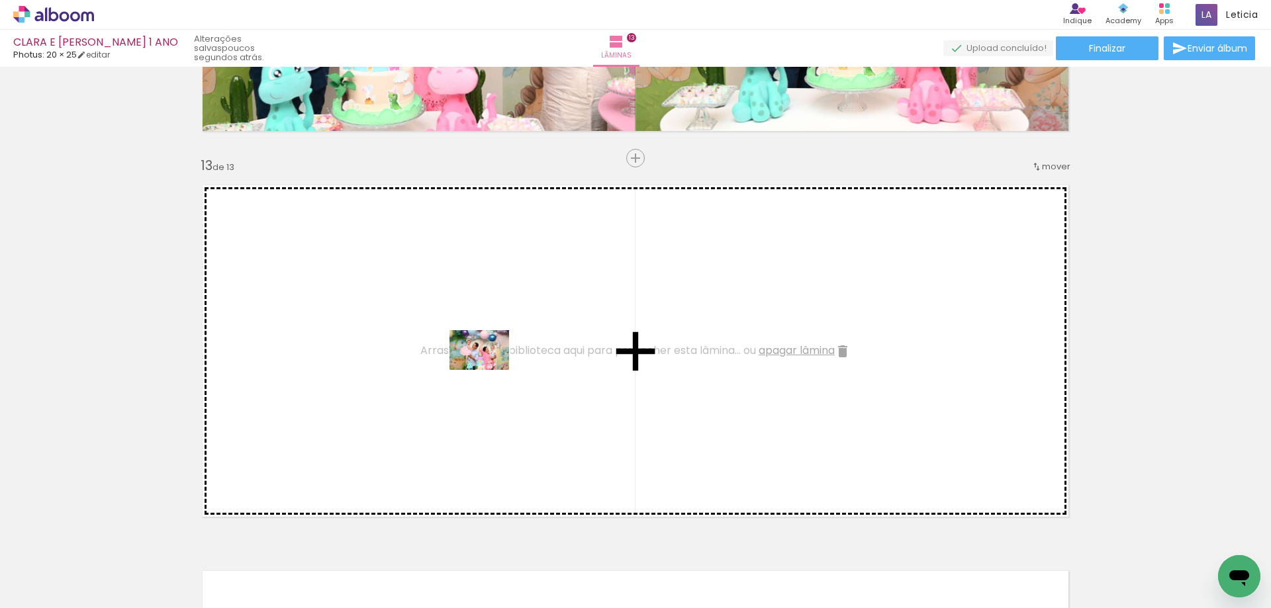
drag, startPoint x: 1077, startPoint y: 557, endPoint x: 489, endPoint y: 370, distance: 616.8
click at [489, 370] on quentale-workspace at bounding box center [635, 304] width 1271 height 608
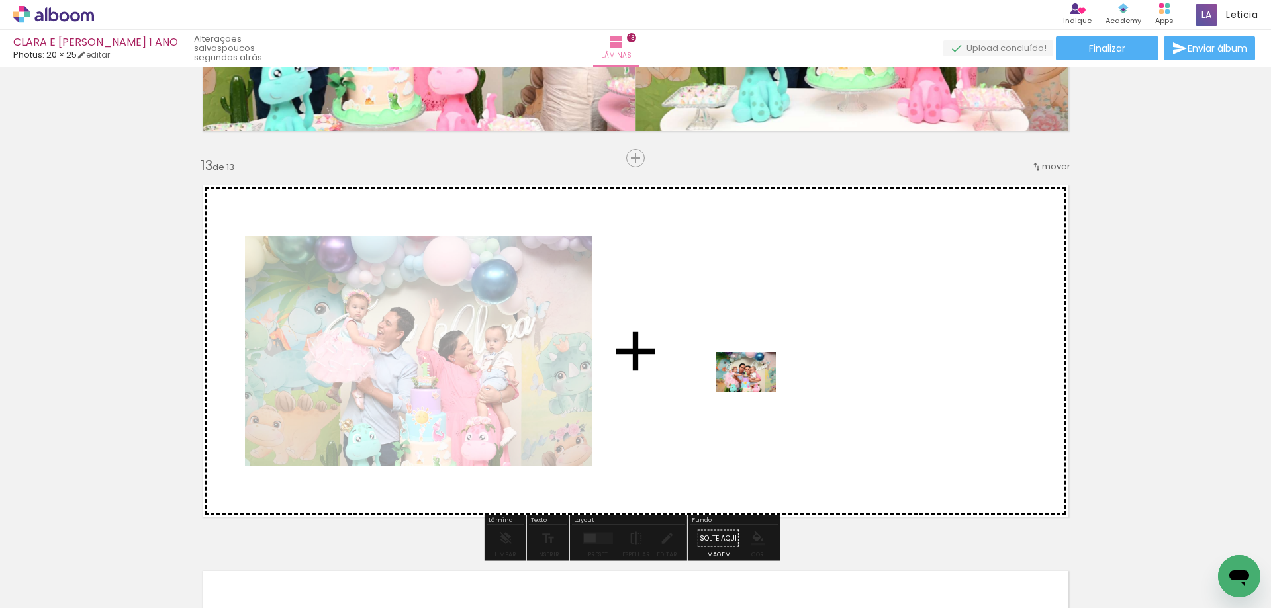
drag, startPoint x: 1155, startPoint y: 566, endPoint x: 756, endPoint y: 392, distance: 435.3
click at [756, 392] on quentale-workspace at bounding box center [635, 304] width 1271 height 608
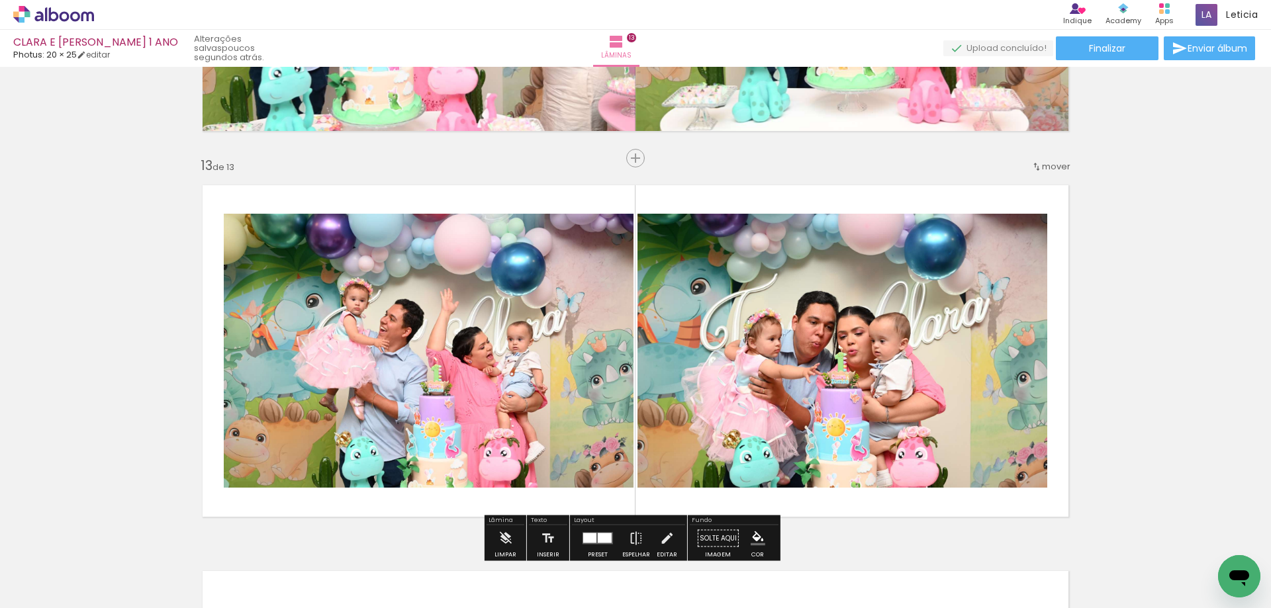
scroll to position [4626, 0]
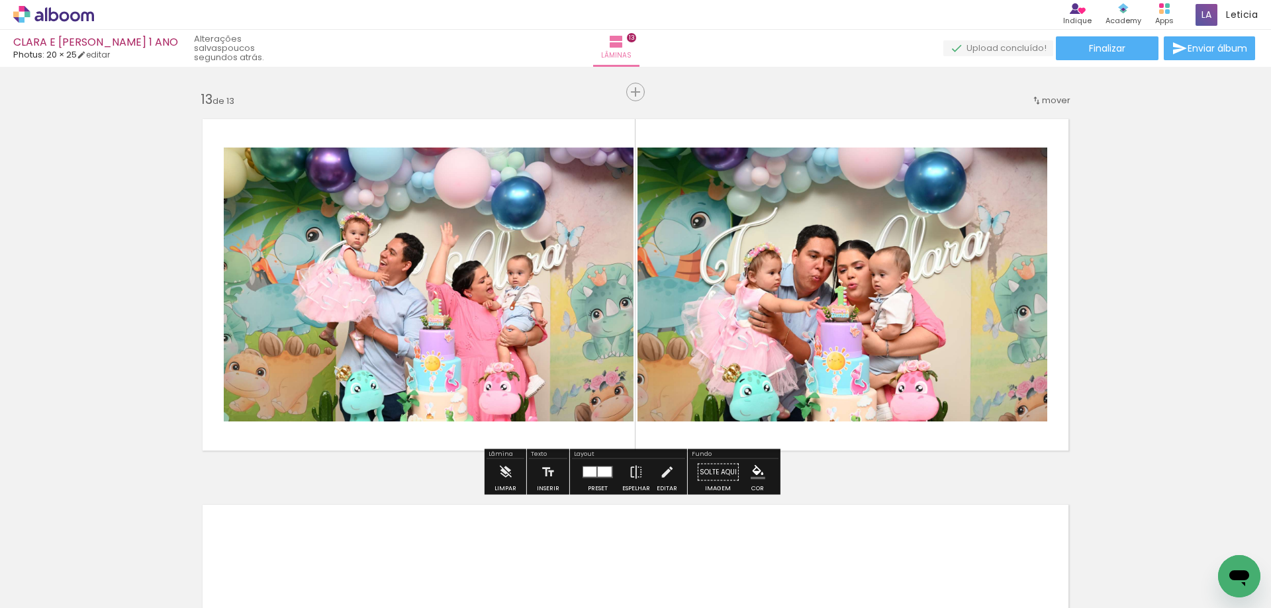
click at [602, 471] on div at bounding box center [605, 472] width 14 height 10
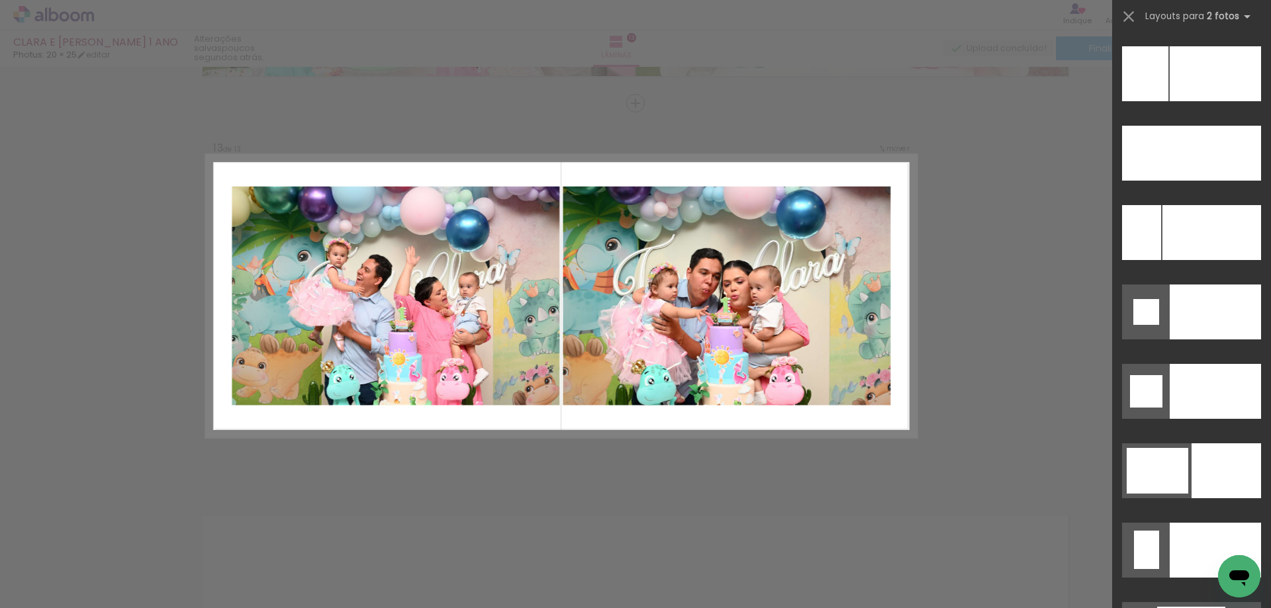
scroll to position [5903, 0]
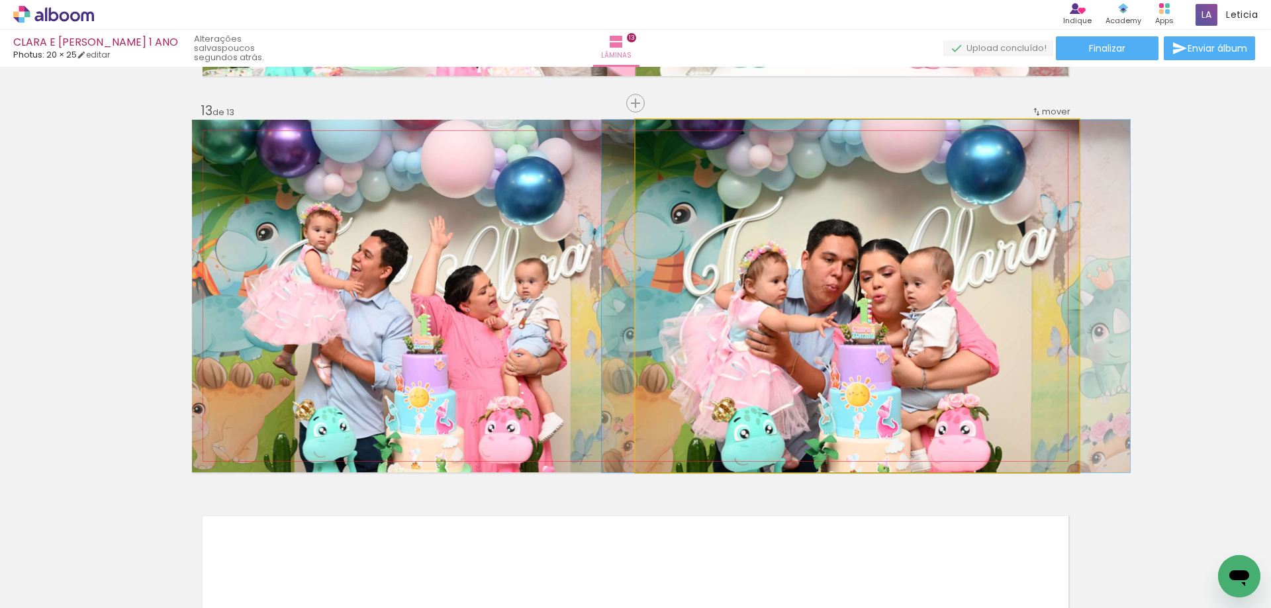
drag, startPoint x: 886, startPoint y: 266, endPoint x: 895, endPoint y: 247, distance: 21.0
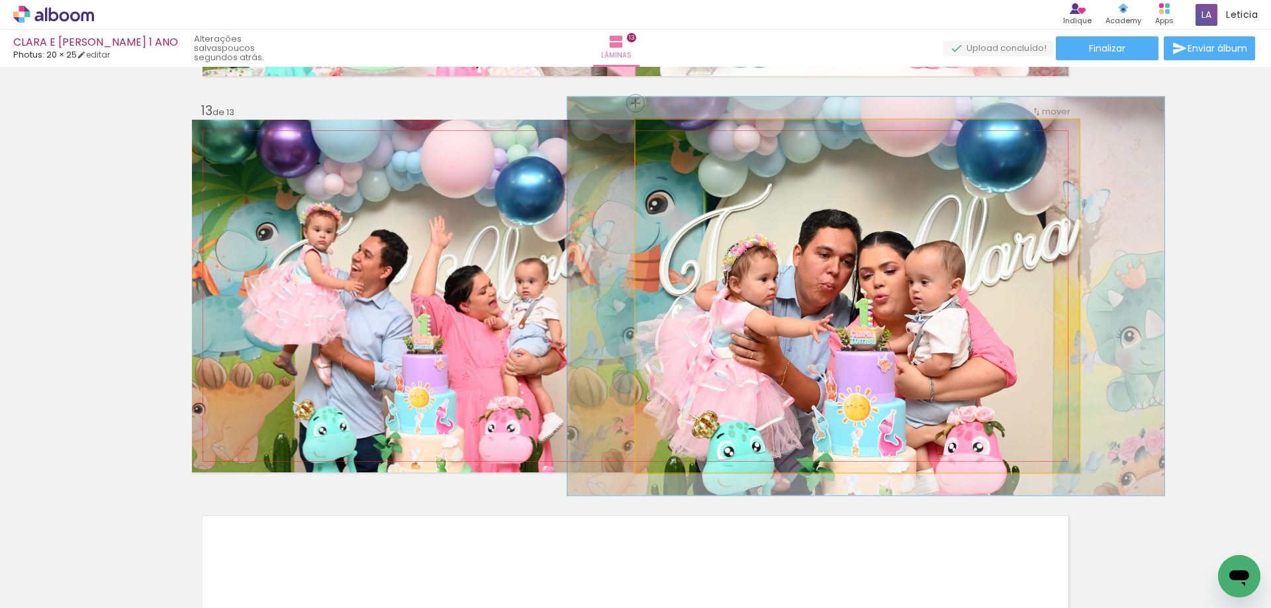
type paper-slider "113"
click at [667, 136] on div at bounding box center [672, 134] width 12 height 12
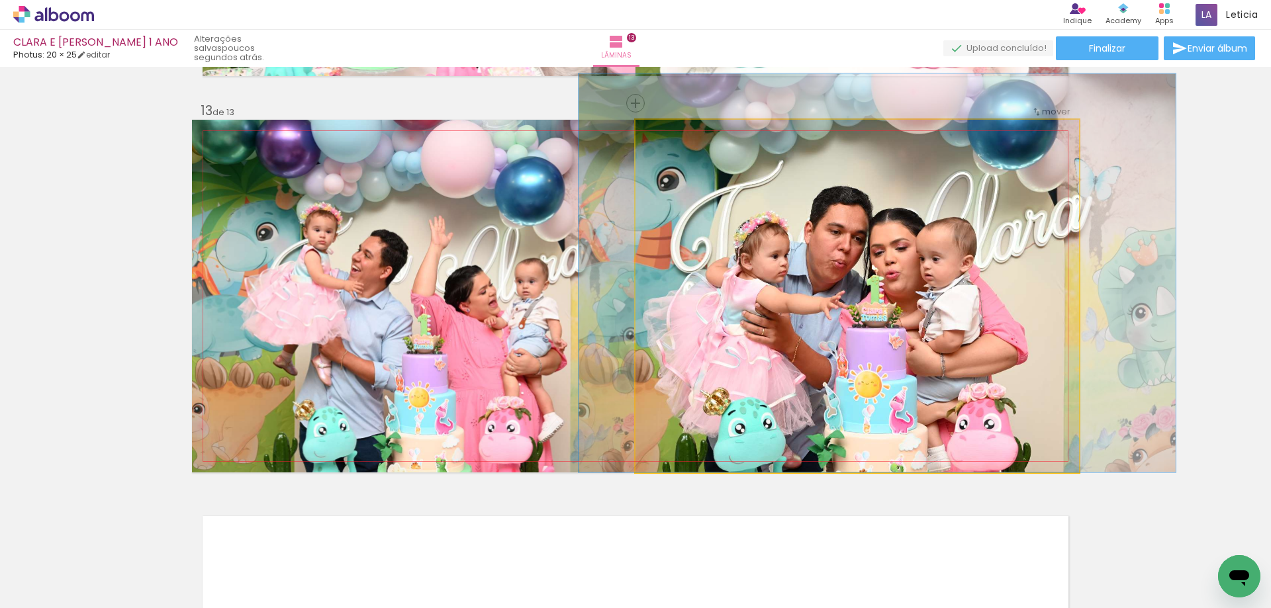
drag, startPoint x: 813, startPoint y: 331, endPoint x: 825, endPoint y: 310, distance: 24.0
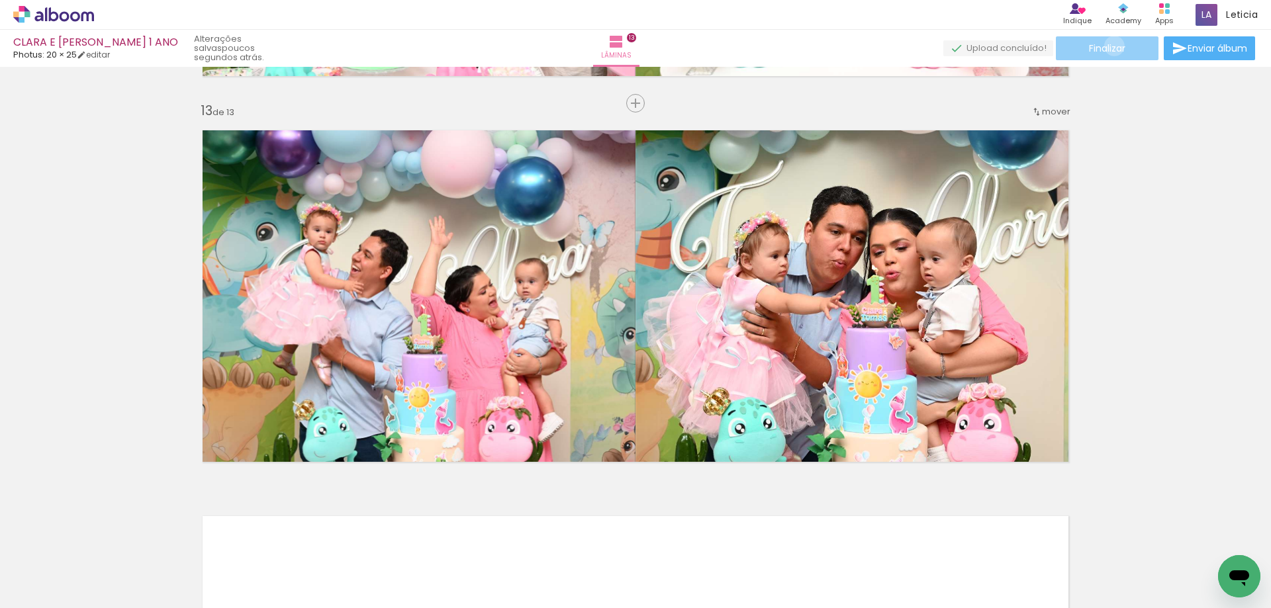
click at [1109, 46] on span "Finalizar" at bounding box center [1107, 48] width 36 height 9
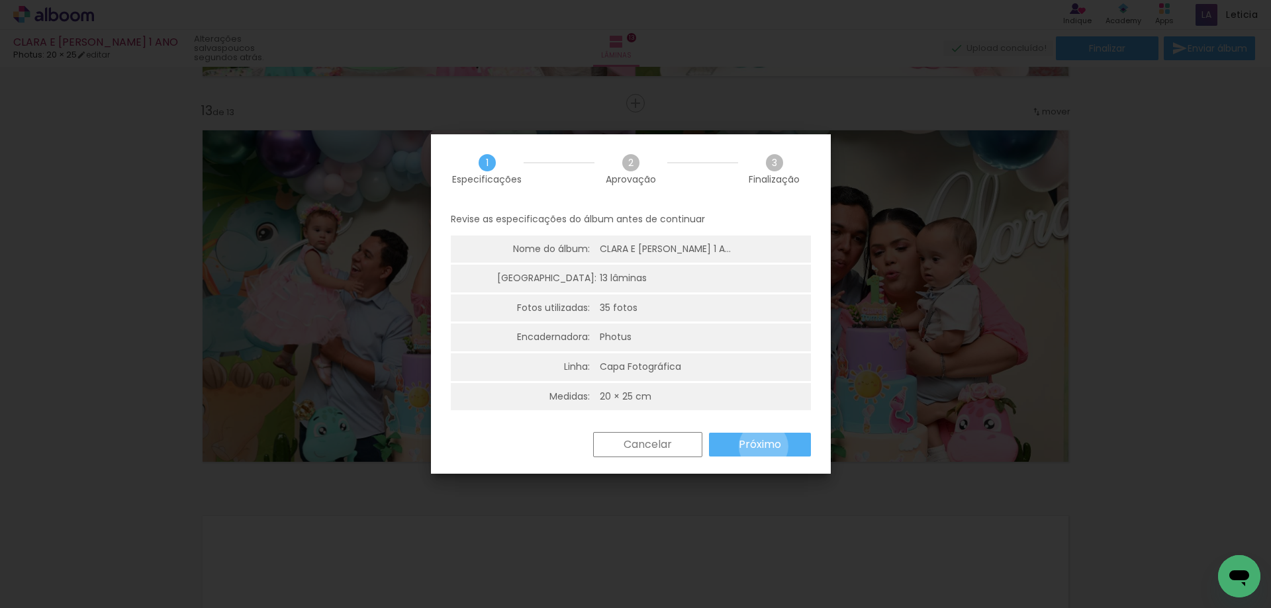
click at [0, 0] on slot "Próximo" at bounding box center [0, 0] width 0 height 0
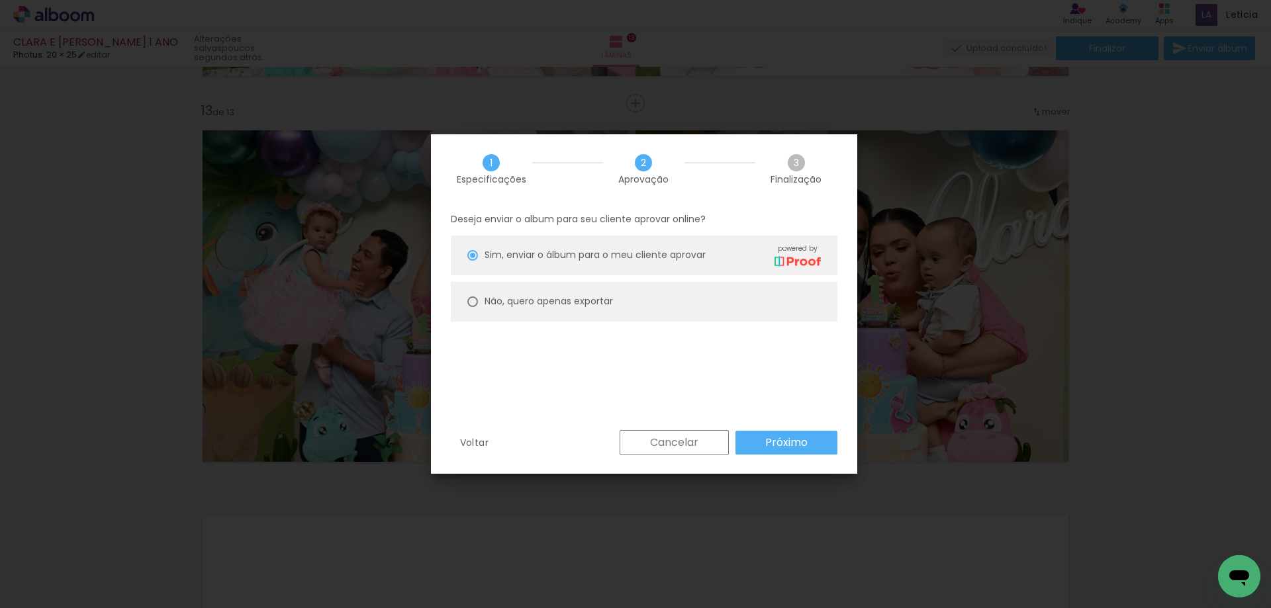
click at [0, 0] on slot "Não, quero apenas exportar" at bounding box center [0, 0] width 0 height 0
type paper-radio-button "on"
click at [772, 431] on paper-button "Próximo" at bounding box center [786, 443] width 102 height 24
type input "Alta, 300 DPI"
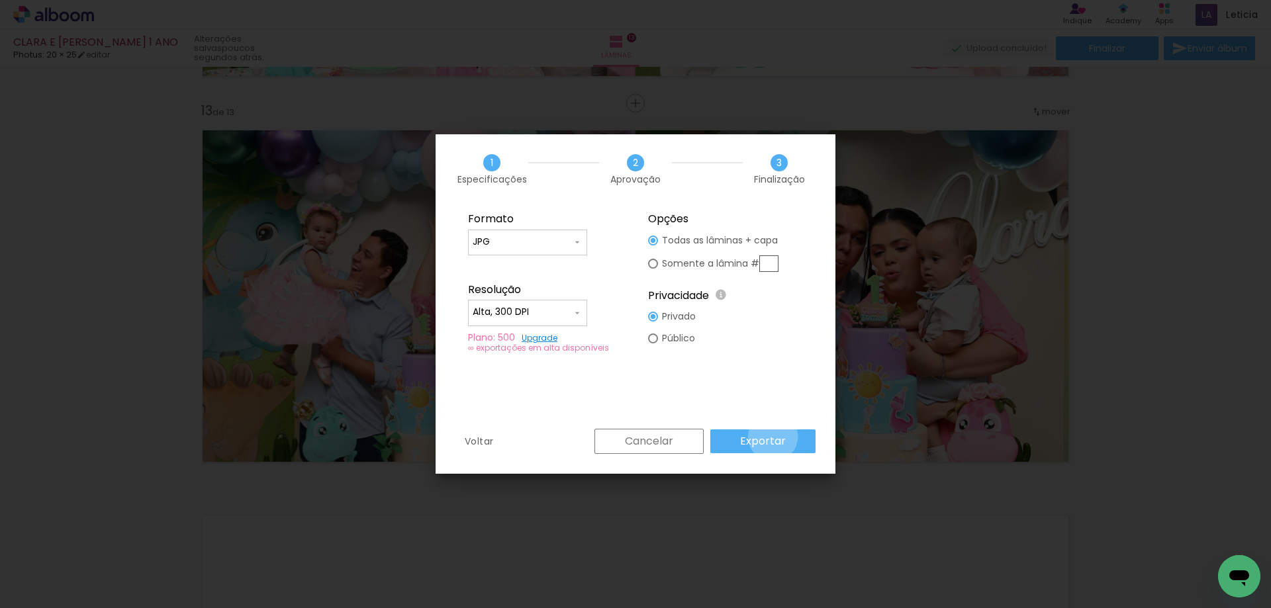
click at [0, 0] on slot "Exportar" at bounding box center [0, 0] width 0 height 0
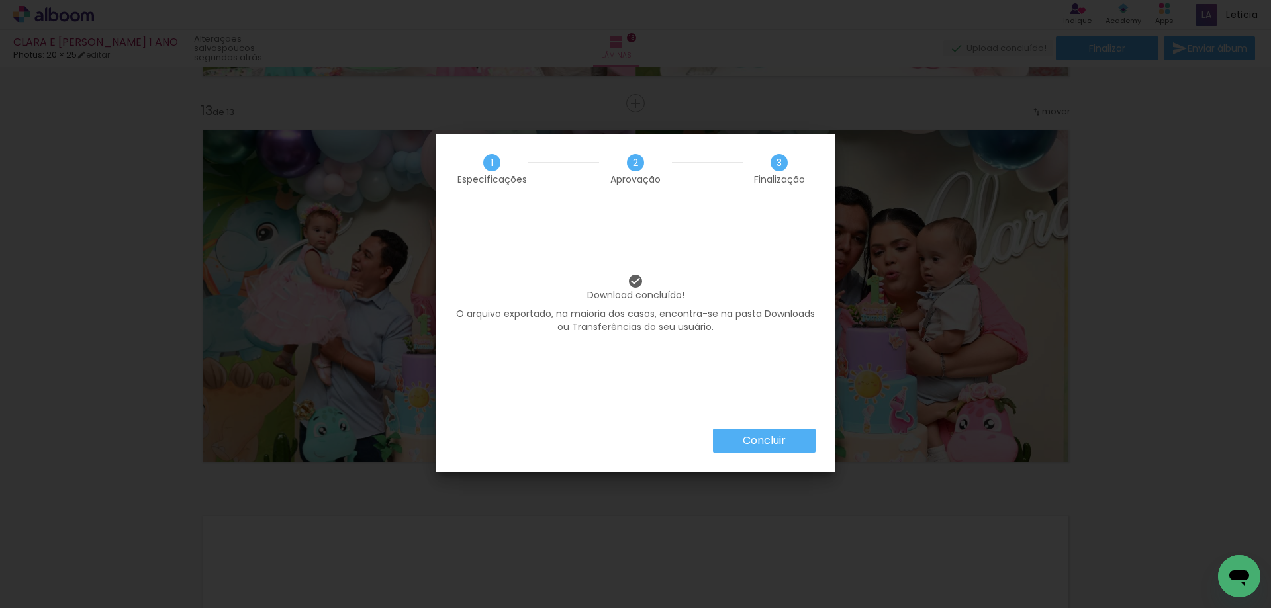
click at [0, 0] on slot "Concluir" at bounding box center [0, 0] width 0 height 0
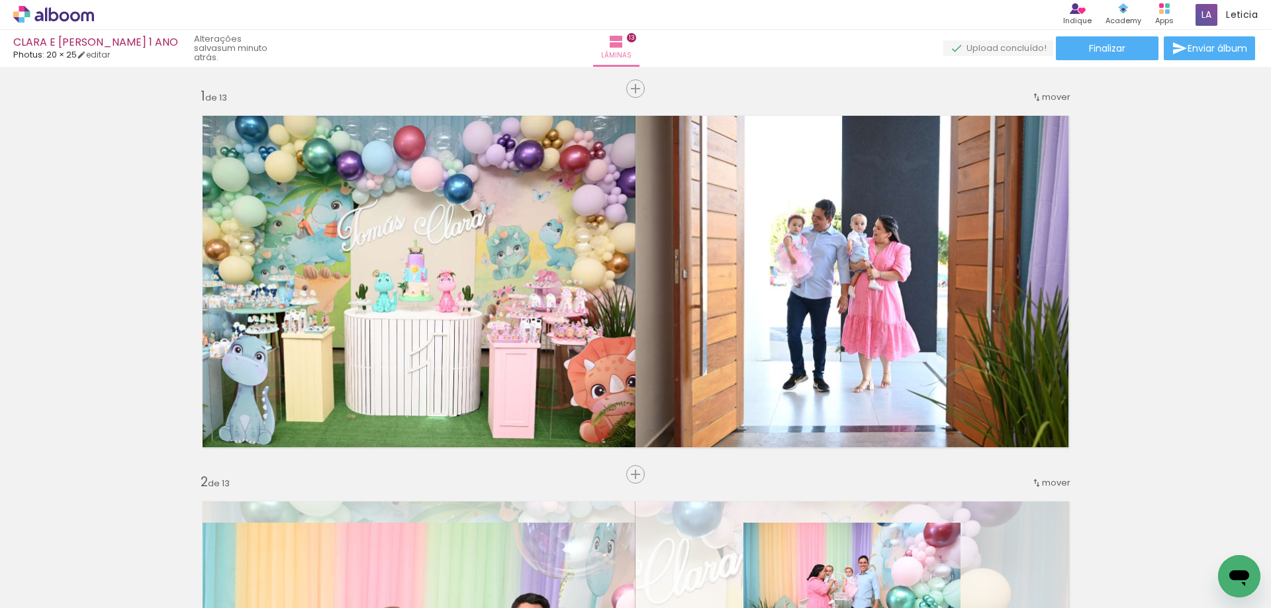
scroll to position [0, 1436]
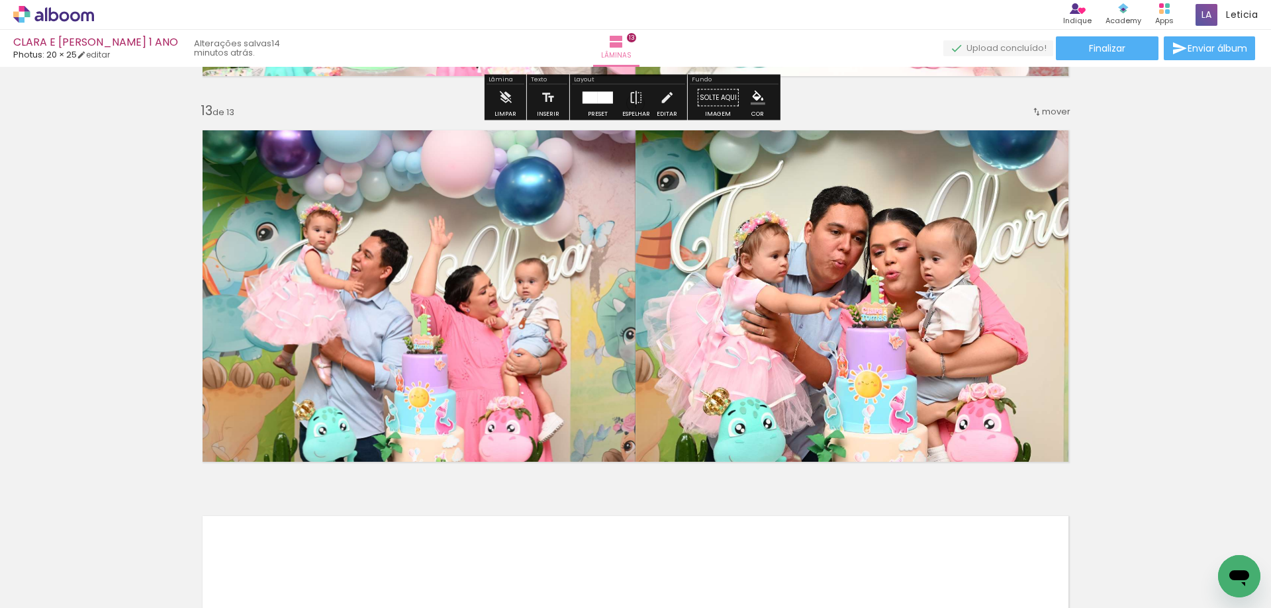
scroll to position [0, 1436]
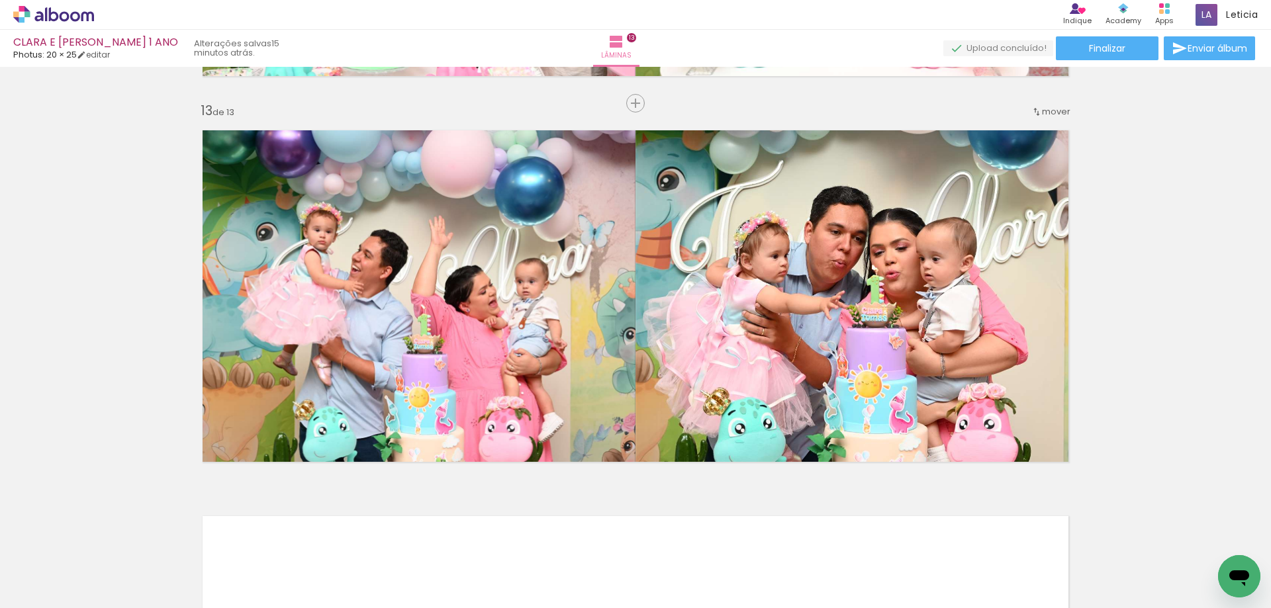
scroll to position [0, 1436]
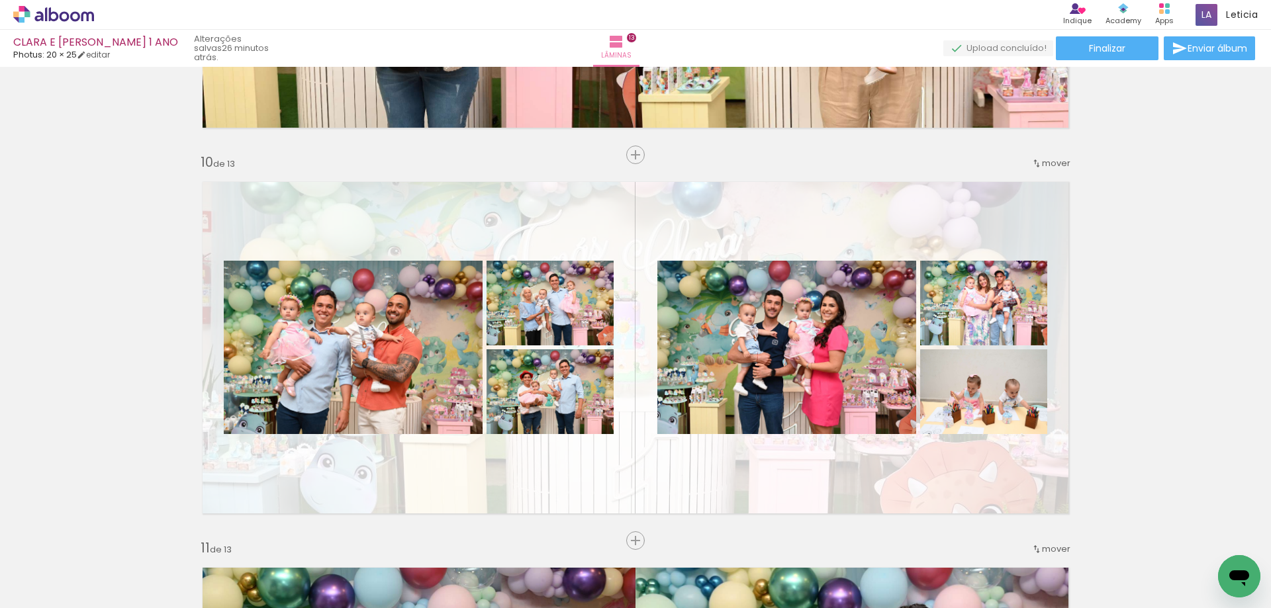
scroll to position [3141, 0]
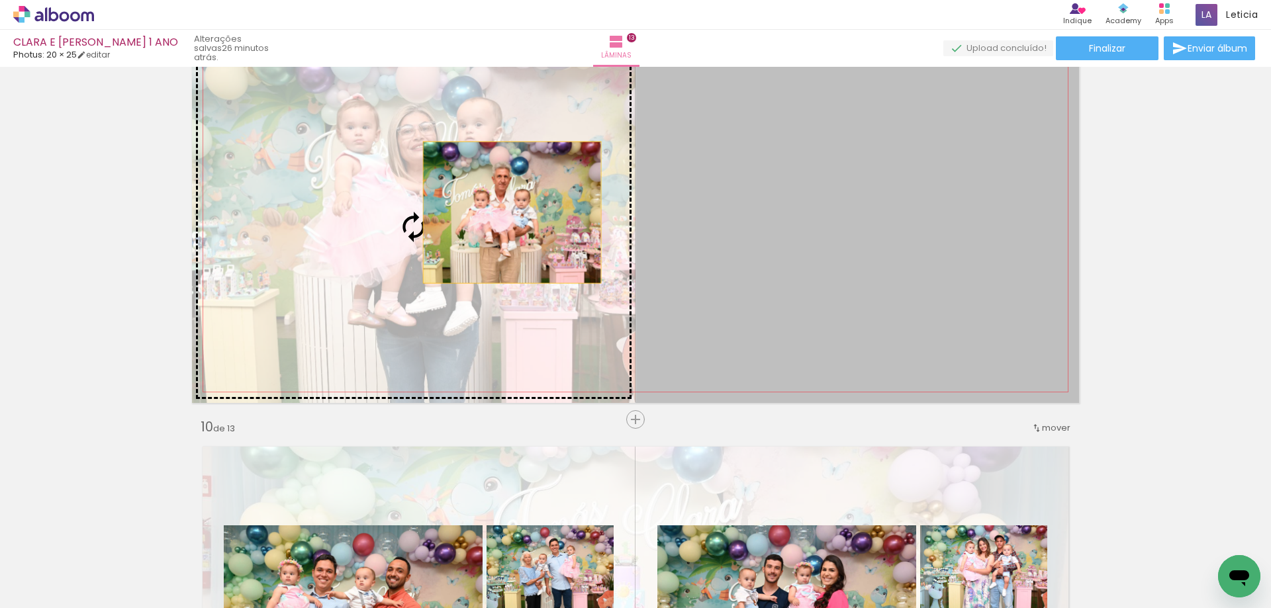
drag, startPoint x: 812, startPoint y: 235, endPoint x: 507, endPoint y: 212, distance: 305.9
click at [0, 0] on slot at bounding box center [0, 0] width 0 height 0
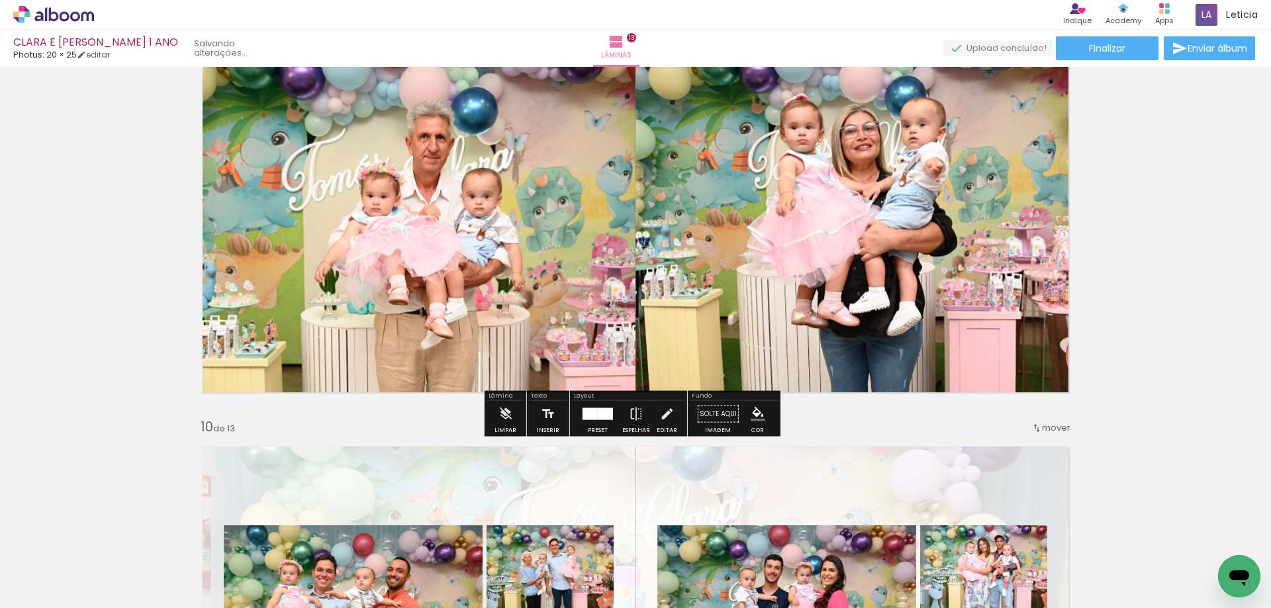
scroll to position [3075, 0]
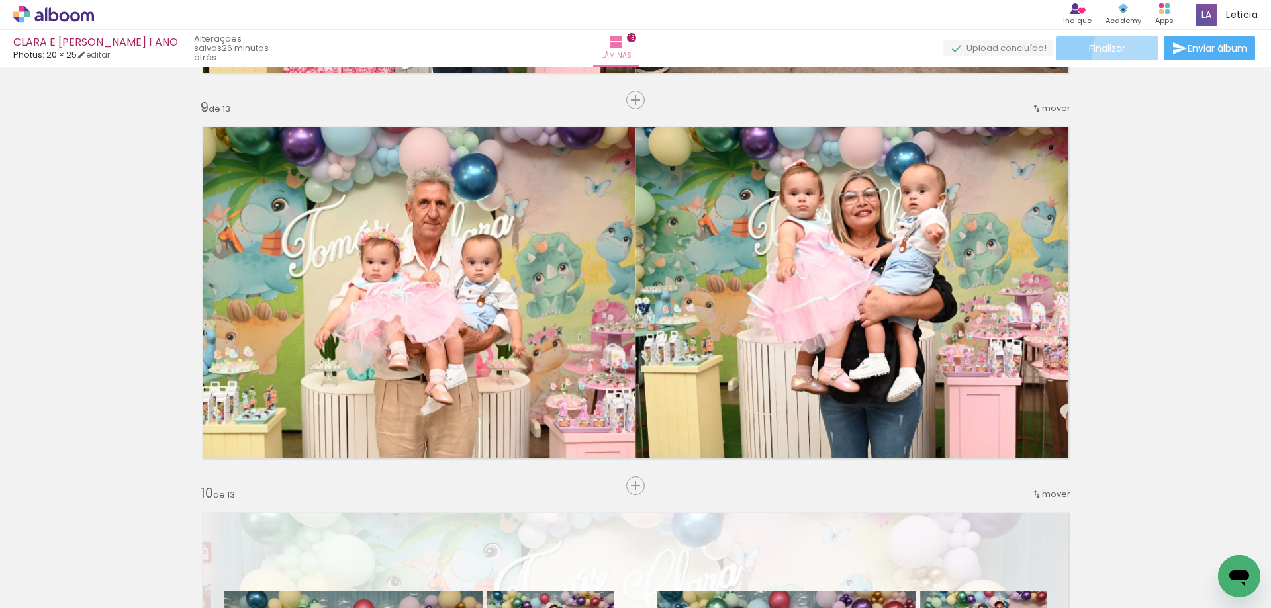
click at [1126, 53] on paper-button "Finalizar" at bounding box center [1106, 48] width 103 height 24
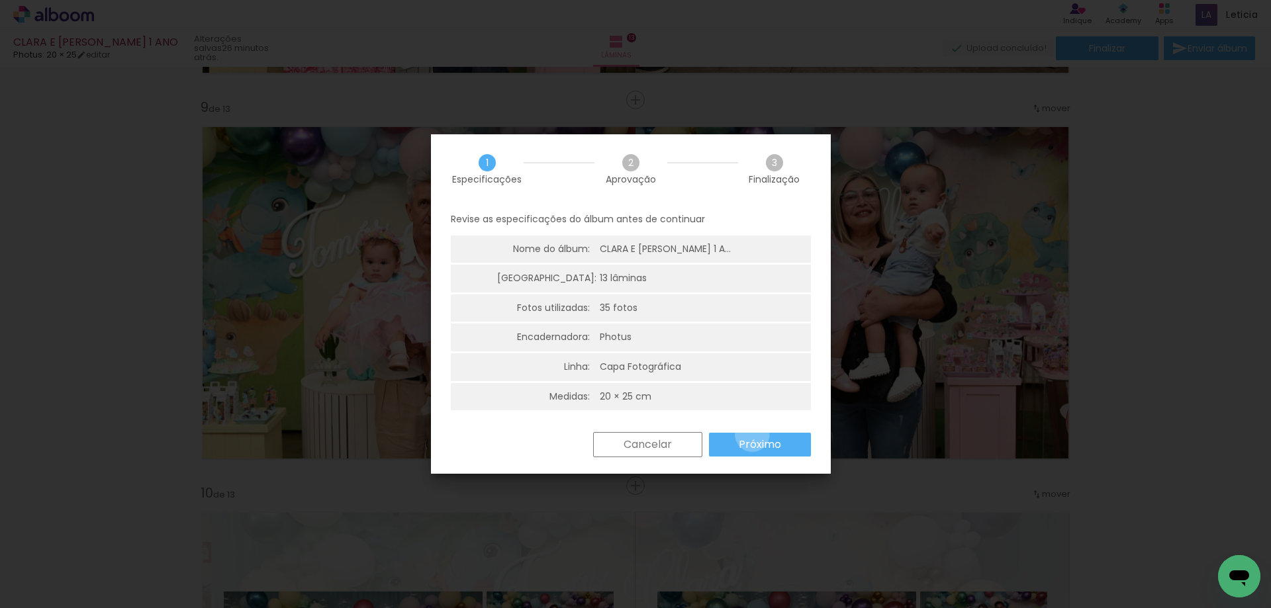
click at [752, 435] on paper-button "Próximo" at bounding box center [760, 445] width 102 height 24
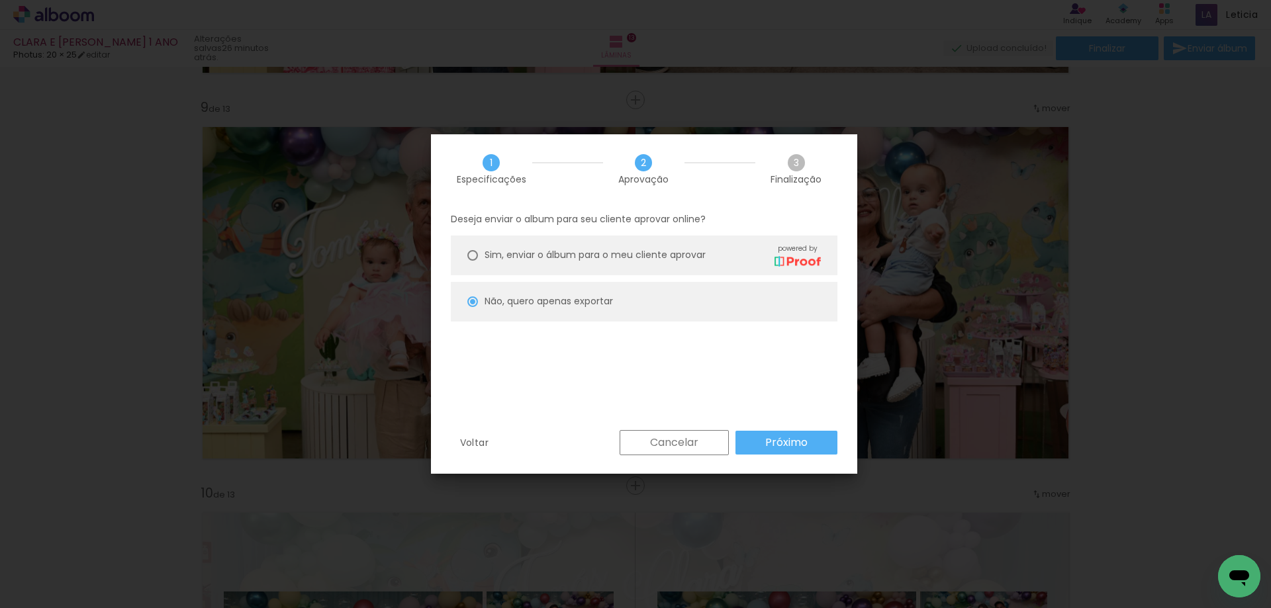
click at [0, 0] on slot "Próximo" at bounding box center [0, 0] width 0 height 0
type input "Alta, 300 DPI"
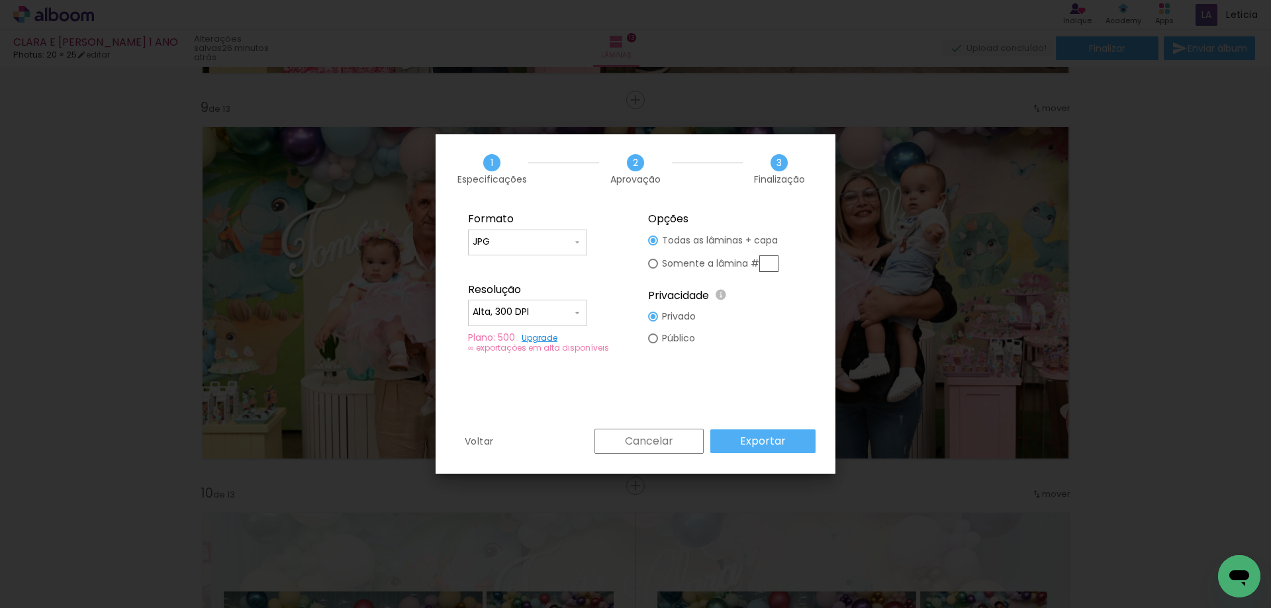
click at [653, 246] on div at bounding box center [653, 241] width 10 height 10
type paper-radio-button "on"
click at [768, 265] on input "text" at bounding box center [768, 263] width 19 height 17
type input "9"
click at [0, 0] on slot "Exportar" at bounding box center [0, 0] width 0 height 0
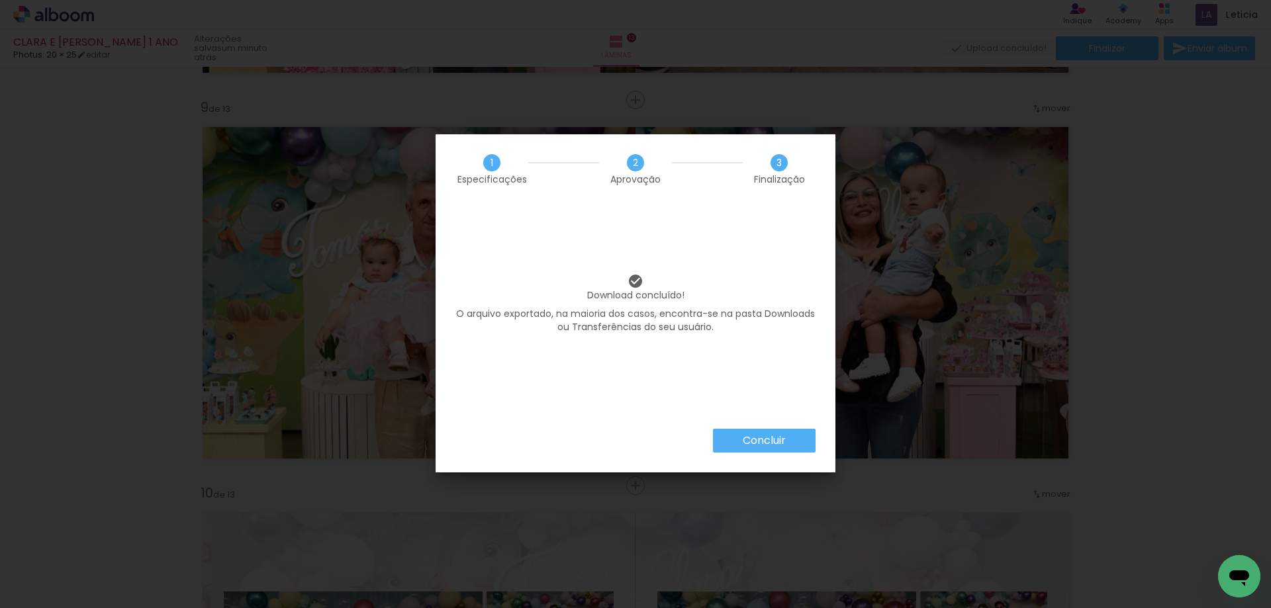
scroll to position [0, 1436]
click at [0, 0] on slot "Concluir" at bounding box center [0, 0] width 0 height 0
